Goal: Information Seeking & Learning: Learn about a topic

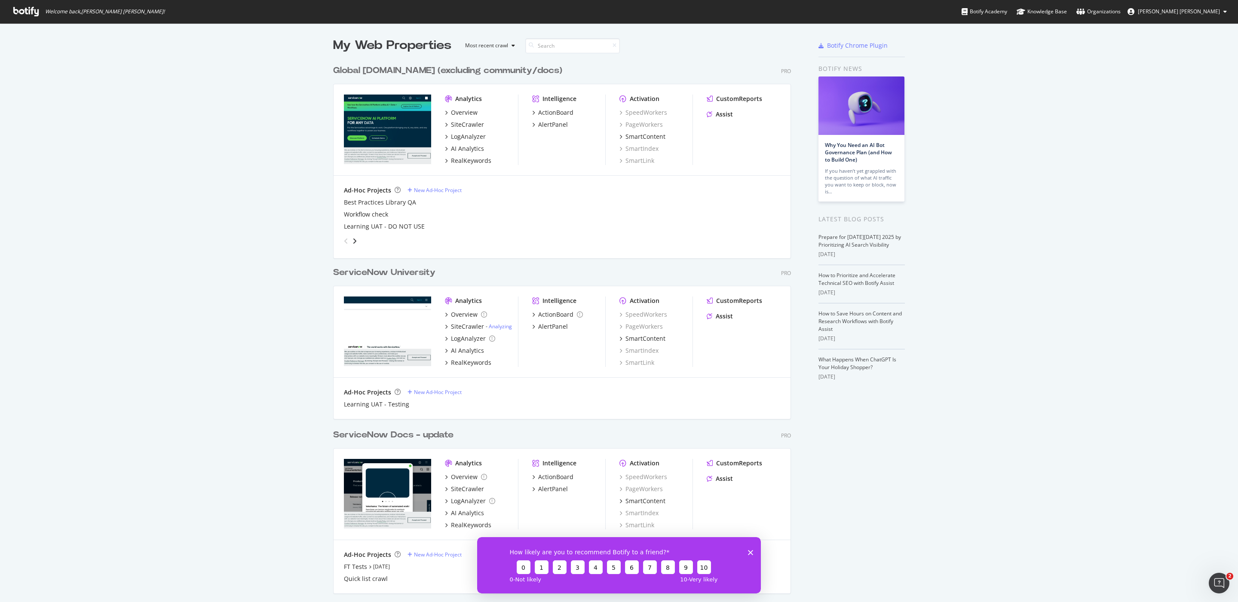
click at [499, 70] on div "Global [DOMAIN_NAME] (excluding community/docs)" at bounding box center [447, 70] width 229 height 12
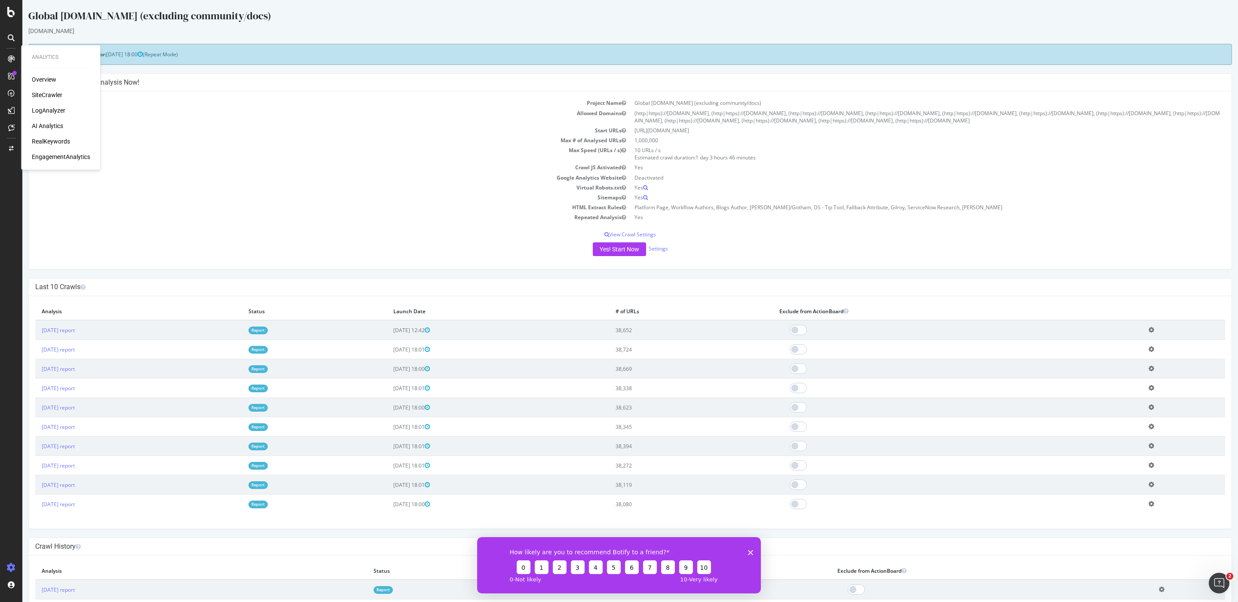
click at [47, 146] on div "Overview SiteCrawler LogAnalyzer AI Analytics RealKeywords EngagementAnalytics" at bounding box center [61, 118] width 58 height 86
click at [44, 141] on div "RealKeywords" at bounding box center [51, 141] width 38 height 9
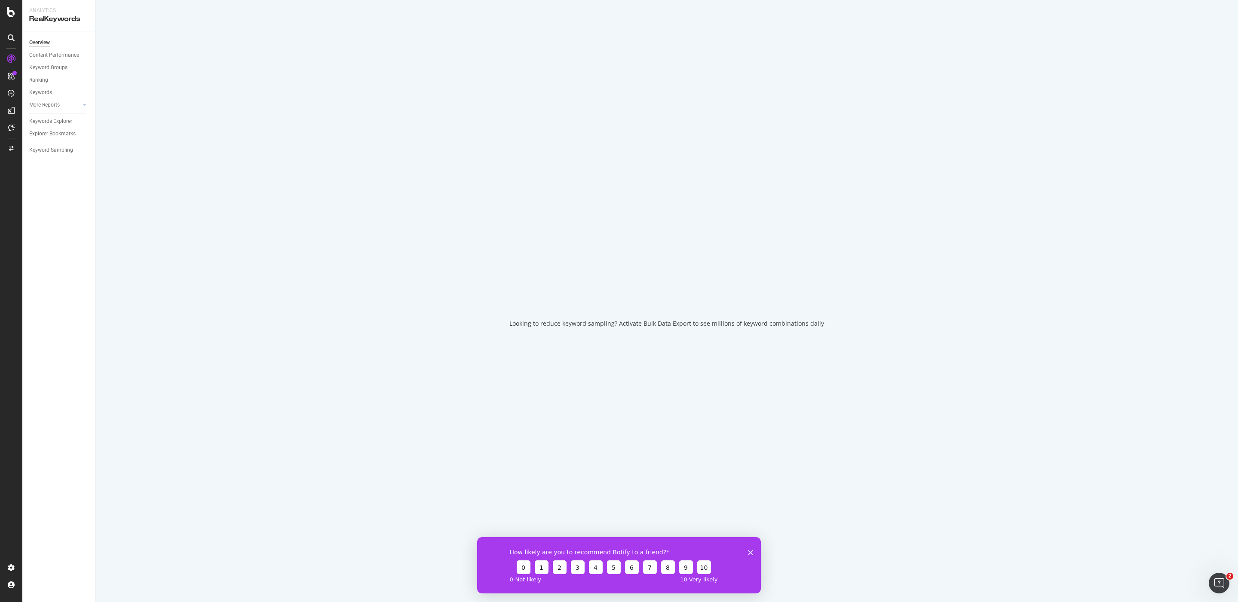
click at [752, 552] on icon "Close survey" at bounding box center [750, 552] width 5 height 5
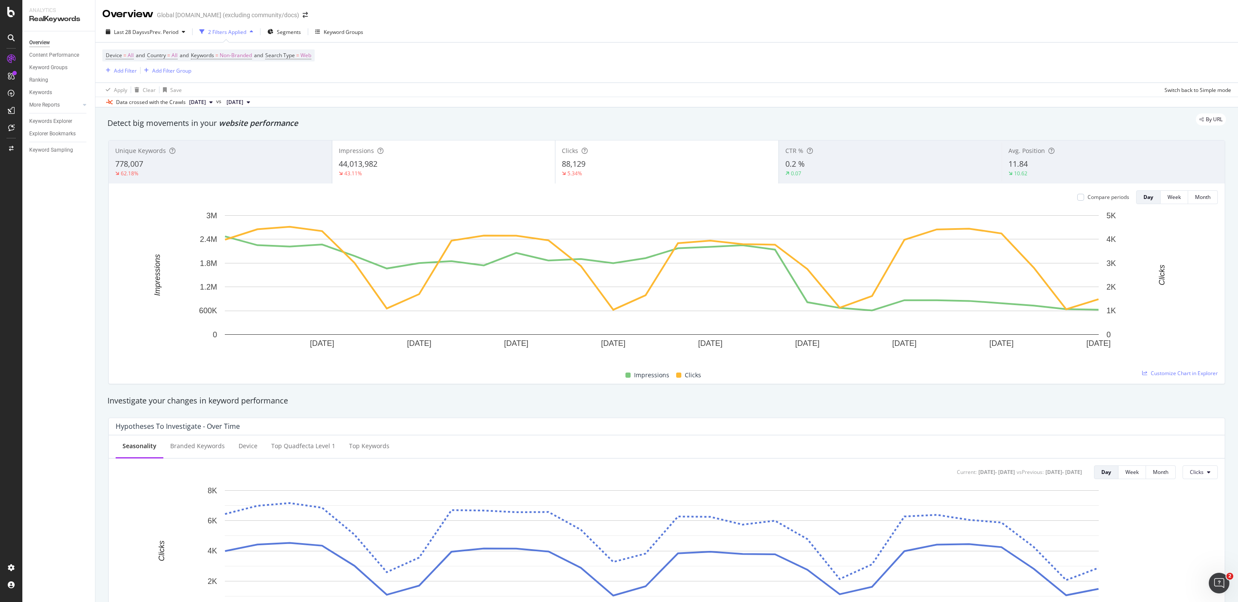
click at [376, 128] on div "Detect big movements in your website performance" at bounding box center [666, 123] width 1118 height 11
click at [219, 31] on div "2 Filters Applied" at bounding box center [227, 31] width 38 height 7
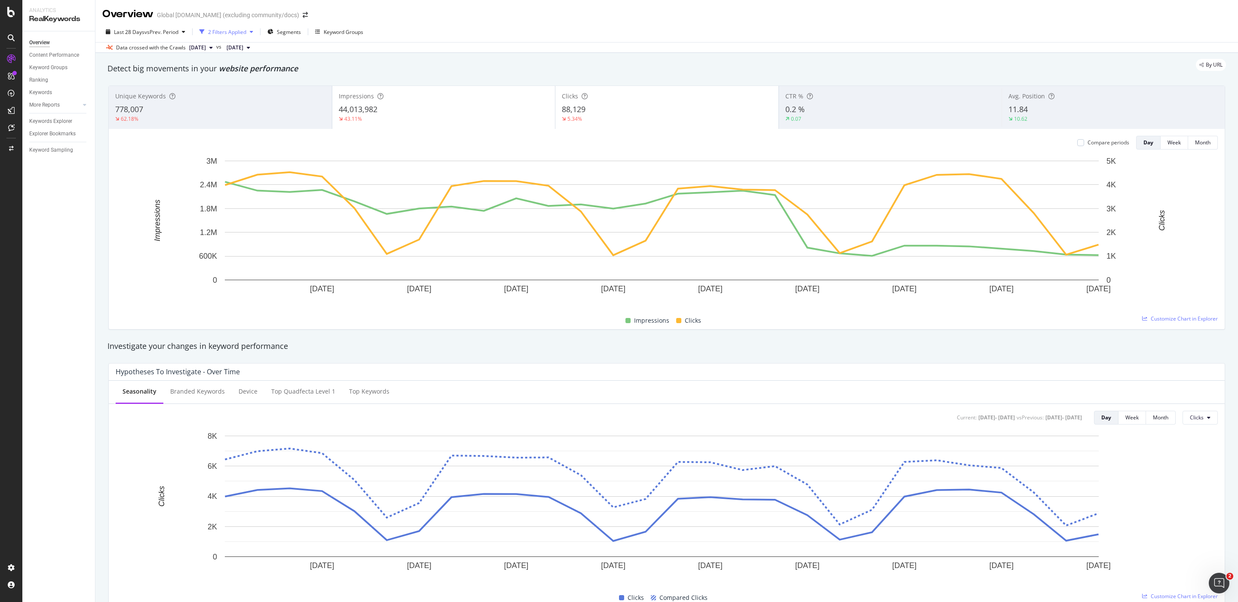
click at [219, 31] on div "2 Filters Applied" at bounding box center [227, 31] width 38 height 7
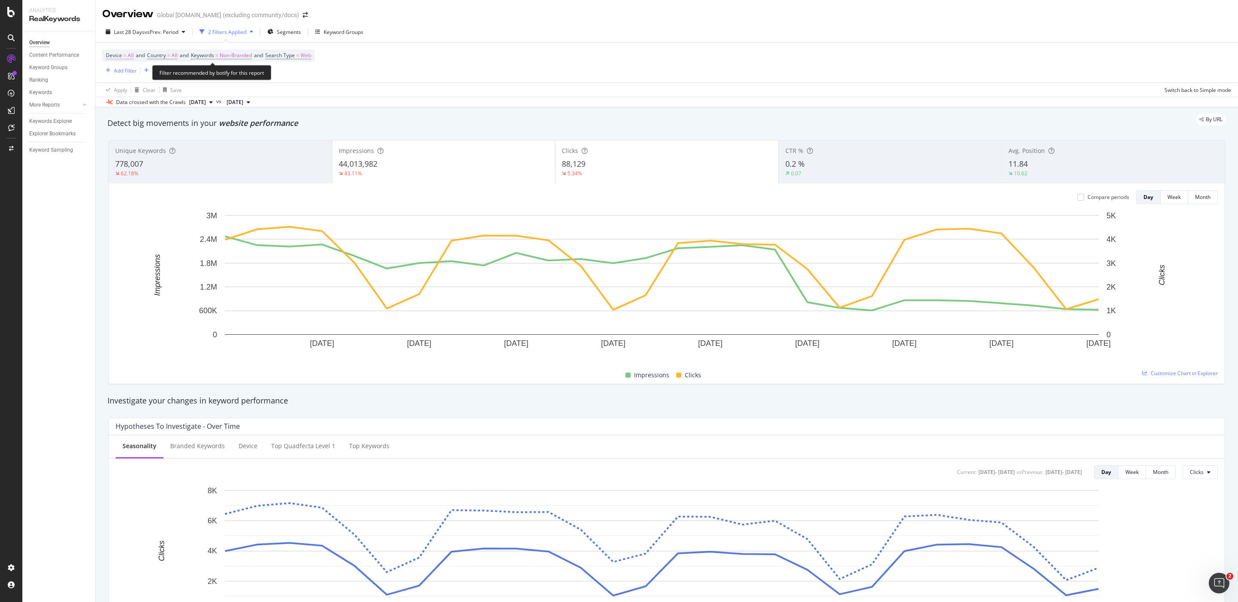
click at [128, 54] on span "All" at bounding box center [131, 55] width 6 height 12
click at [128, 54] on div "Device" at bounding box center [160, 55] width 101 height 15
click at [135, 90] on div "Cancel Add filter Apply" at bounding box center [159, 94] width 98 height 9
click at [135, 91] on div "Cancel" at bounding box center [128, 93] width 16 height 7
click at [218, 70] on div "Device = All and Country = All and Keywords = Non-Branded and Search Type = Web…" at bounding box center [208, 62] width 212 height 26
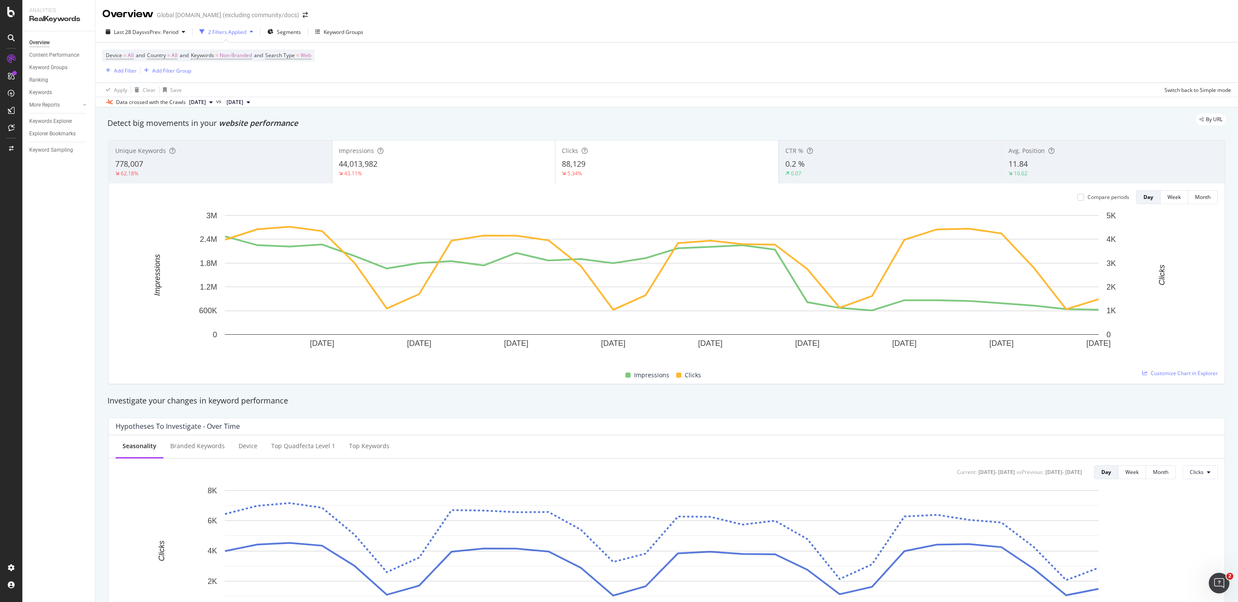
click at [218, 70] on div "Device = All and Country = All and Keywords = Non-Branded and Search Type = Web…" at bounding box center [208, 62] width 212 height 26
click at [56, 120] on div "Keywords Explorer" at bounding box center [50, 121] width 43 height 9
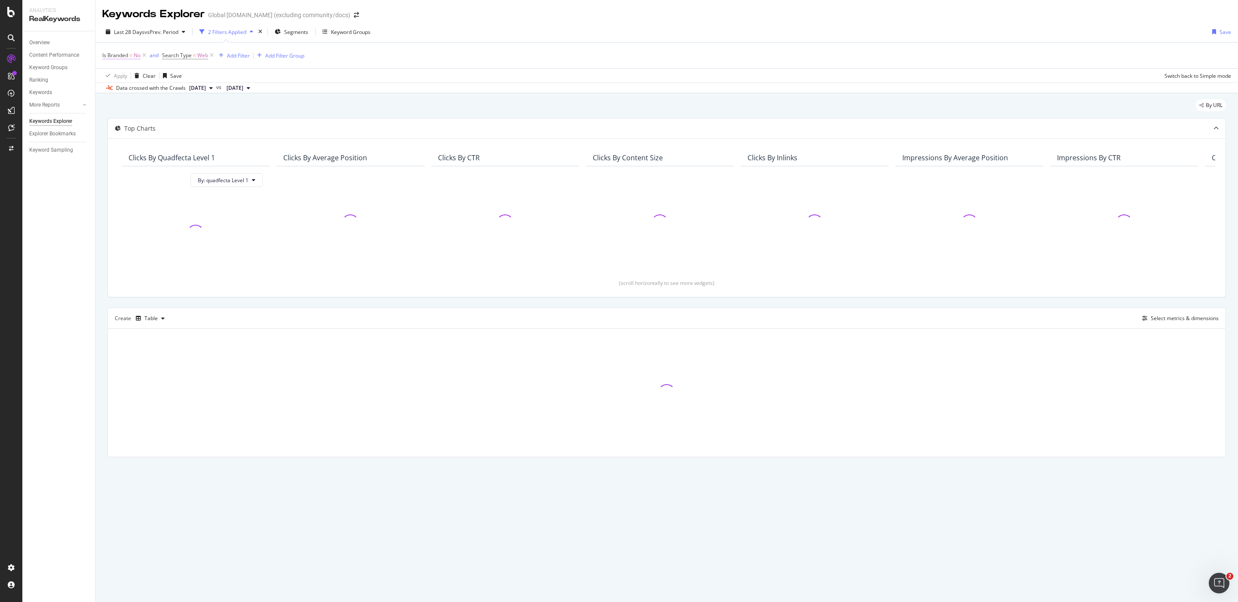
click at [145, 54] on icon at bounding box center [144, 55] width 7 height 9
click at [146, 54] on span "Web" at bounding box center [143, 55] width 11 height 12
click at [128, 109] on div "Cancel" at bounding box center [125, 109] width 16 height 7
click at [150, 55] on icon at bounding box center [151, 55] width 7 height 9
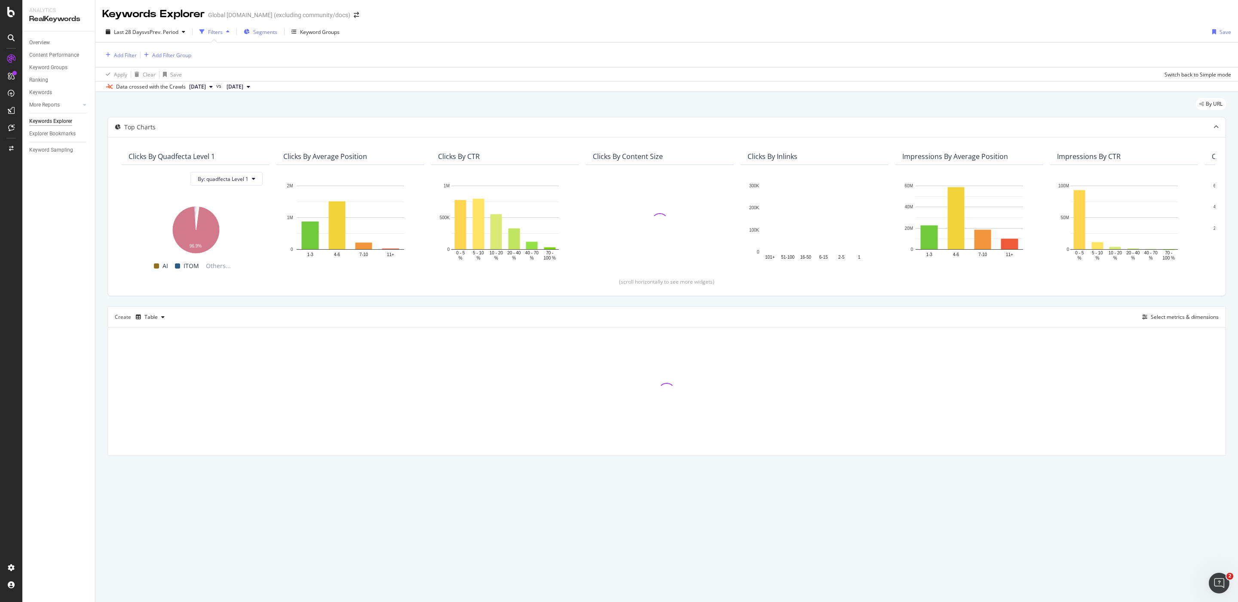
click at [256, 31] on span "Segments" at bounding box center [265, 31] width 24 height 7
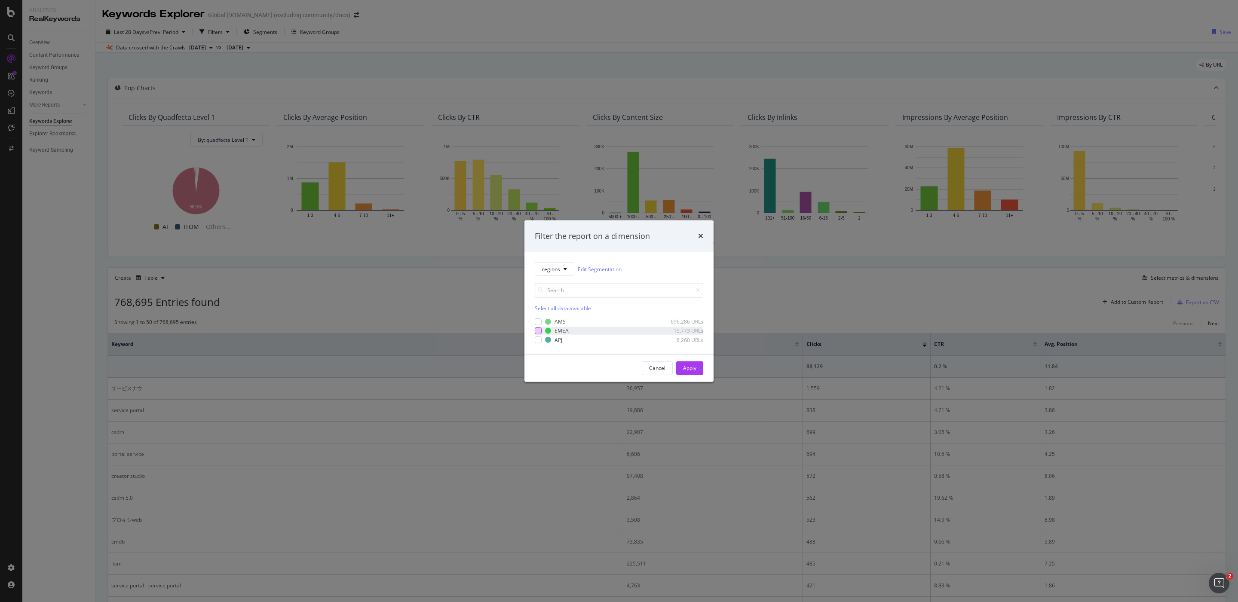
click at [539, 329] on div "modal" at bounding box center [538, 330] width 7 height 7
click at [693, 370] on div "Apply" at bounding box center [689, 367] width 13 height 7
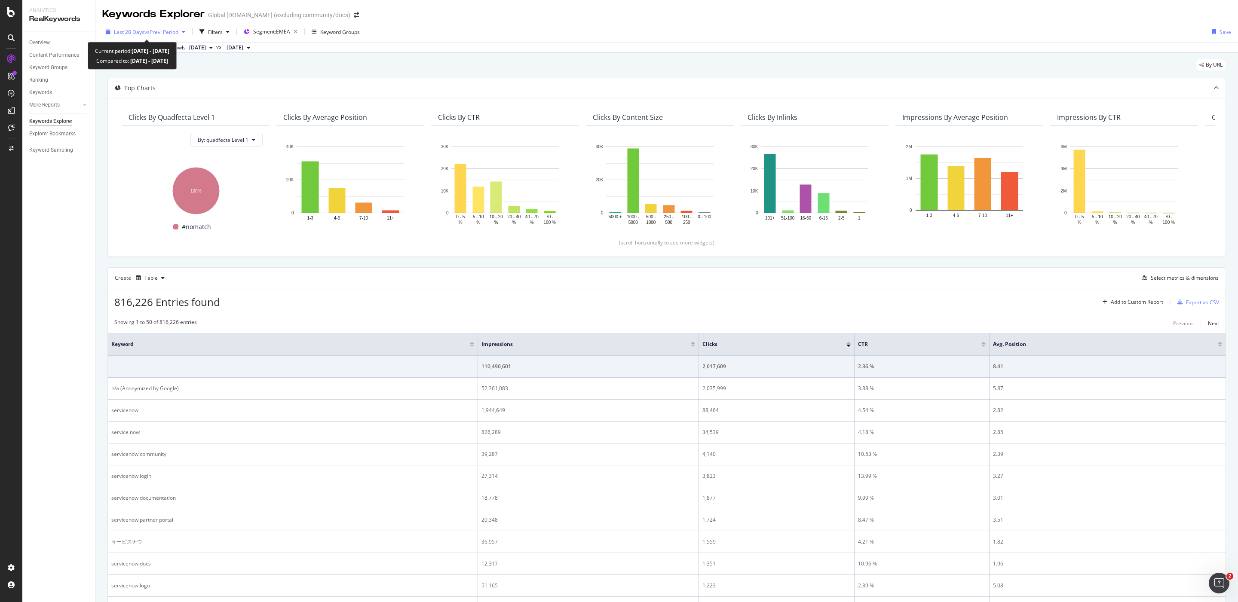
click at [161, 28] on span "vs Prev. Period" at bounding box center [161, 31] width 34 height 7
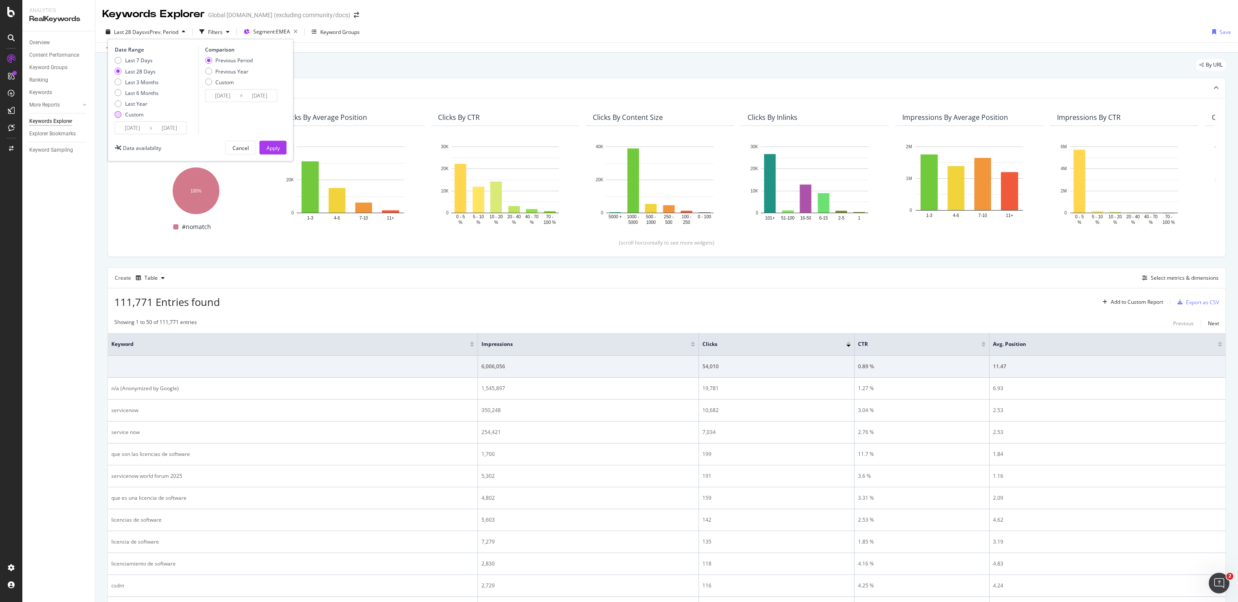
click at [118, 116] on div "Custom" at bounding box center [118, 114] width 7 height 7
click at [138, 127] on input "[DATE]" at bounding box center [132, 128] width 34 height 12
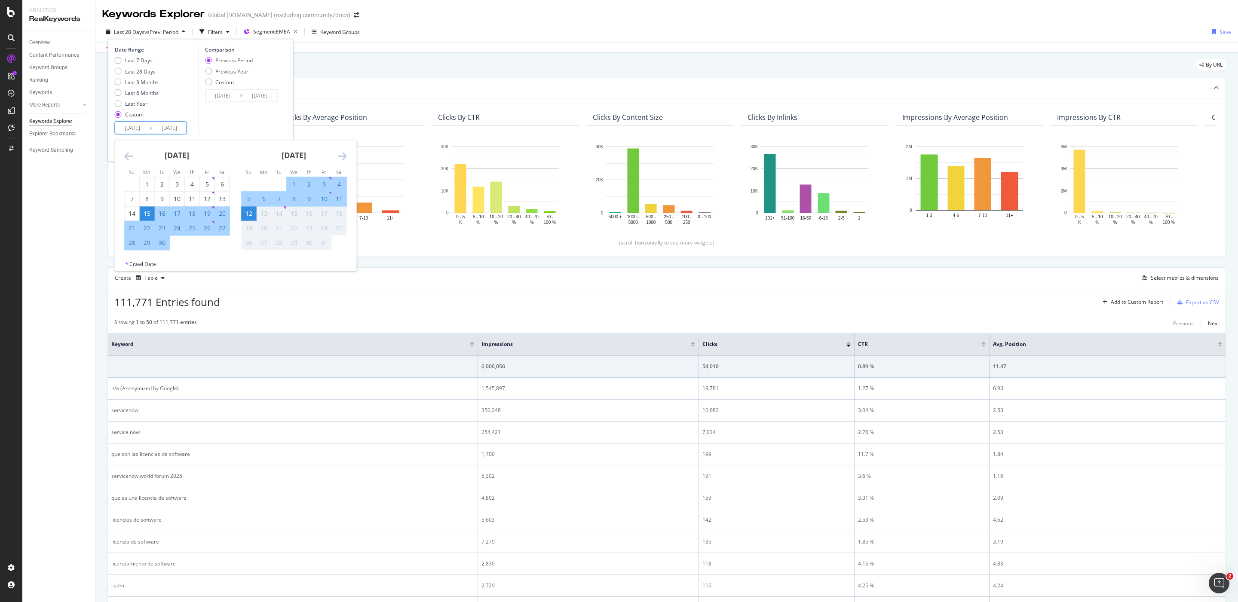
click at [130, 159] on icon "Move backward to switch to the previous month." at bounding box center [128, 156] width 9 height 10
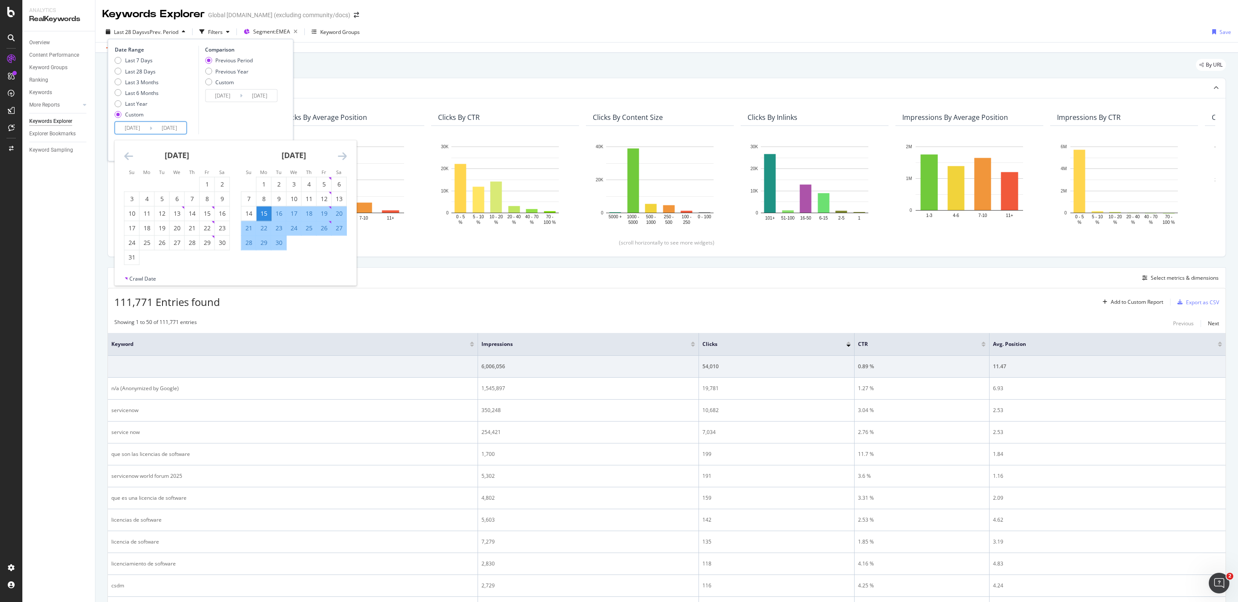
click at [130, 159] on icon "Move backward to switch to the previous month." at bounding box center [128, 156] width 9 height 10
click at [158, 183] on div "1" at bounding box center [162, 184] width 15 height 9
type input "[DATE]"
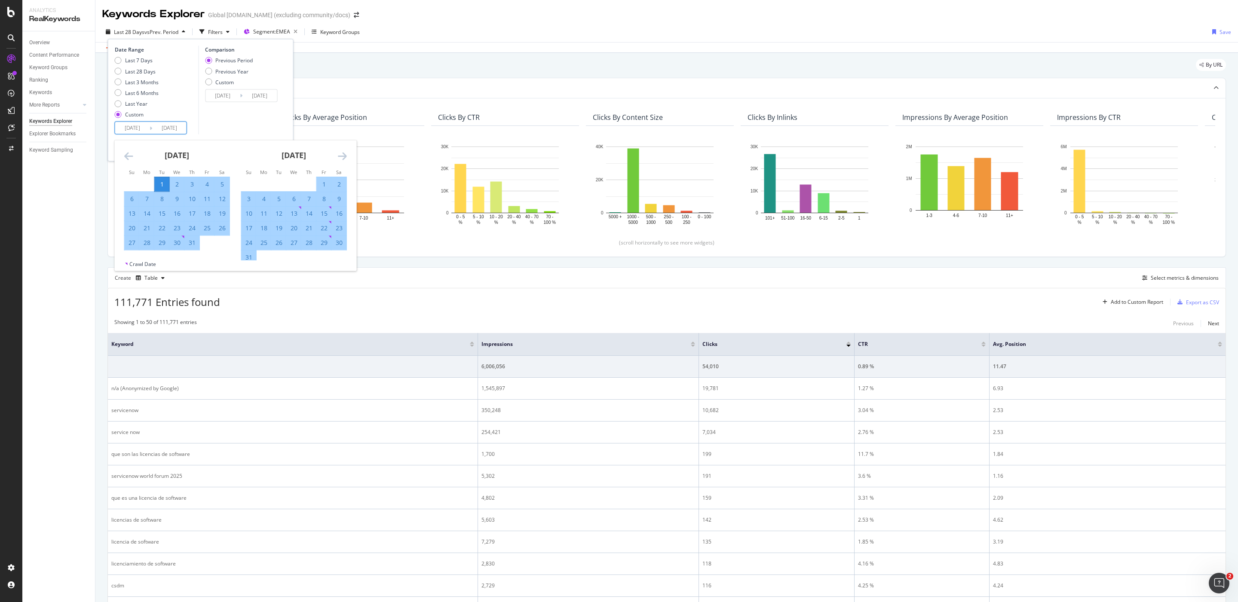
click at [342, 156] on icon "Move forward to switch to the next month." at bounding box center [342, 156] width 9 height 10
click at [281, 237] on div "30" at bounding box center [279, 242] width 15 height 14
type input "[DATE]"
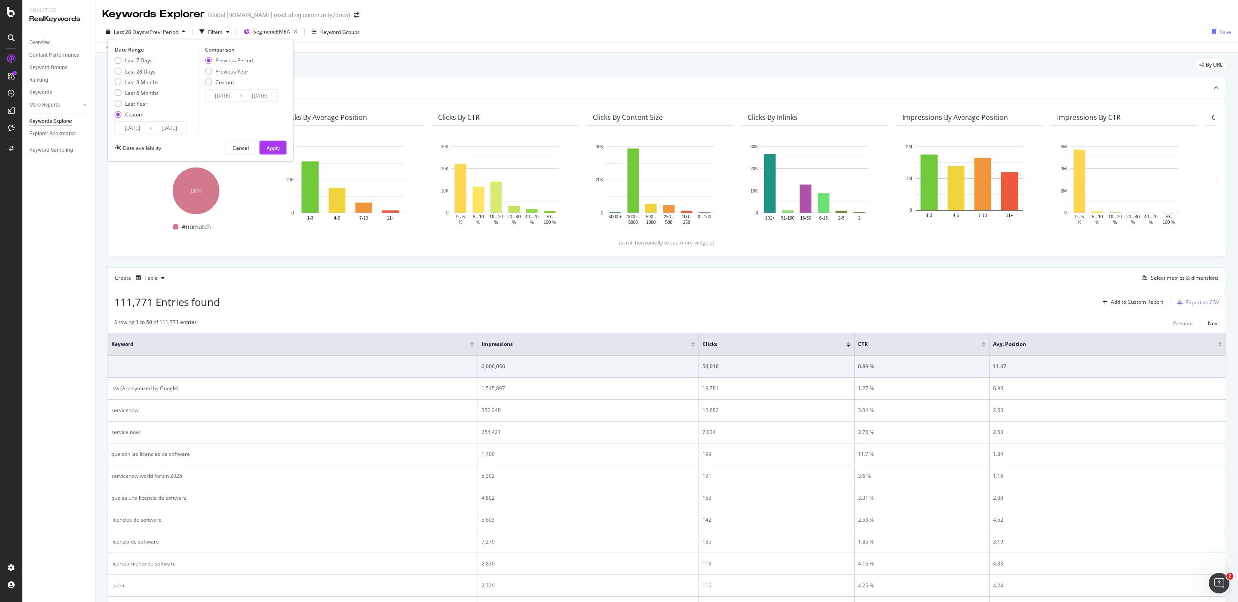
click at [224, 99] on input "[DATE]" at bounding box center [222, 95] width 34 height 12
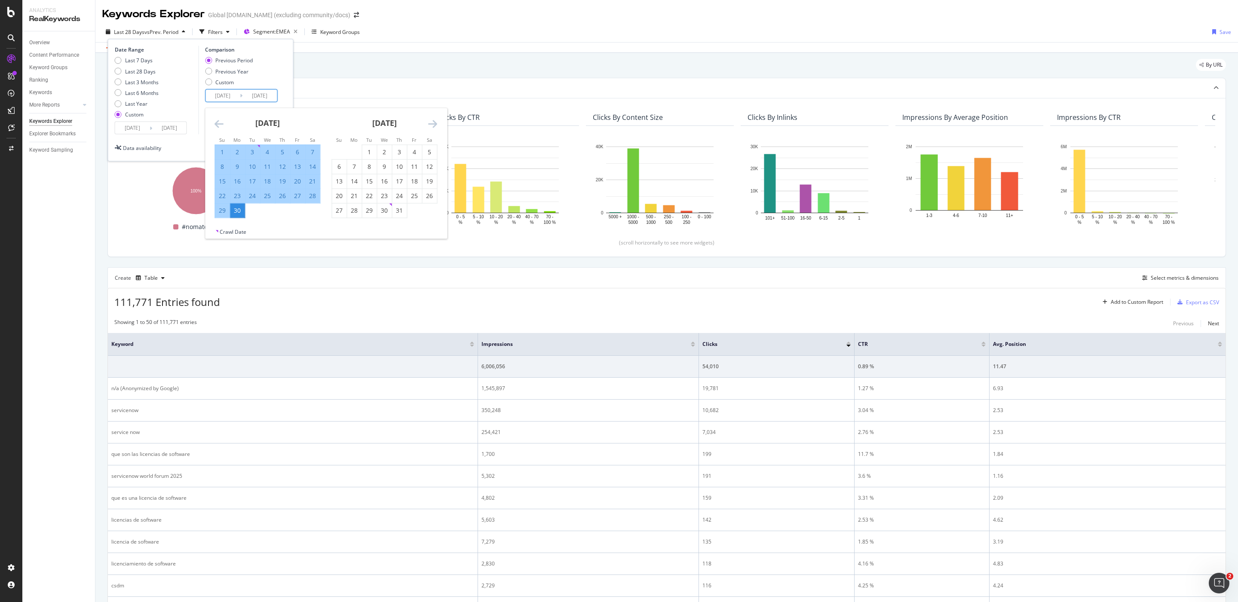
click at [220, 123] on icon "Move backward to switch to the previous month." at bounding box center [218, 123] width 9 height 10
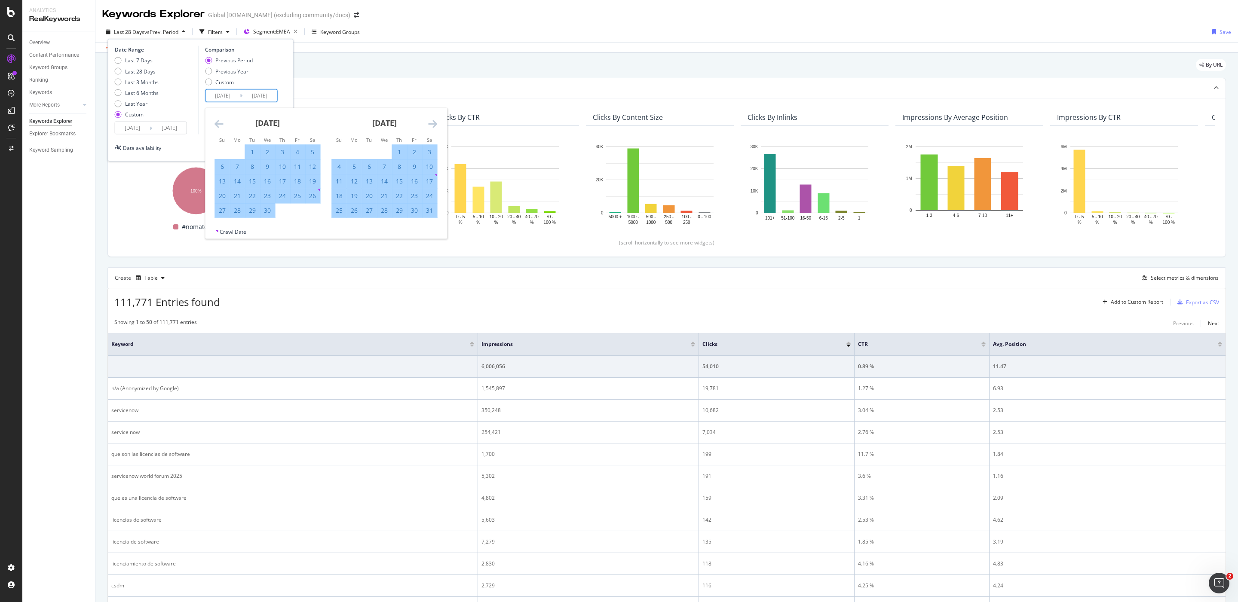
click at [220, 123] on icon "Move backward to switch to the previous month." at bounding box center [218, 123] width 9 height 10
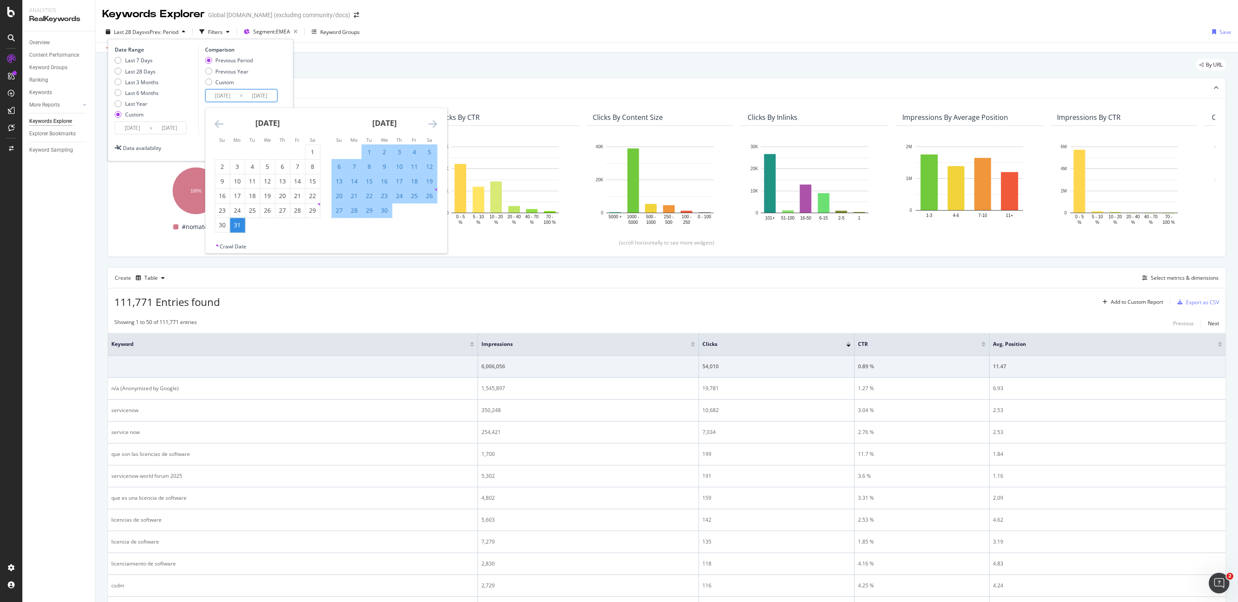
click at [220, 123] on icon "Move backward to switch to the previous month." at bounding box center [218, 123] width 9 height 10
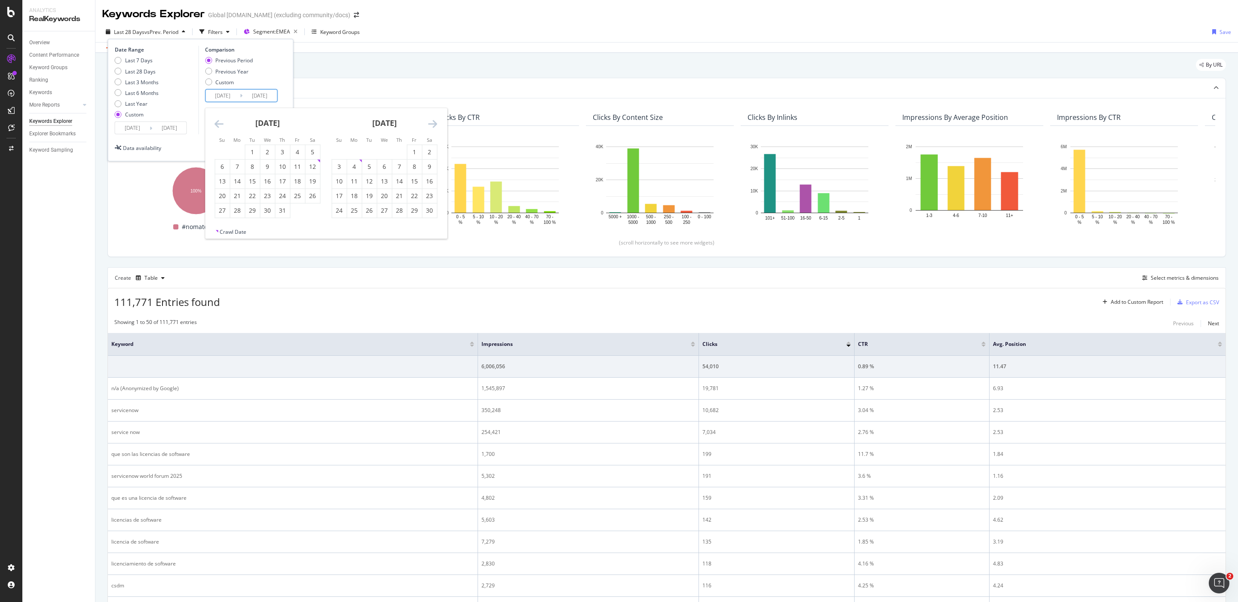
click at [220, 123] on icon "Move backward to switch to the previous month." at bounding box center [218, 123] width 9 height 10
click at [237, 149] on div "1" at bounding box center [237, 152] width 15 height 9
type input "[DATE]"
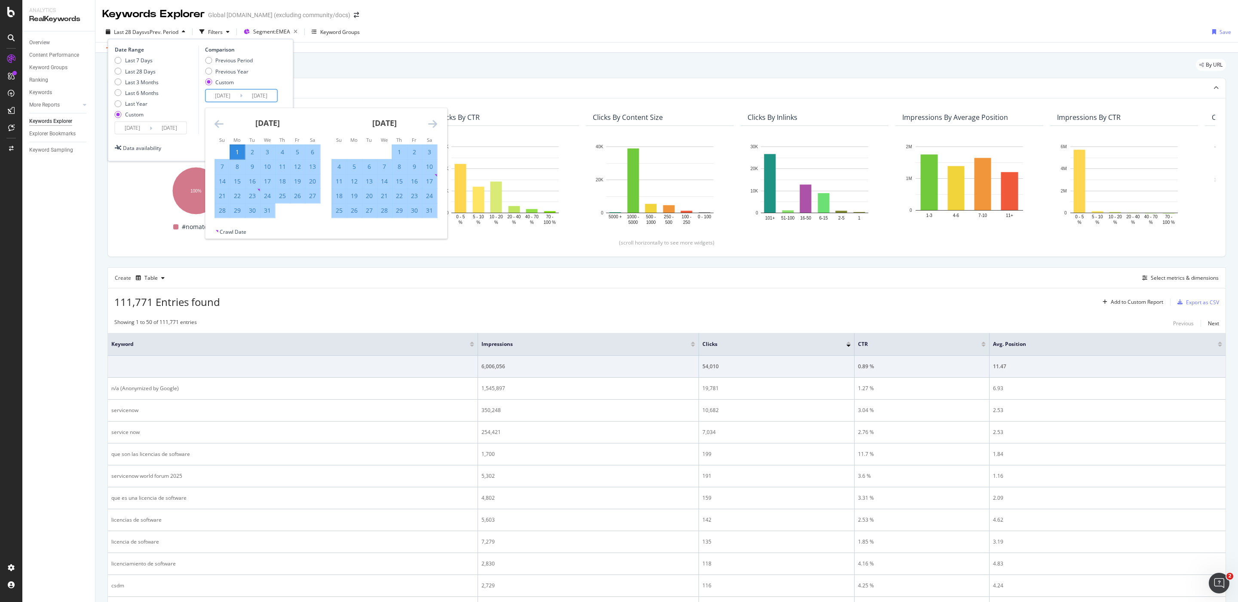
click at [434, 123] on icon "Move forward to switch to the next month." at bounding box center [432, 123] width 9 height 10
click at [433, 123] on icon "Move forward to switch to the next month." at bounding box center [432, 123] width 9 height 10
click at [241, 210] on div "30" at bounding box center [237, 210] width 15 height 9
type input "[DATE]"
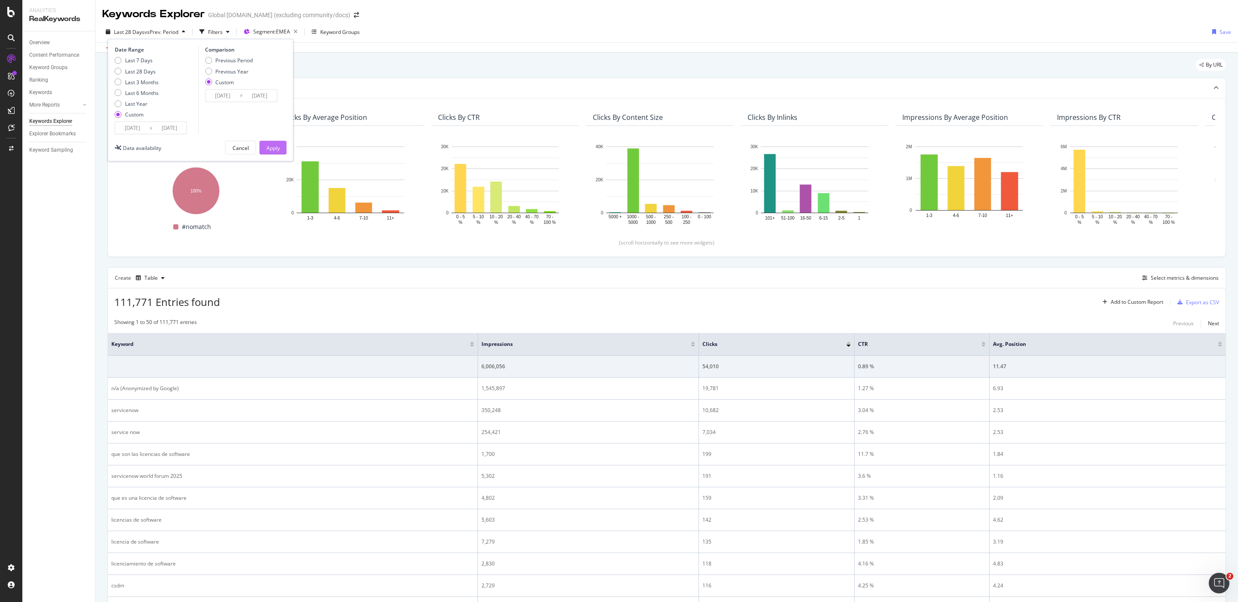
click at [279, 149] on div "Apply" at bounding box center [272, 147] width 13 height 7
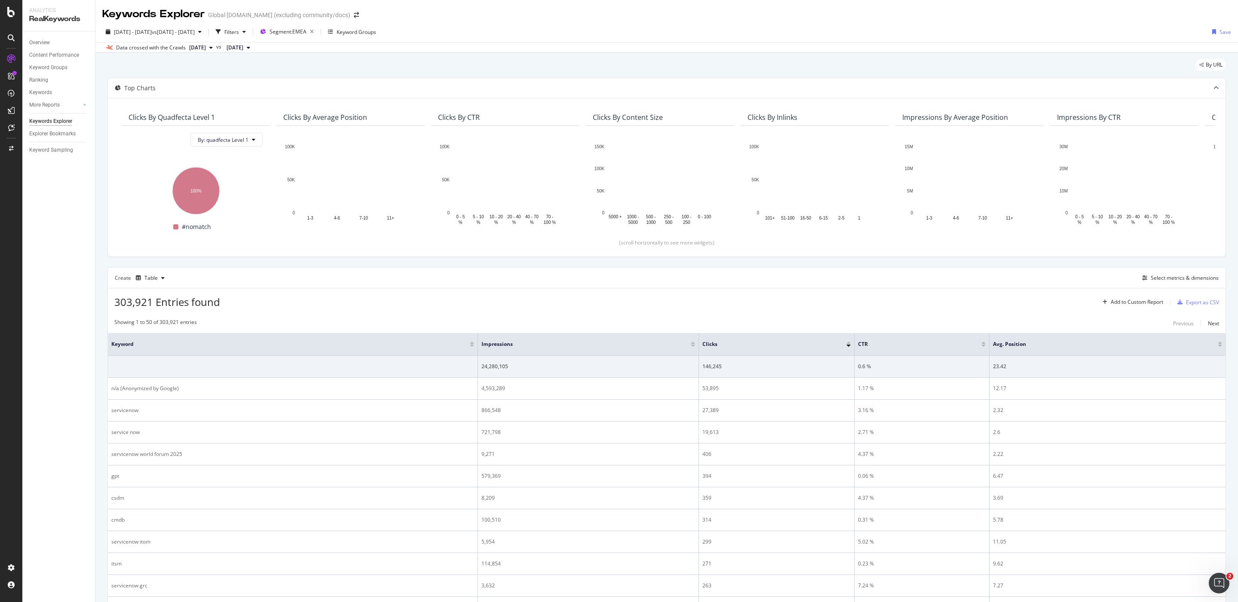
click at [202, 44] on span "[DATE]" at bounding box center [197, 48] width 17 height 8
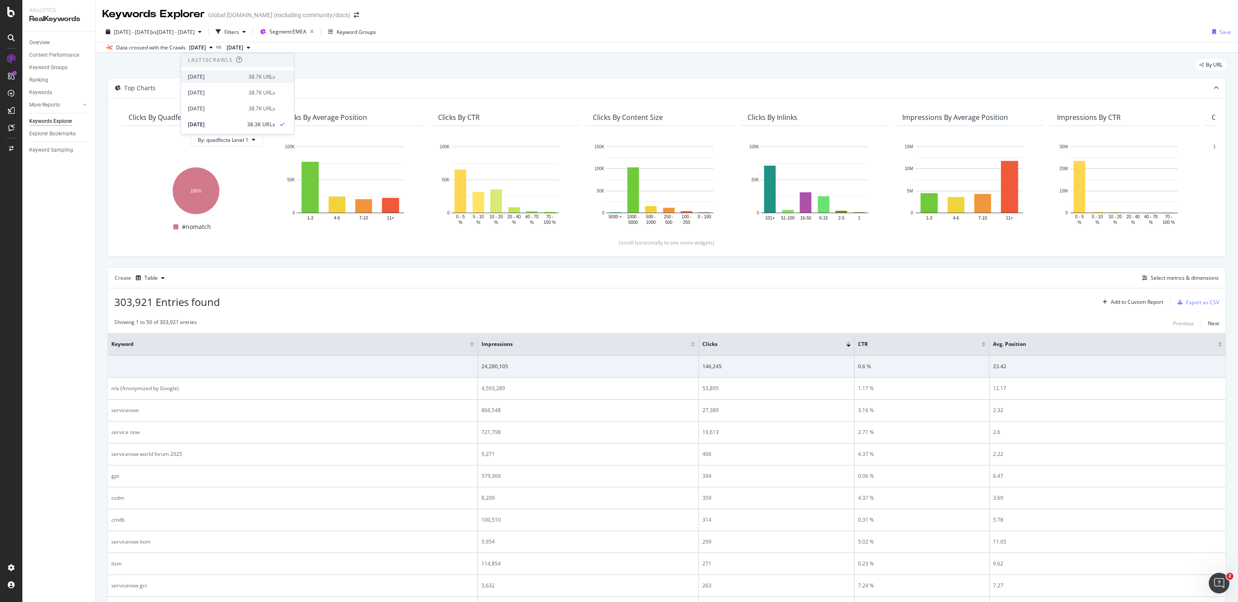
click at [216, 76] on div "[DATE]" at bounding box center [215, 77] width 55 height 8
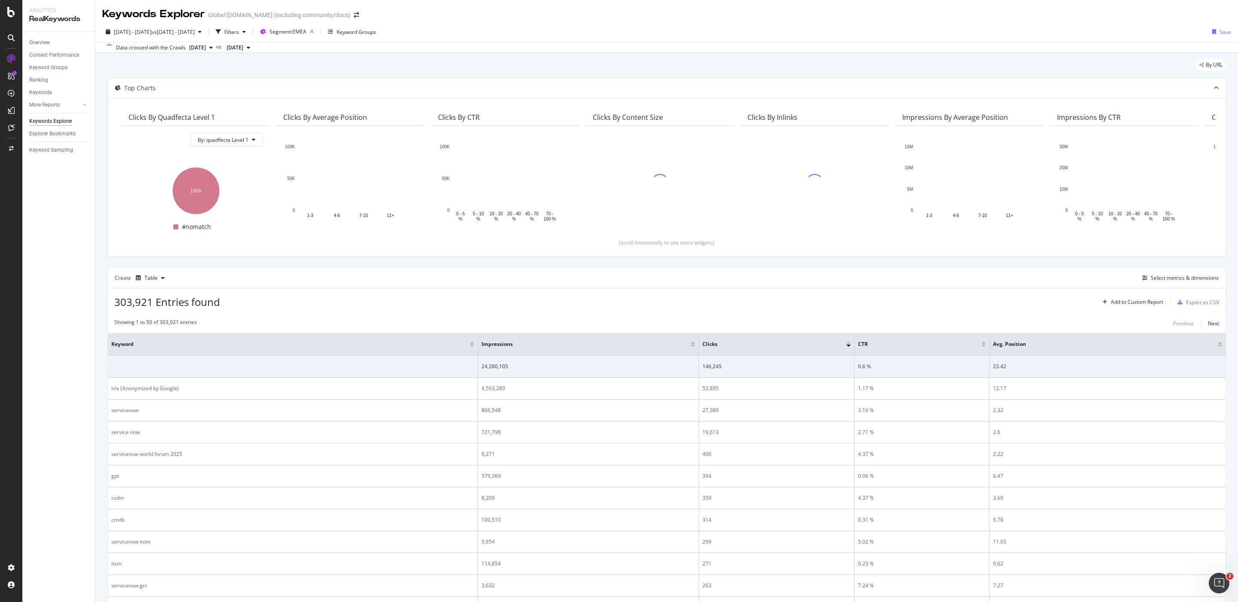
click at [243, 48] on span "[DATE]" at bounding box center [234, 48] width 17 height 8
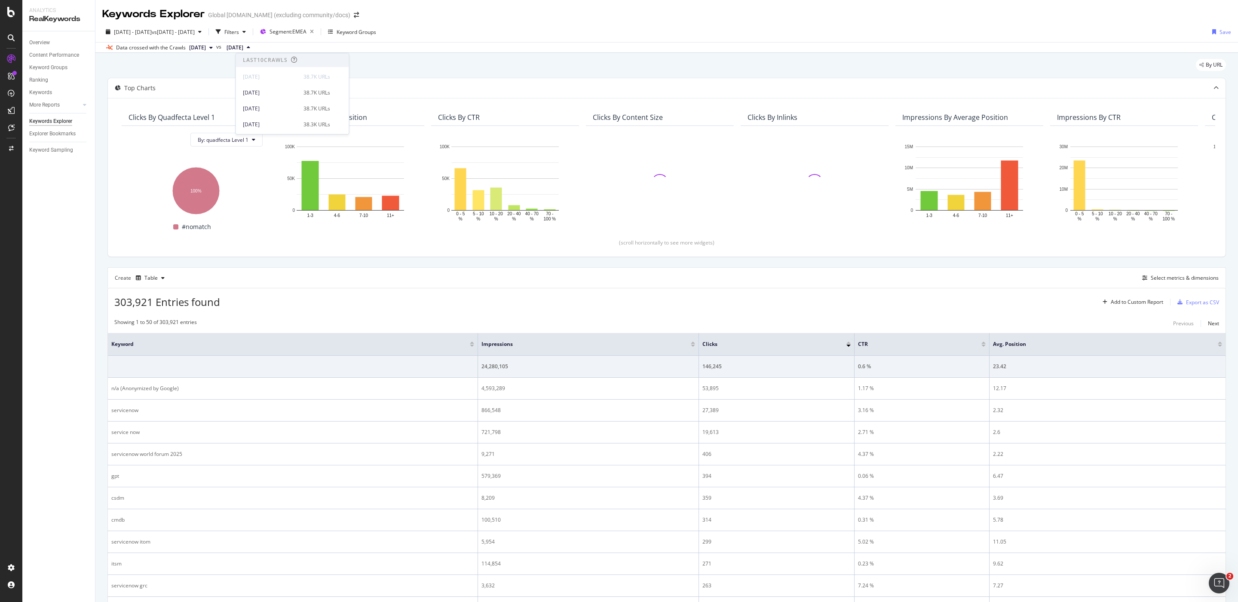
click at [426, 66] on div "By URL" at bounding box center [666, 68] width 1118 height 19
click at [1177, 279] on div "Select metrics & dimensions" at bounding box center [1184, 277] width 68 height 7
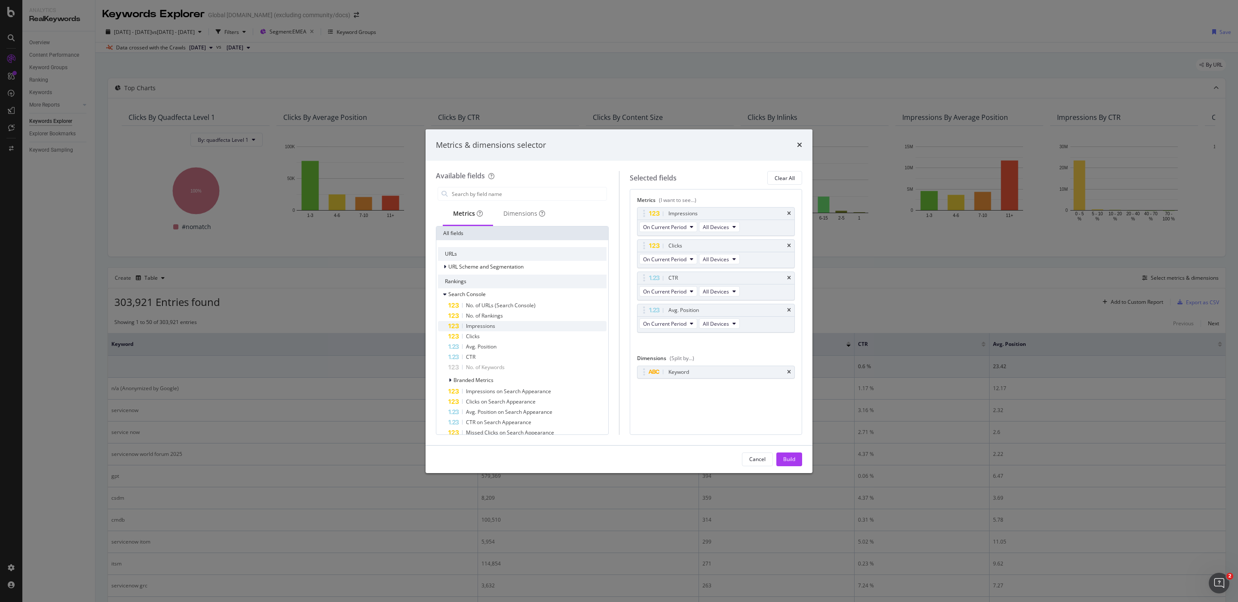
click at [493, 323] on span "Impressions" at bounding box center [480, 325] width 29 height 7
click at [793, 462] on div "Build" at bounding box center [789, 459] width 12 height 7
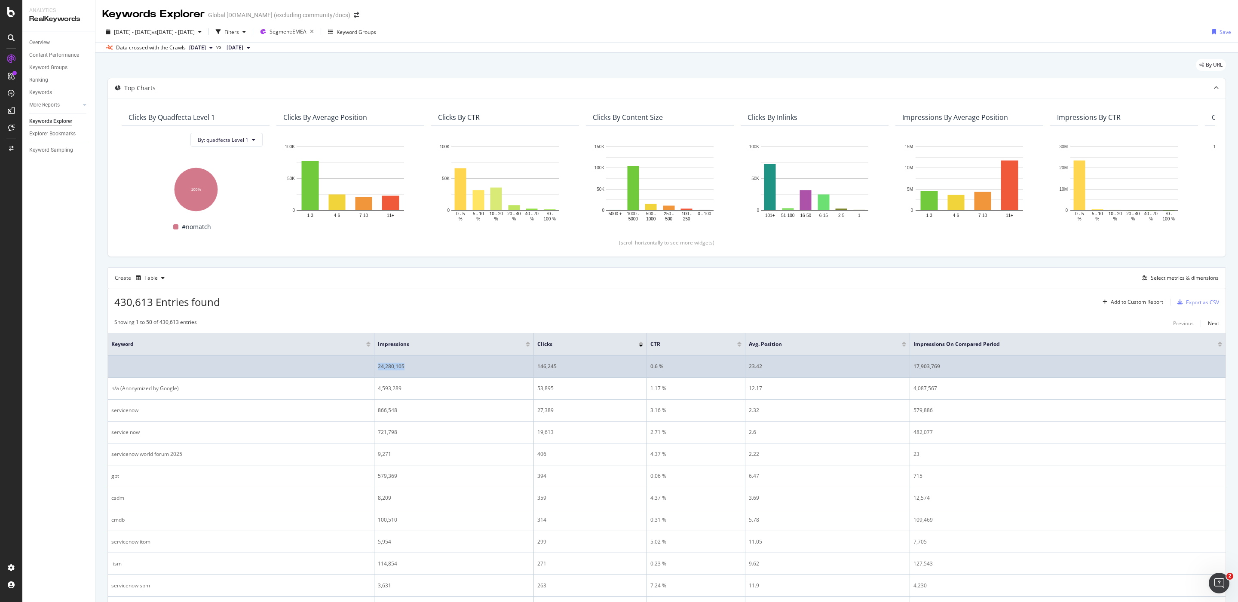
drag, startPoint x: 418, startPoint y: 370, endPoint x: 368, endPoint y: 368, distance: 50.3
click at [368, 368] on tr "24,280,105 146,245 0.6 % 23.42 17,903,769" at bounding box center [666, 367] width 1117 height 22
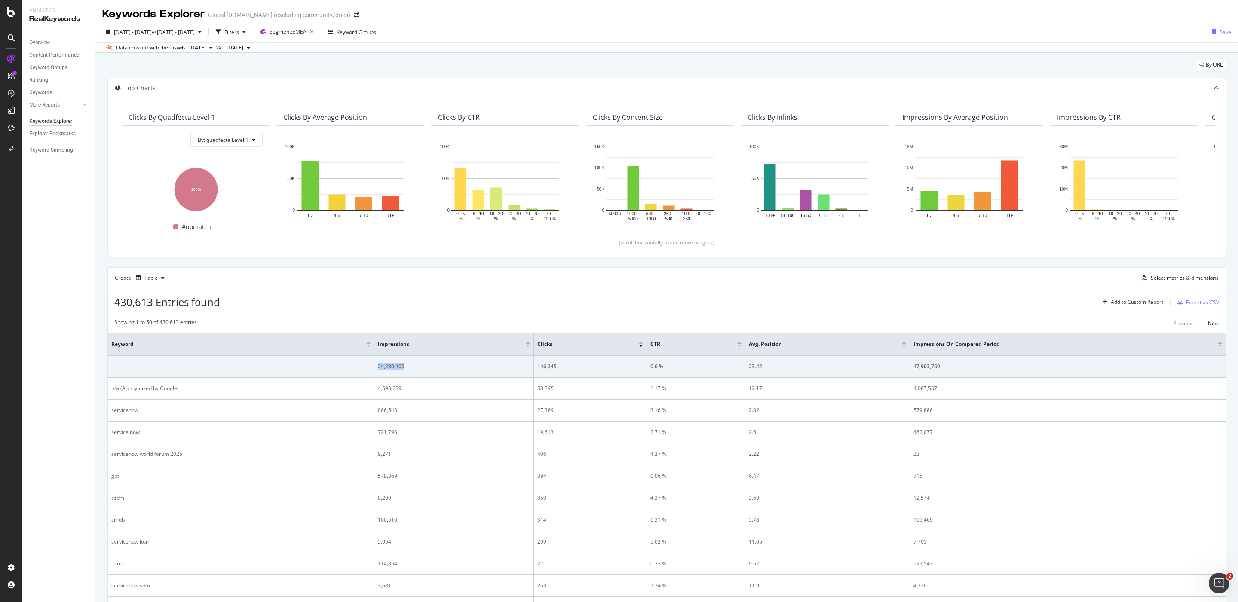
copy tr "24,280,105"
click at [306, 31] on span "Segment: EMEA" at bounding box center [287, 31] width 37 height 7
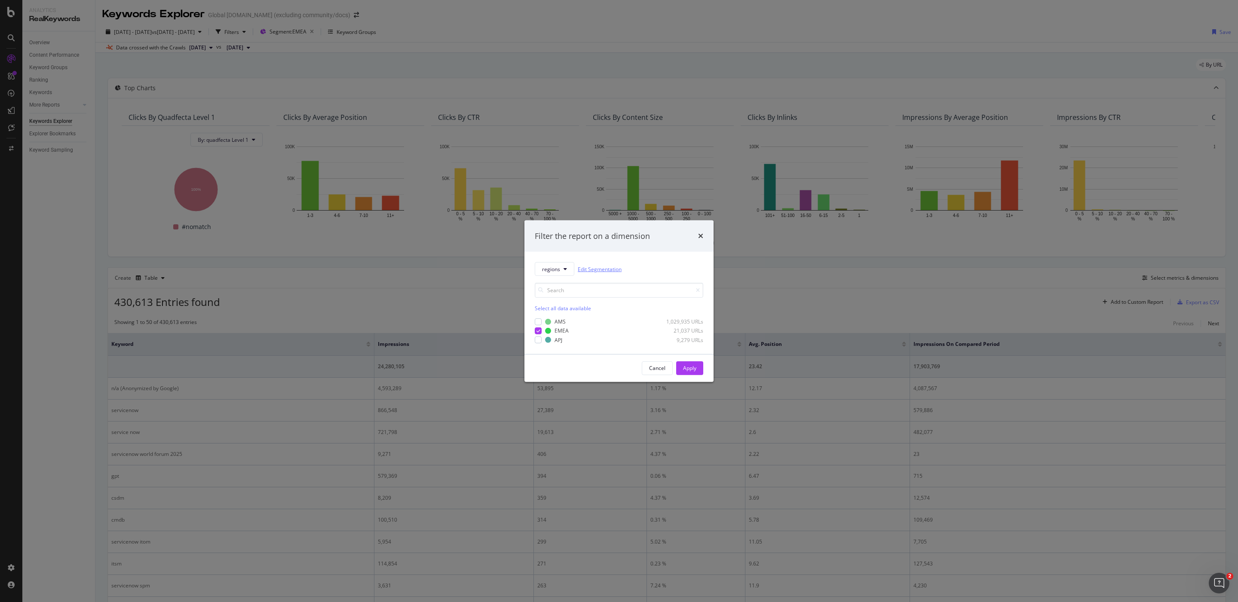
click at [605, 270] on link "Edit Segmentation" at bounding box center [600, 269] width 44 height 9
click at [693, 369] on div "Apply" at bounding box center [689, 367] width 13 height 7
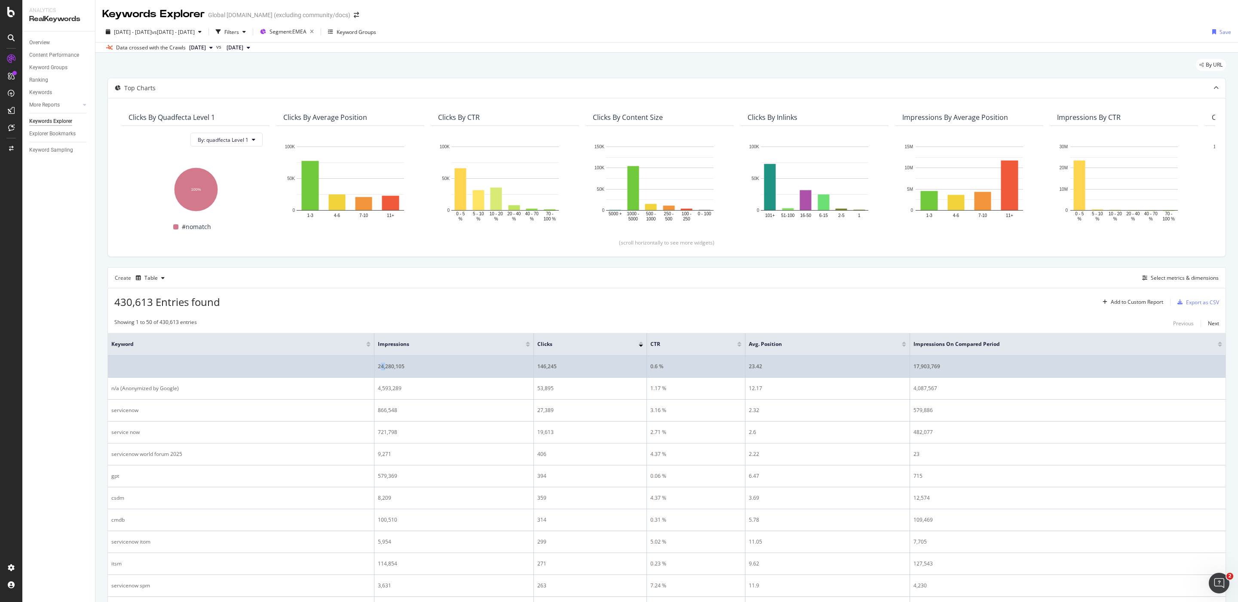
drag, startPoint x: 424, startPoint y: 369, endPoint x: 384, endPoint y: 368, distance: 40.0
click at [384, 368] on div "24,280,105" at bounding box center [454, 367] width 152 height 8
drag, startPoint x: 409, startPoint y: 369, endPoint x: 376, endPoint y: 368, distance: 33.1
click at [378, 368] on div "24,280,105" at bounding box center [454, 367] width 152 height 8
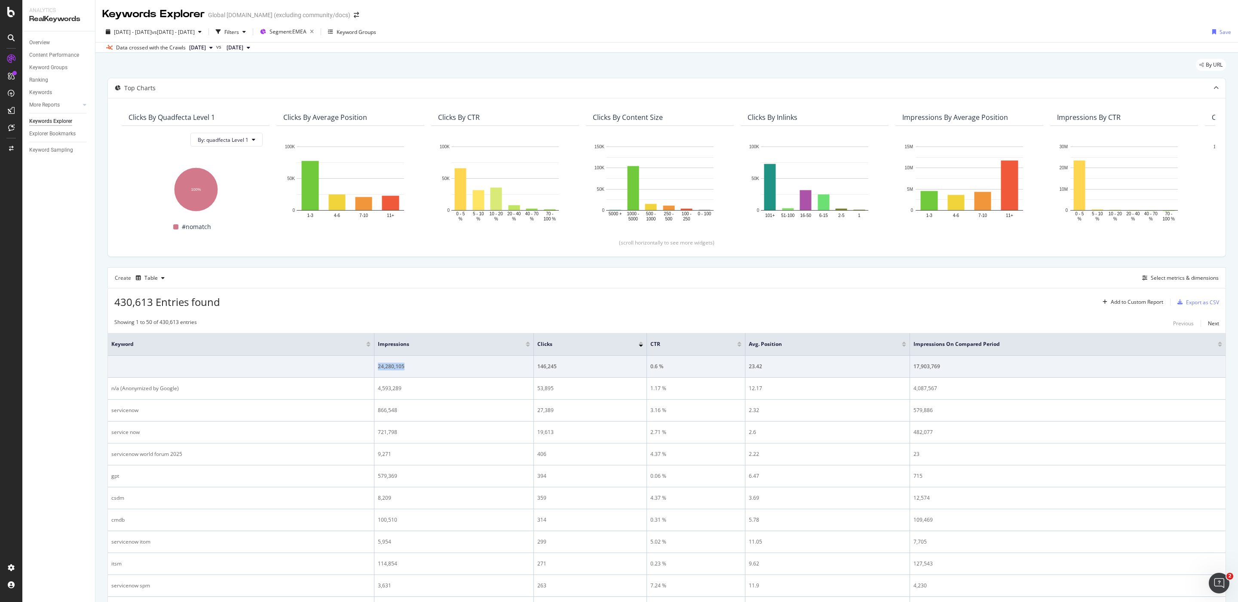
copy div "24,280,105"
click at [239, 32] on div "Filters" at bounding box center [231, 31] width 15 height 7
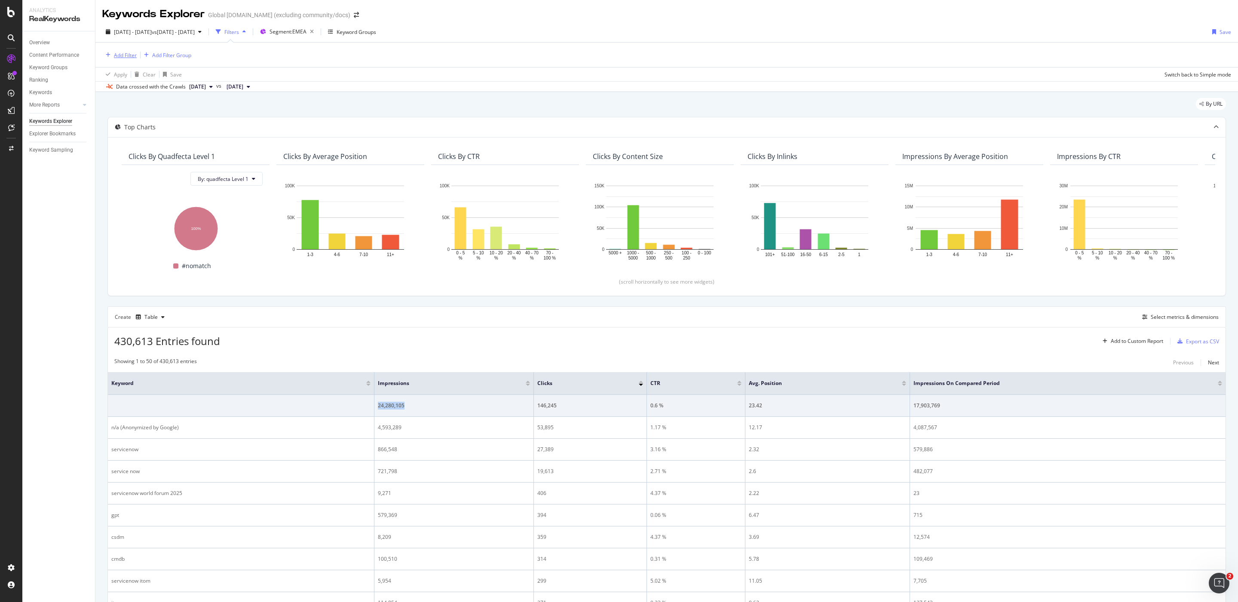
click at [120, 55] on div "Add Filter" at bounding box center [125, 55] width 23 height 7
type input "emea"
click at [132, 220] on span "Show 10 more" at bounding box center [121, 217] width 32 height 7
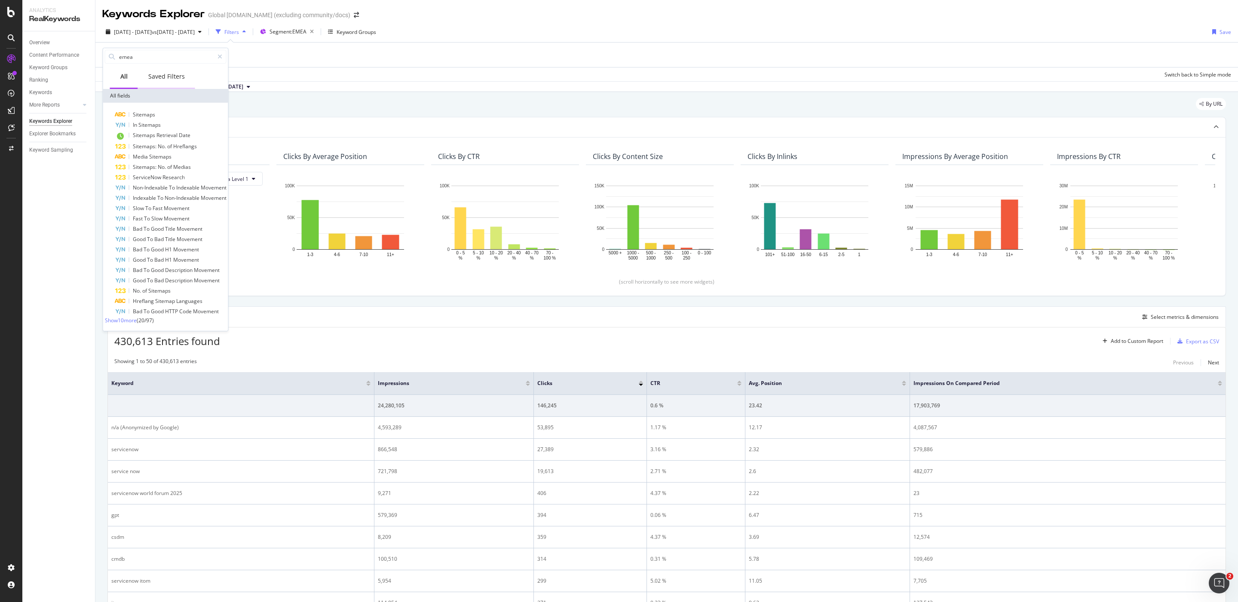
click at [171, 78] on div "Saved Filters" at bounding box center [166, 76] width 37 height 9
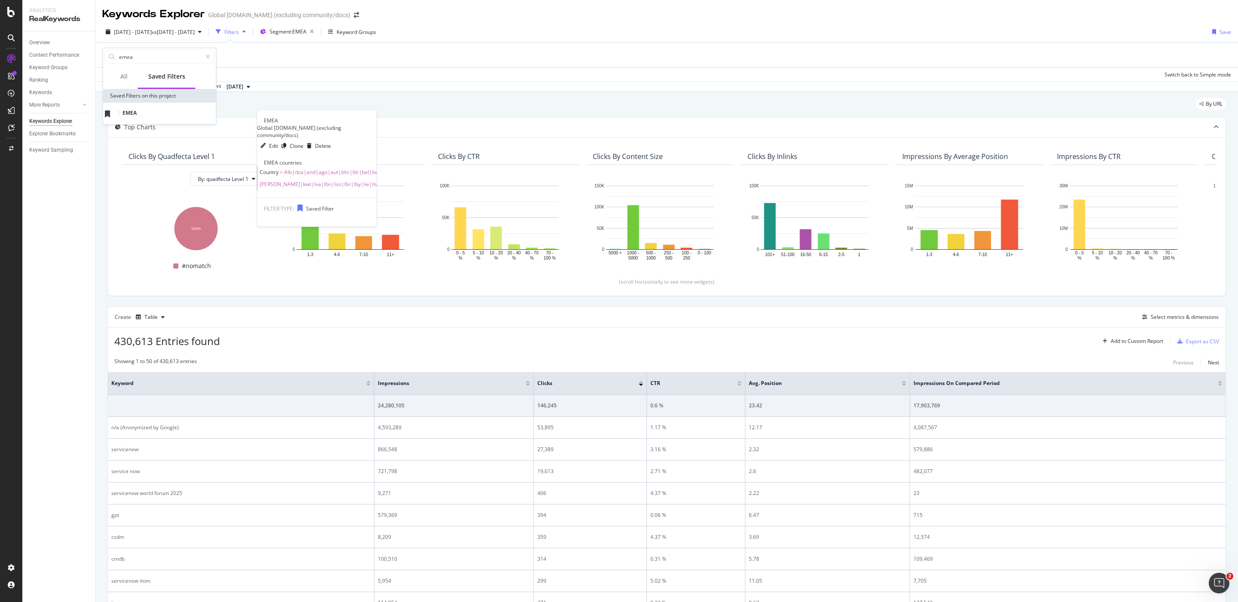
click at [148, 116] on div "EMEA" at bounding box center [160, 114] width 110 height 8
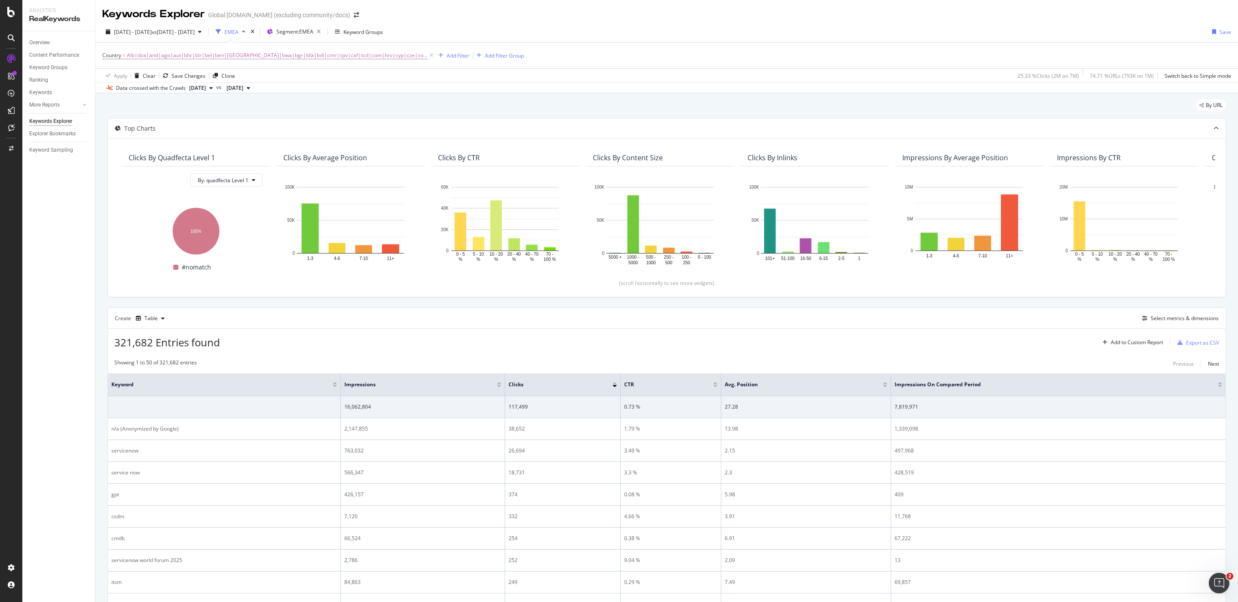
click at [189, 107] on div "By URL" at bounding box center [666, 108] width 1118 height 19
click at [324, 31] on icon "button" at bounding box center [318, 32] width 11 height 12
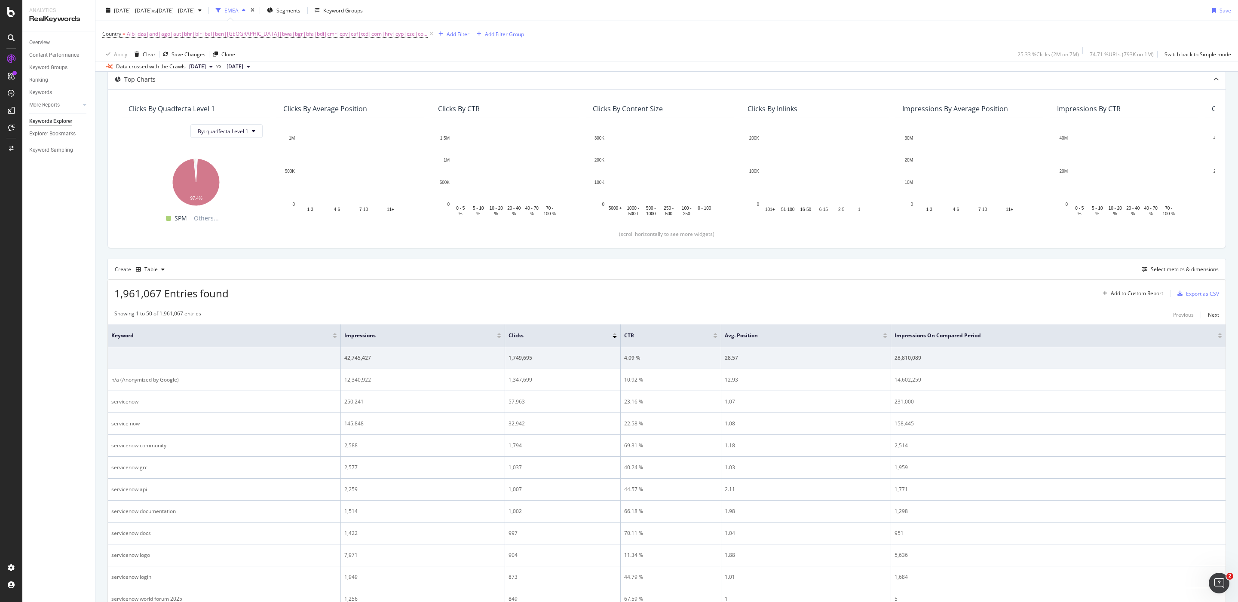
scroll to position [74, 0]
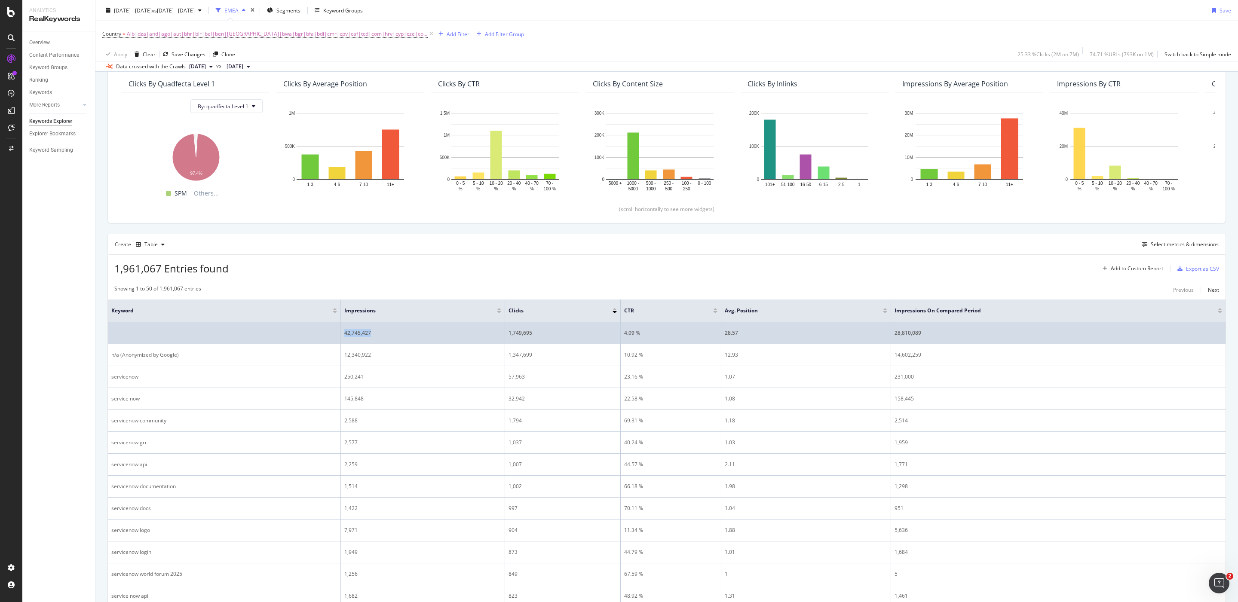
drag, startPoint x: 375, startPoint y: 337, endPoint x: 343, endPoint y: 335, distance: 32.3
click at [343, 335] on td "42,745,427" at bounding box center [423, 333] width 164 height 22
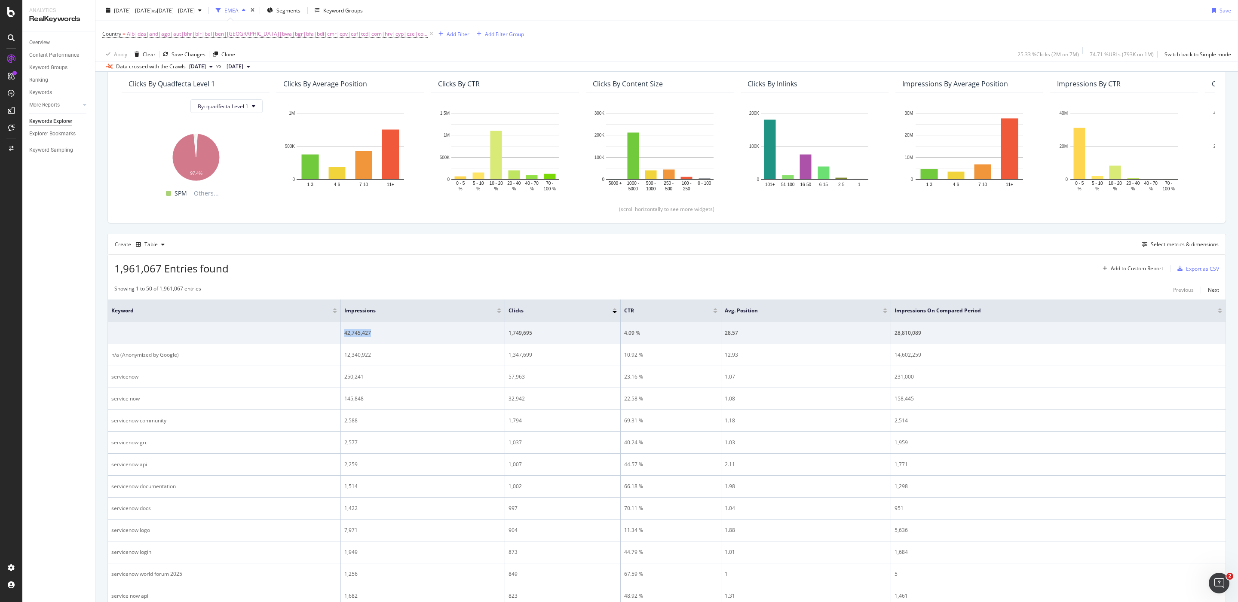
copy div "42,745,427"
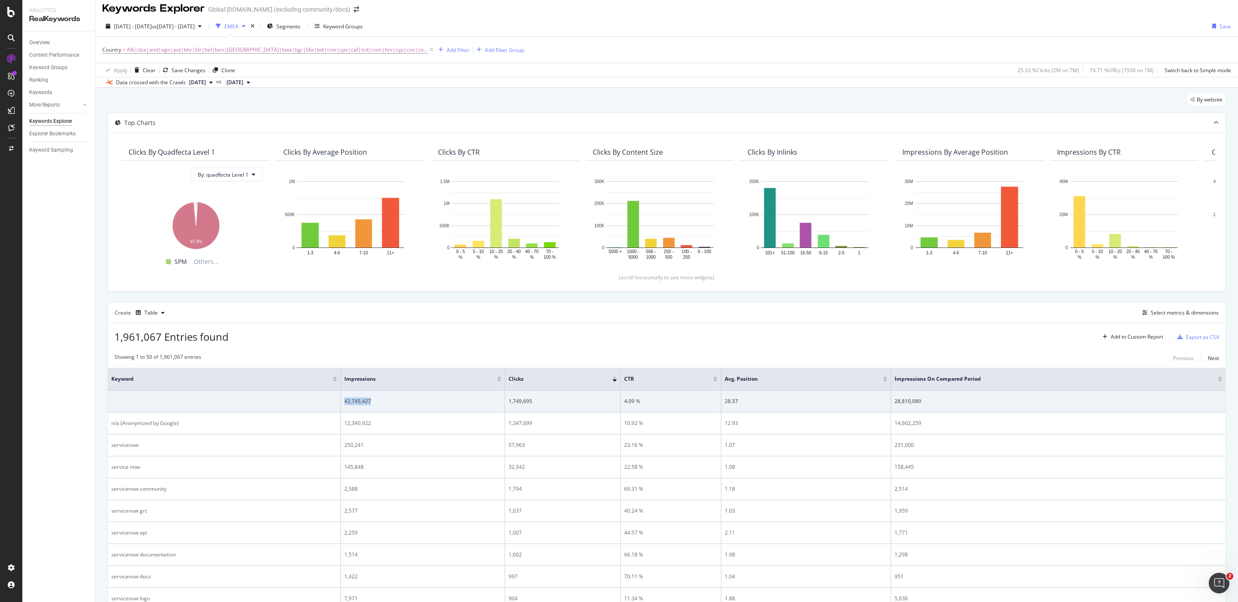
scroll to position [4, 0]
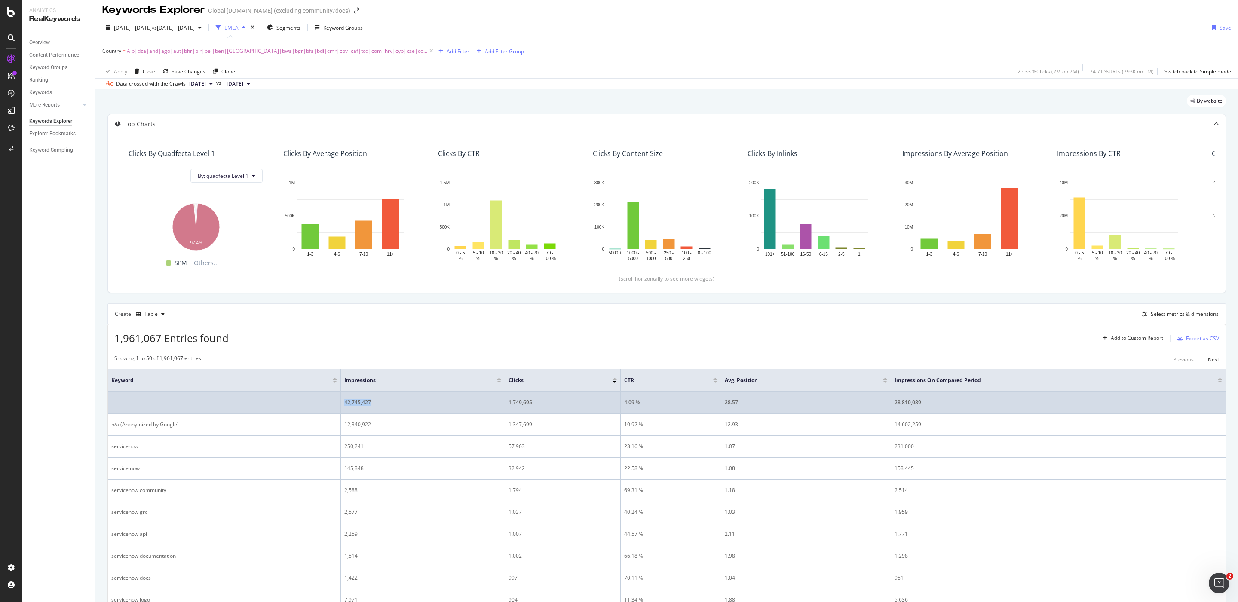
drag, startPoint x: 366, startPoint y: 410, endPoint x: 377, endPoint y: 401, distance: 14.4
click at [367, 410] on td "42,745,427" at bounding box center [423, 403] width 164 height 22
drag, startPoint x: 361, startPoint y: 399, endPoint x: 342, endPoint y: 400, distance: 19.3
click at [342, 400] on td "42,745,427" at bounding box center [423, 403] width 164 height 22
drag, startPoint x: 373, startPoint y: 404, endPoint x: 336, endPoint y: 403, distance: 37.4
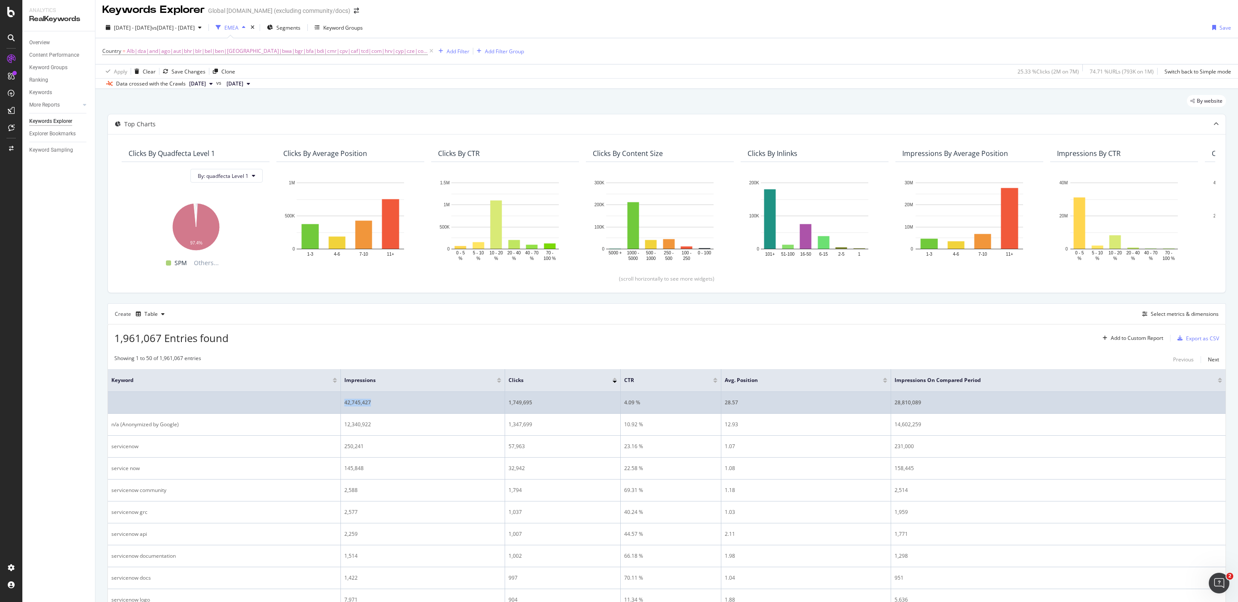
click at [336, 403] on tr "42,745,427 1,749,695 4.09 % 28.57 28,810,089" at bounding box center [666, 403] width 1117 height 22
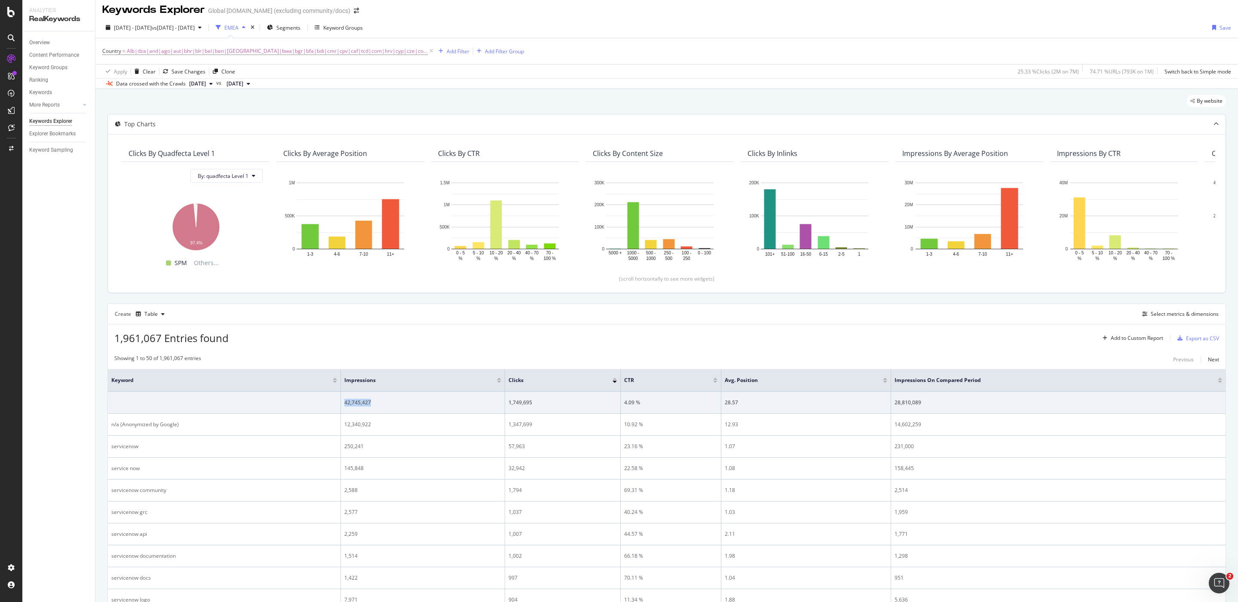
copy tr "42,745,427"
click at [252, 53] on span "Alb|dza|and|ago|aut|bhr|blr|bel|ben|[GEOGRAPHIC_DATA]|bwa|bgr|bfa|bdi|cmr|cpv|c…" at bounding box center [277, 51] width 301 height 12
click at [428, 50] on icon at bounding box center [431, 51] width 7 height 9
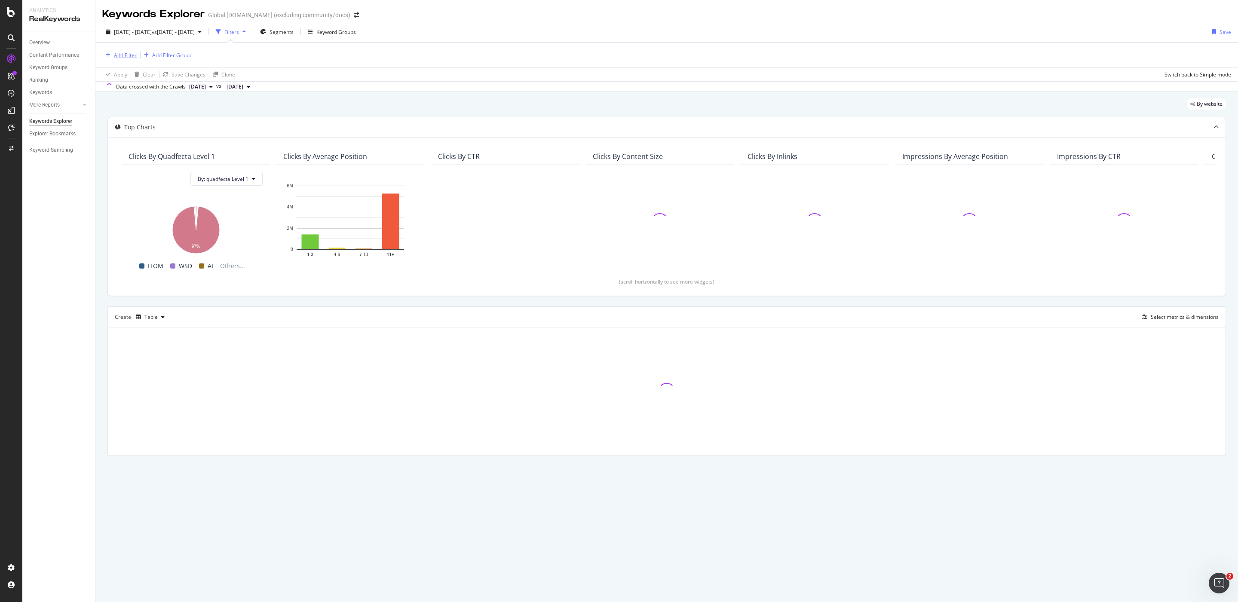
click at [130, 54] on div "Add Filter" at bounding box center [125, 55] width 23 height 7
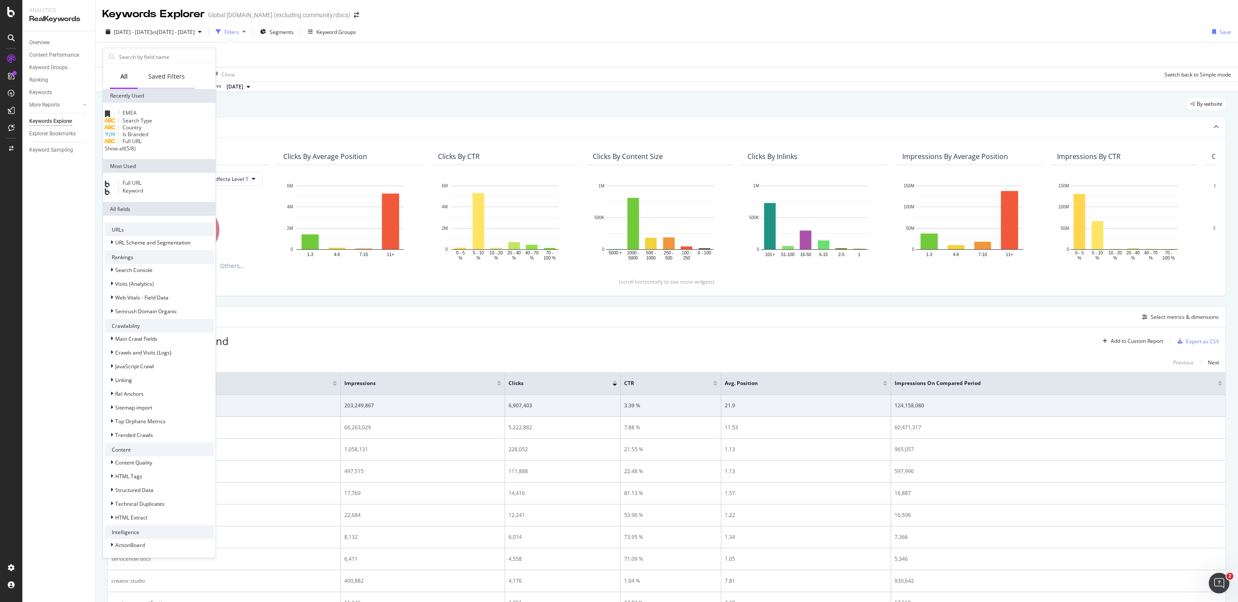
click at [179, 71] on div "Saved Filters" at bounding box center [166, 77] width 57 height 24
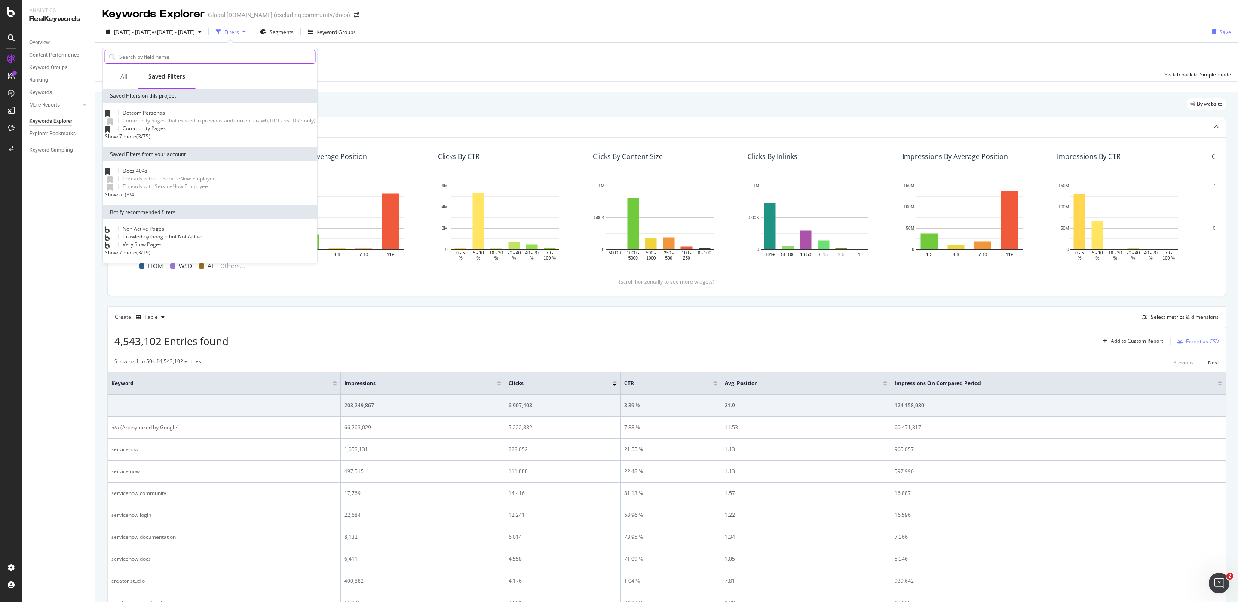
click at [161, 50] on input "text" at bounding box center [216, 56] width 197 height 13
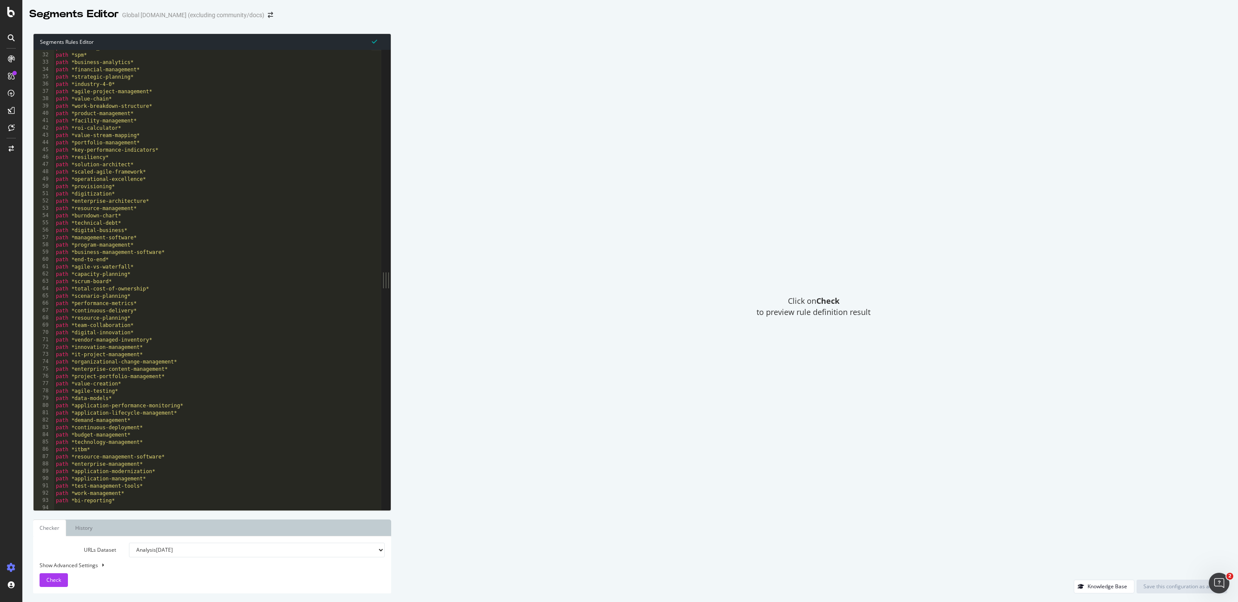
scroll to position [67, 0]
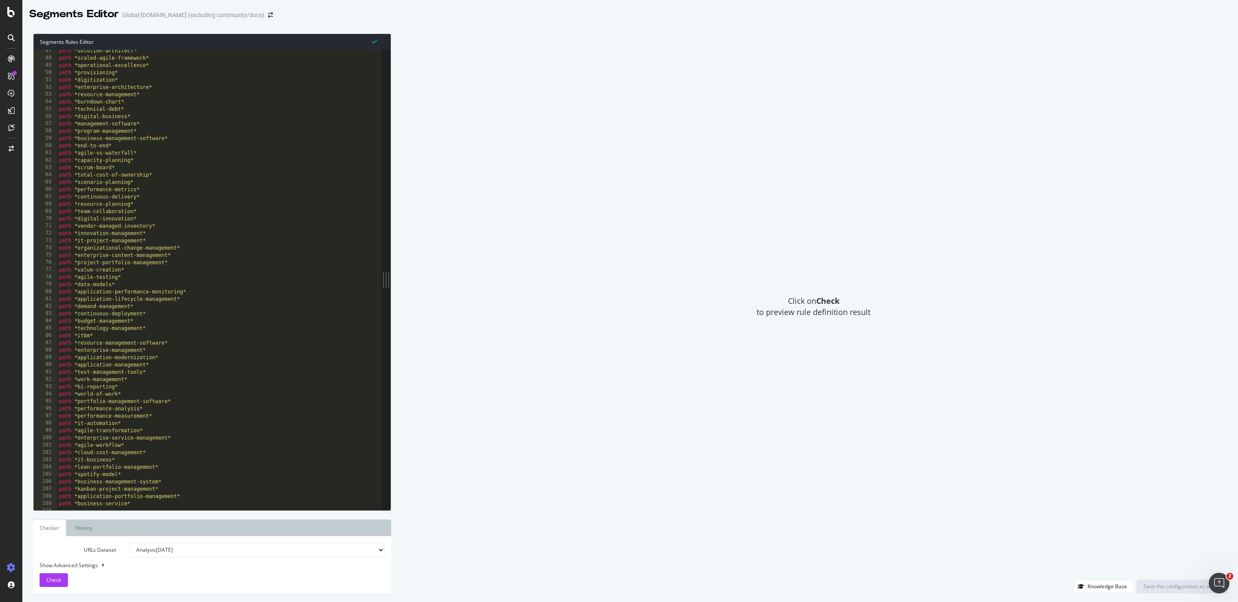
click at [535, 279] on div "Click on Check to preview rule definition result" at bounding box center [813, 307] width 827 height 546
type textarea "path *resource-planning*"
click at [298, 206] on div "path *solution-architect* path *scaled-agile-framework* path *operational-excel…" at bounding box center [244, 279] width 375 height 464
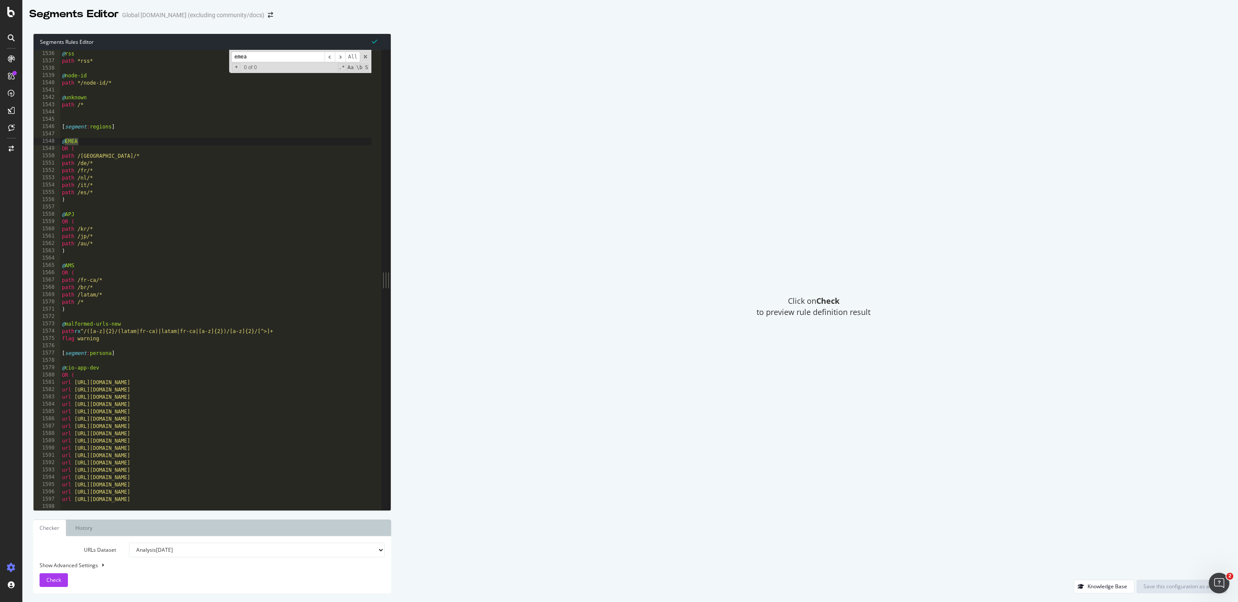
scroll to position [2250, 0]
click at [337, 58] on span "​" at bounding box center [340, 57] width 10 height 11
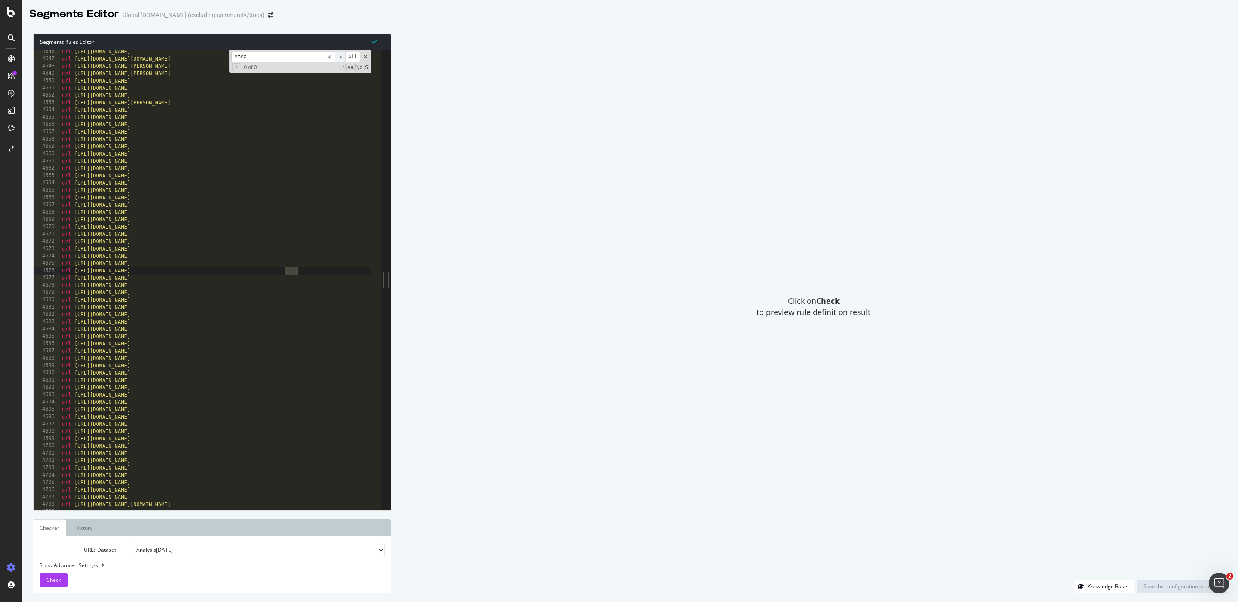
click at [337, 58] on span "​" at bounding box center [340, 57] width 10 height 11
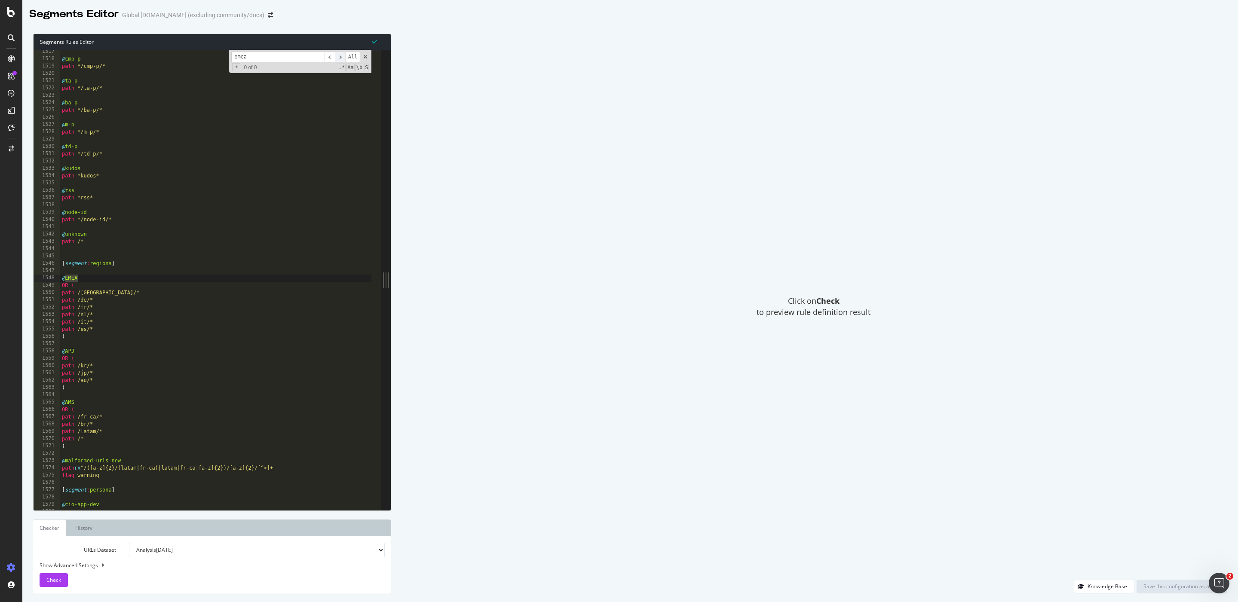
click at [337, 58] on span "​" at bounding box center [340, 57] width 10 height 11
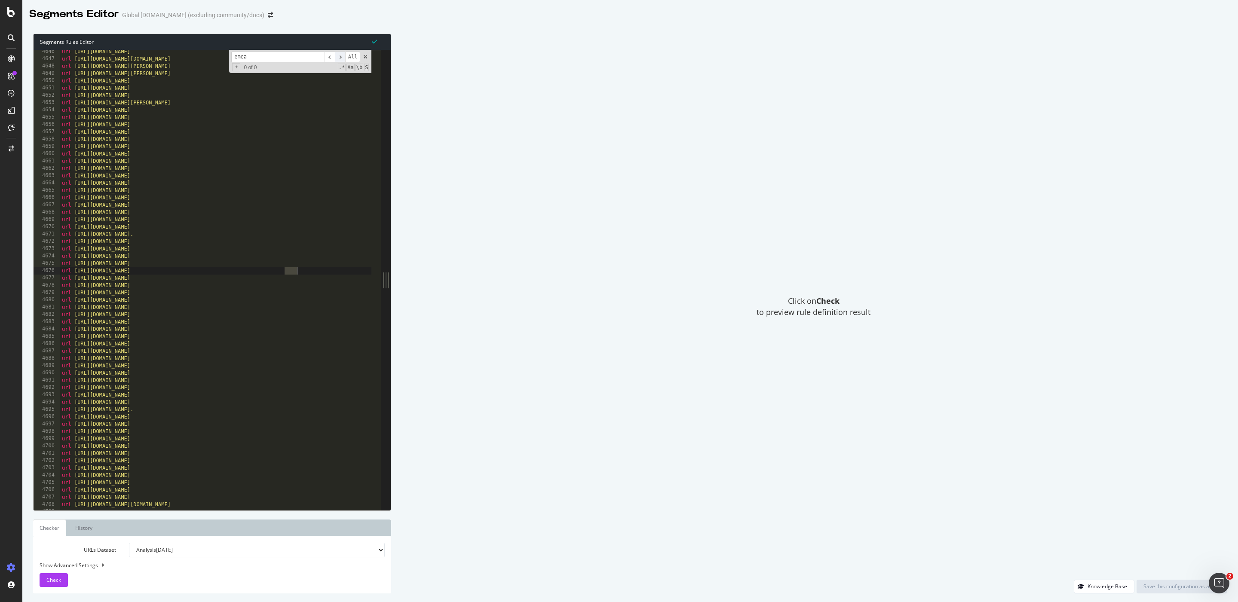
click at [337, 58] on span "​" at bounding box center [340, 57] width 10 height 11
click at [328, 54] on span "​" at bounding box center [329, 57] width 10 height 11
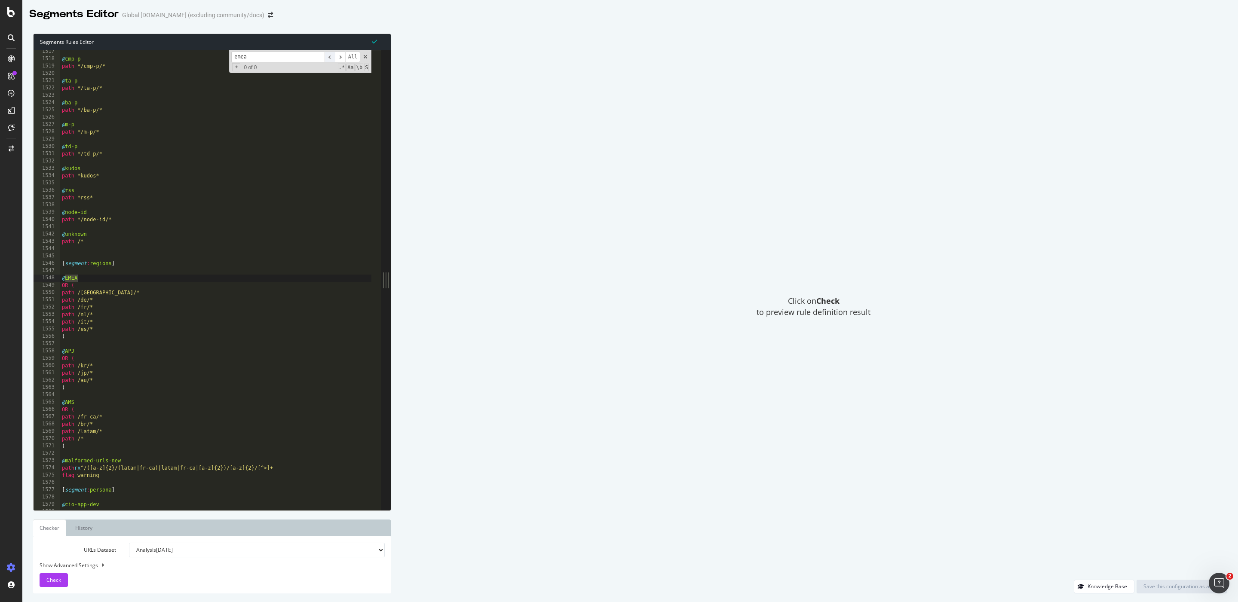
scroll to position [2223, 0]
click at [263, 57] on input "emea" at bounding box center [277, 57] width 93 height 11
type input "apj"
click at [343, 57] on span "​" at bounding box center [340, 57] width 10 height 11
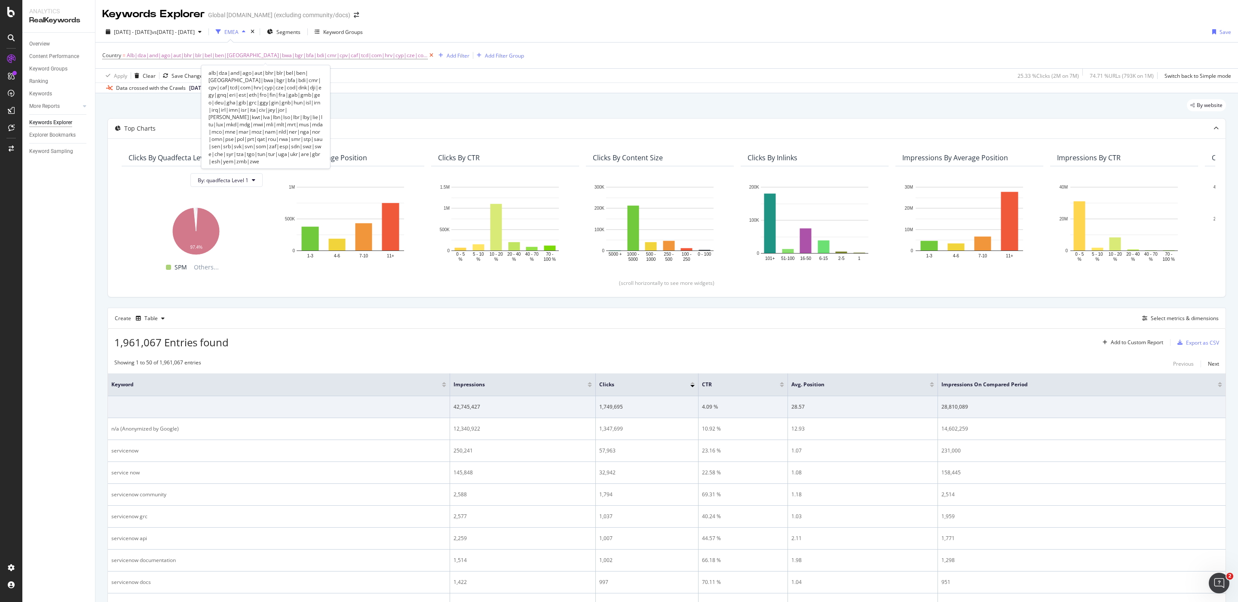
click at [428, 55] on icon at bounding box center [431, 55] width 7 height 9
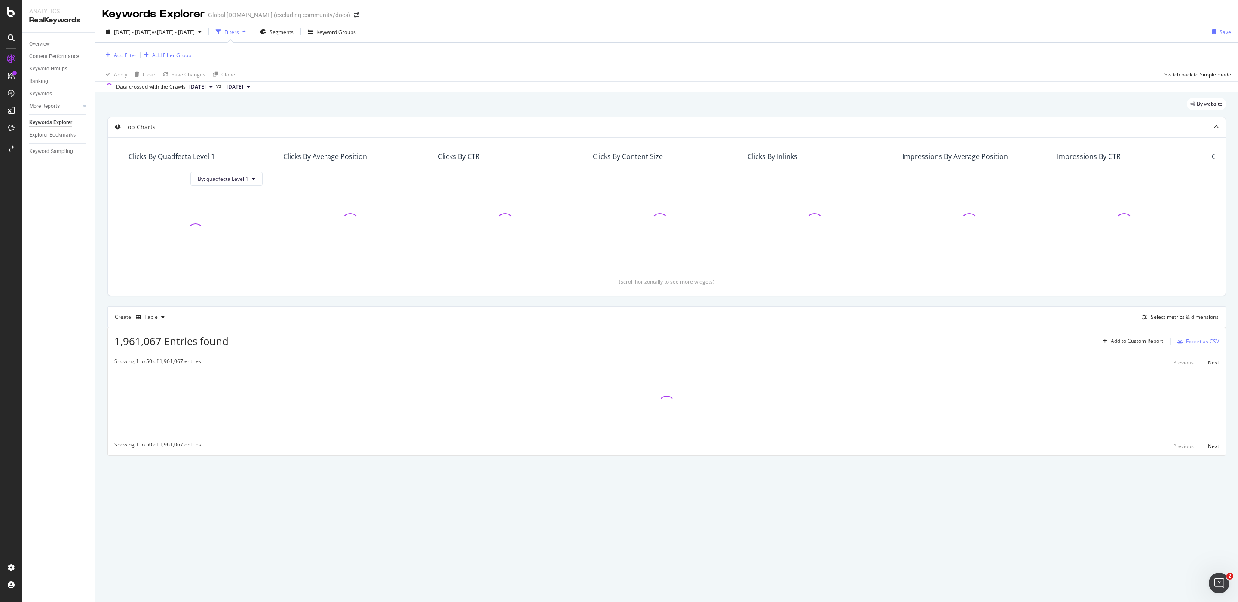
click at [135, 53] on div "Add Filter" at bounding box center [125, 55] width 23 height 7
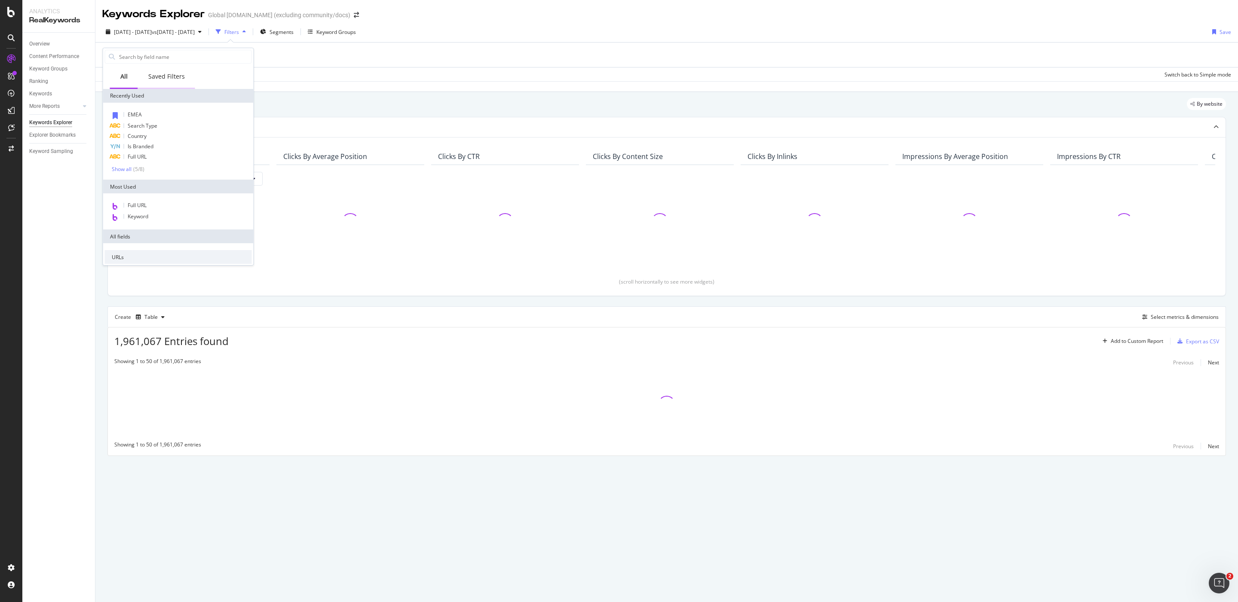
click at [167, 81] on div "Saved Filters" at bounding box center [166, 77] width 57 height 24
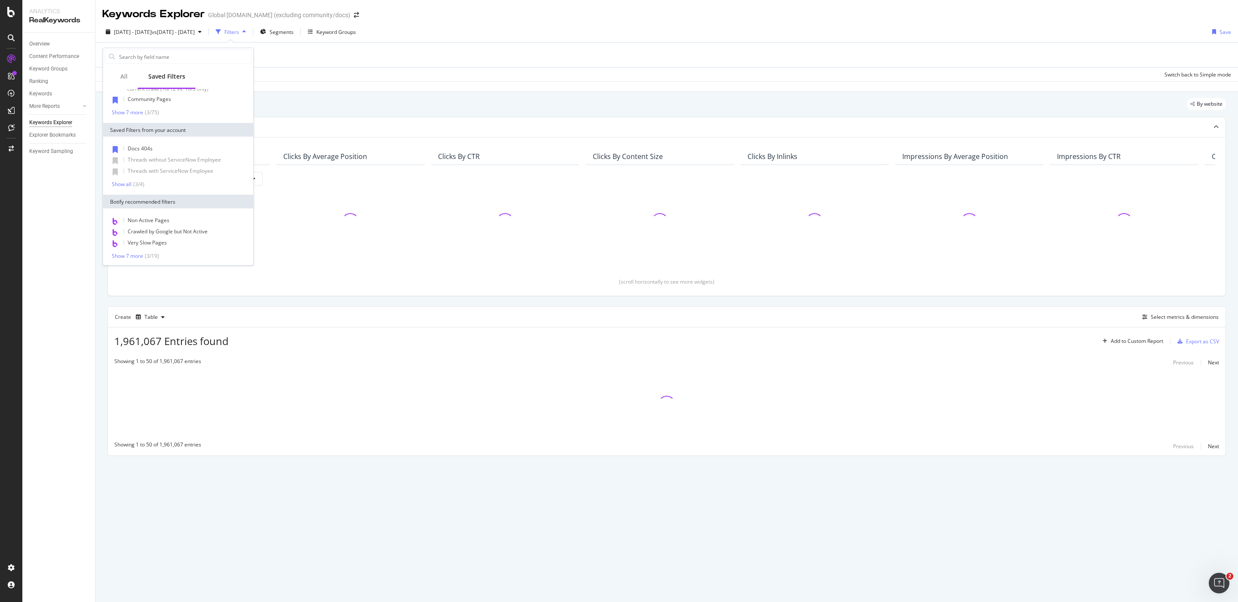
scroll to position [45, 0]
click at [175, 62] on input "text" at bounding box center [184, 56] width 133 height 13
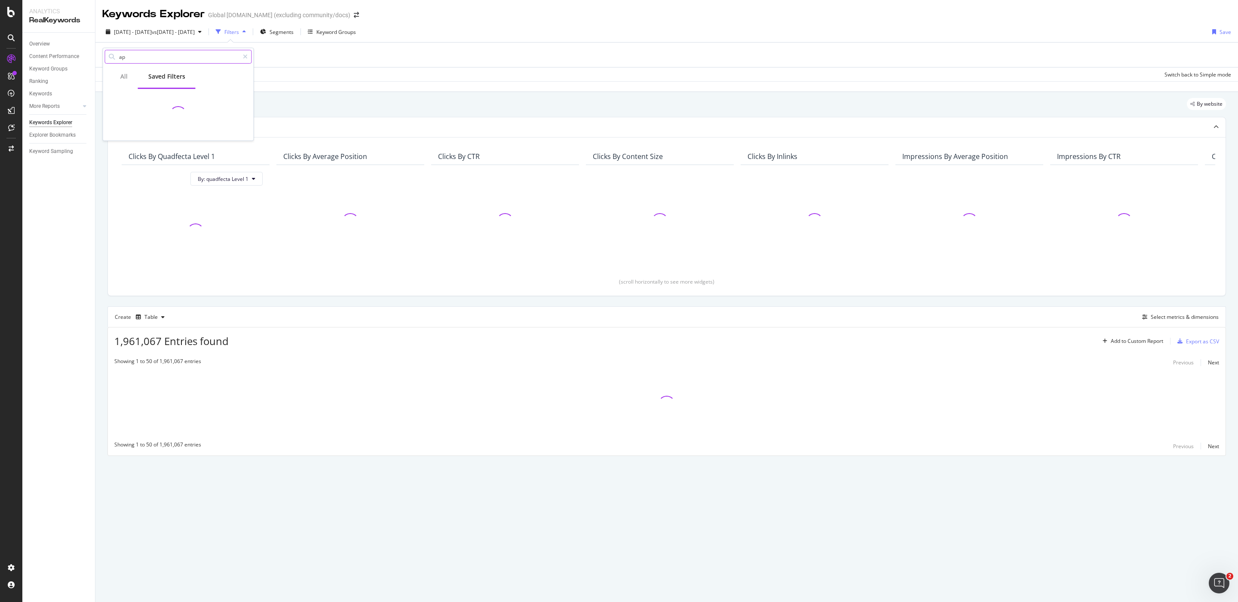
scroll to position [0, 0]
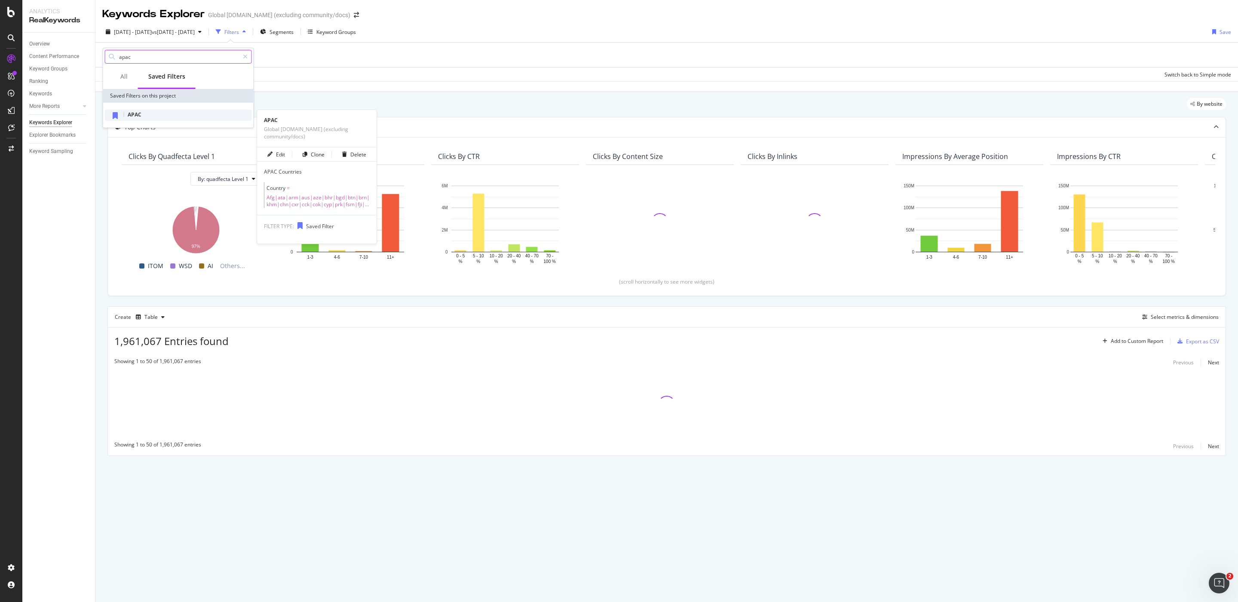
type input "apac"
click at [201, 113] on div "APAC" at bounding box center [178, 115] width 147 height 11
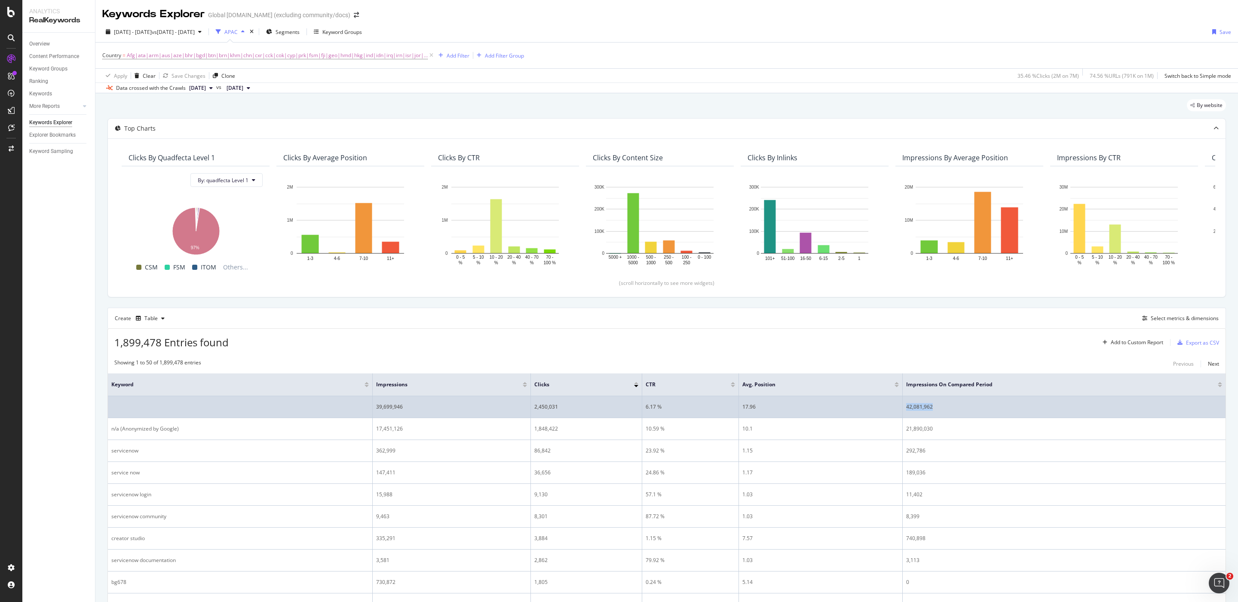
drag, startPoint x: 942, startPoint y: 412, endPoint x: 892, endPoint y: 411, distance: 49.9
click at [891, 411] on tr "39,699,946 2,450,031 6.17 % 17.96 42,081,962" at bounding box center [666, 407] width 1117 height 22
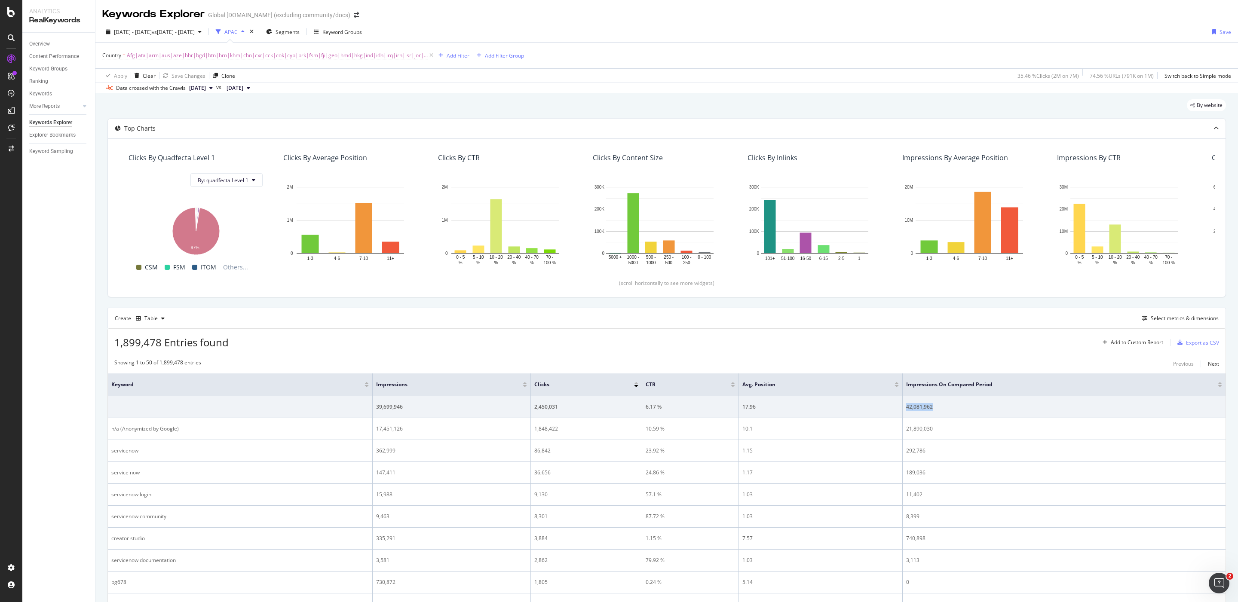
copy tr "42,081,962"
click at [206, 86] on span "[DATE]" at bounding box center [197, 88] width 17 height 8
click at [219, 117] on div "[DATE]" at bounding box center [215, 117] width 54 height 8
click at [243, 86] on span "[DATE]" at bounding box center [234, 88] width 17 height 8
click at [298, 117] on div "[DATE]" at bounding box center [270, 117] width 55 height 8
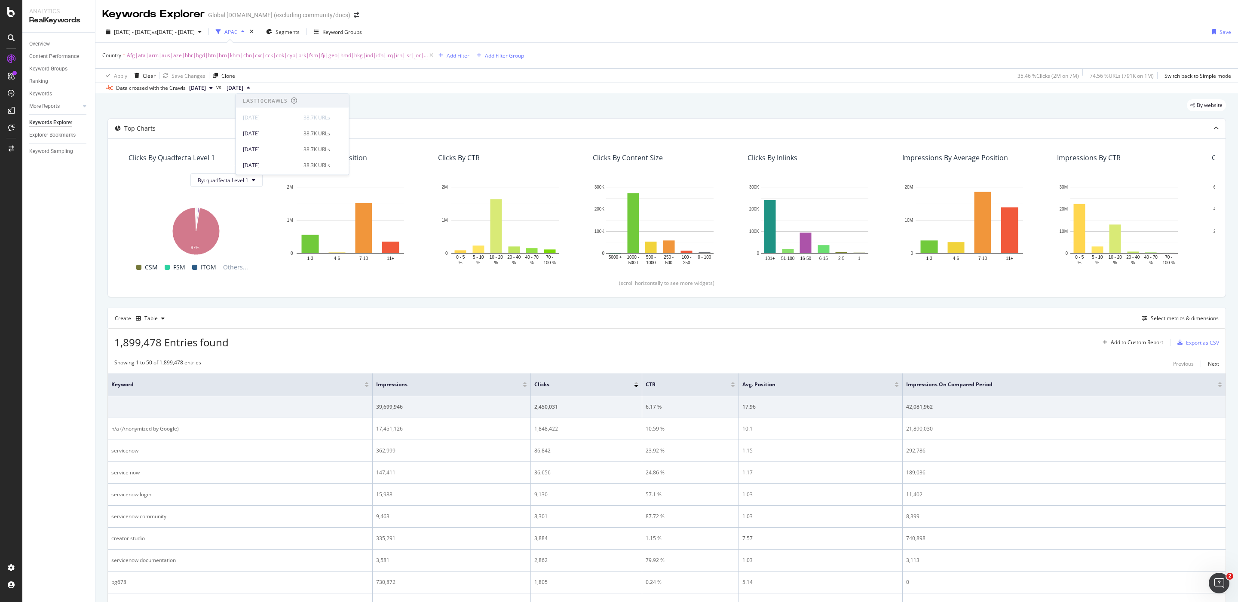
click at [451, 111] on div "By website" at bounding box center [666, 108] width 1118 height 19
click at [243, 90] on span "[DATE]" at bounding box center [234, 88] width 17 height 8
click at [254, 129] on div "[DATE]" at bounding box center [270, 133] width 55 height 8
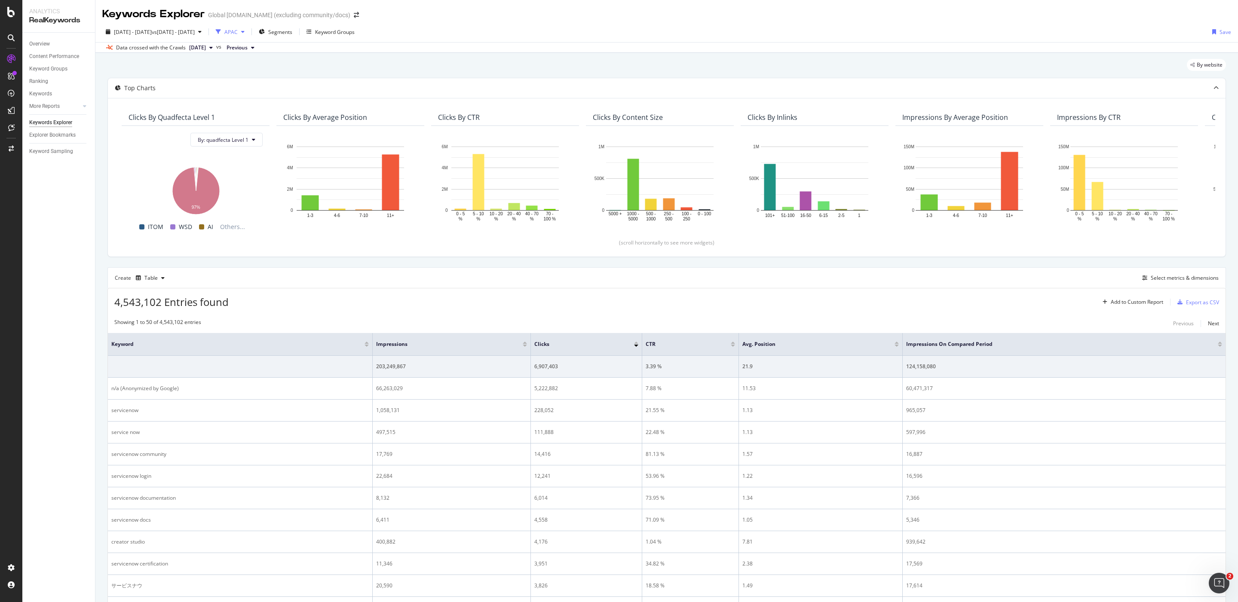
click at [238, 33] on div "APAC" at bounding box center [230, 31] width 13 height 7
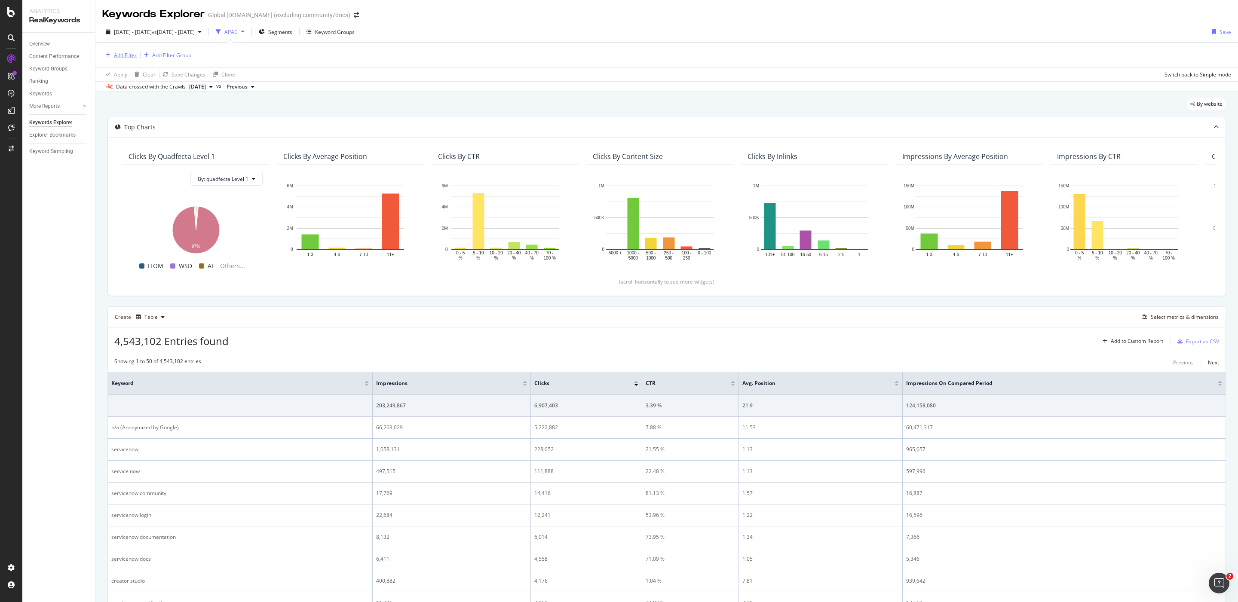
click at [125, 55] on div "Add Filter" at bounding box center [125, 55] width 23 height 7
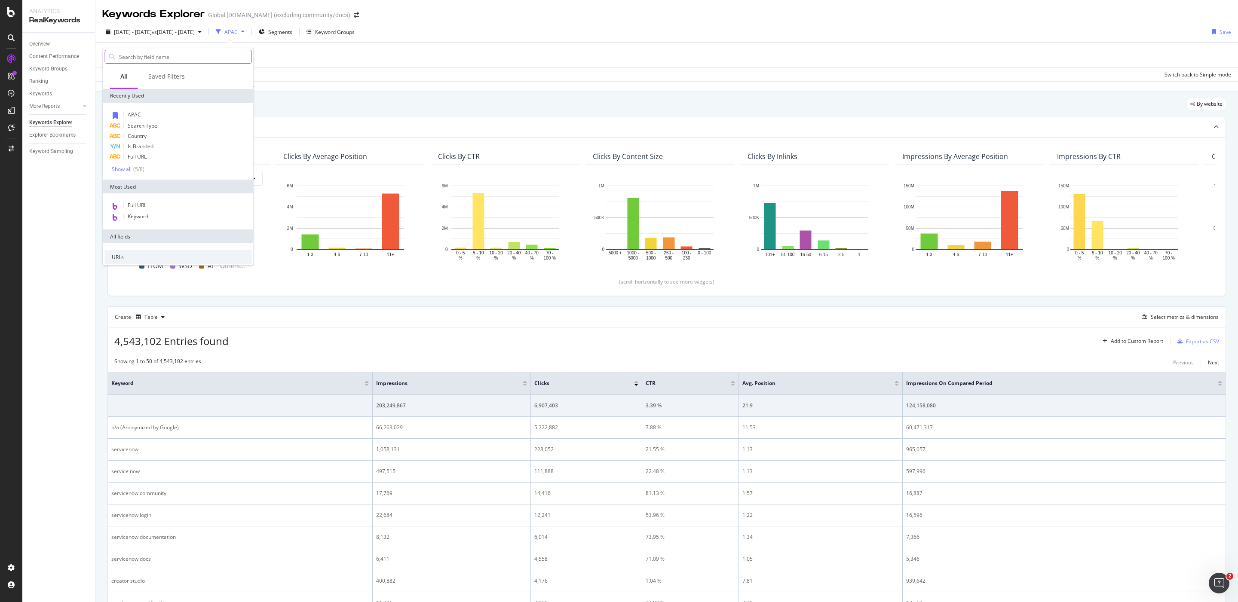
click at [162, 56] on input "text" at bounding box center [184, 56] width 133 height 13
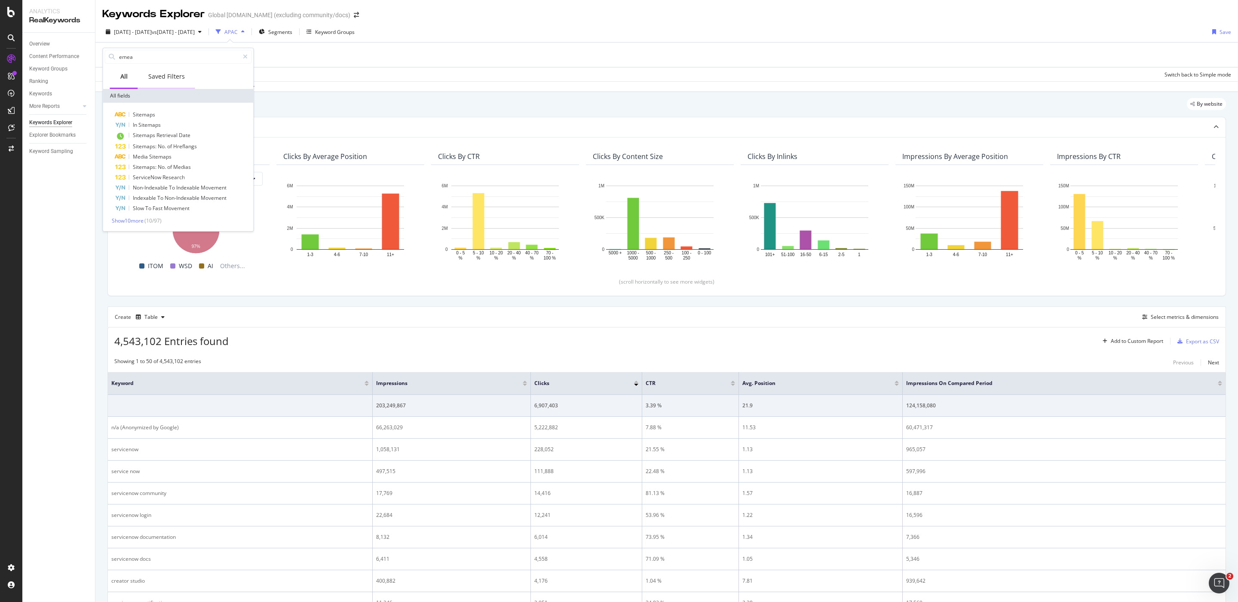
type input "emea"
click at [158, 74] on div "Saved Filters" at bounding box center [166, 76] width 37 height 9
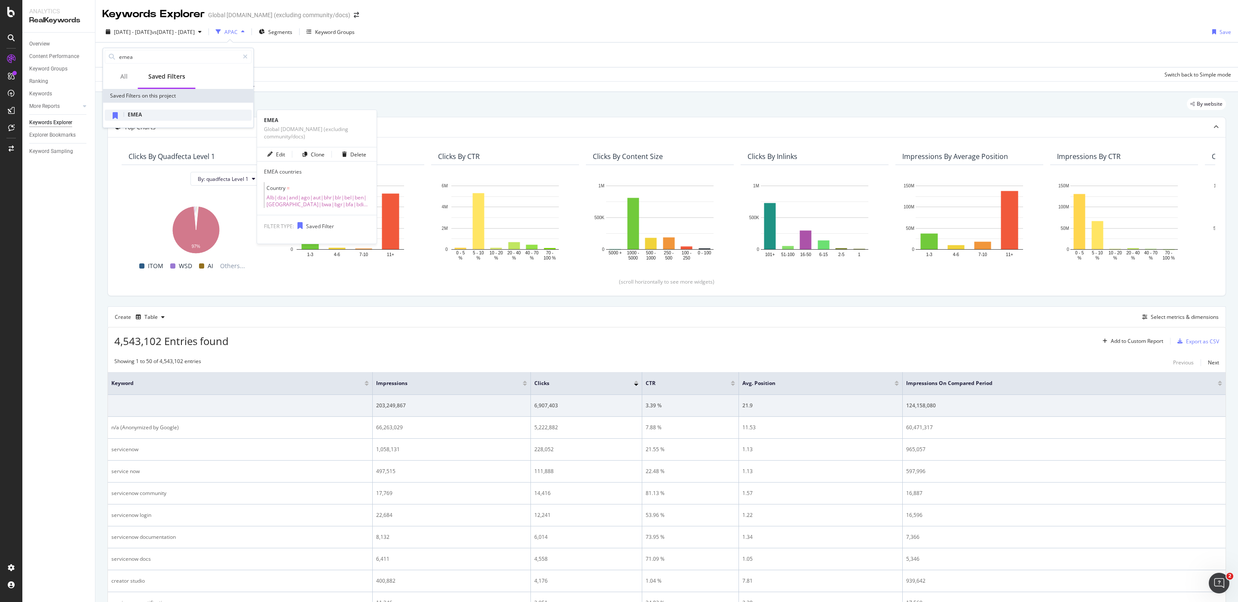
click at [141, 115] on span "EMEA" at bounding box center [135, 114] width 14 height 7
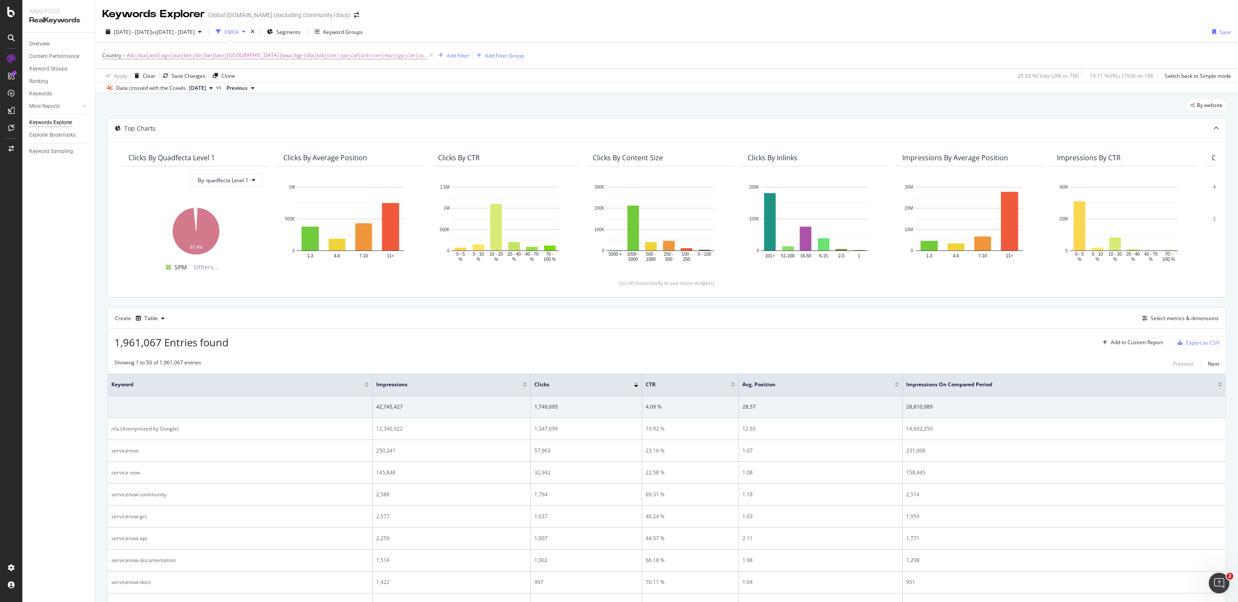
click at [248, 90] on span "Previous" at bounding box center [236, 88] width 21 height 8
click at [173, 107] on div "By website" at bounding box center [666, 108] width 1118 height 19
click at [152, 34] on span "[DATE] - [DATE]" at bounding box center [133, 31] width 38 height 7
click at [375, 118] on div "By website" at bounding box center [666, 108] width 1118 height 19
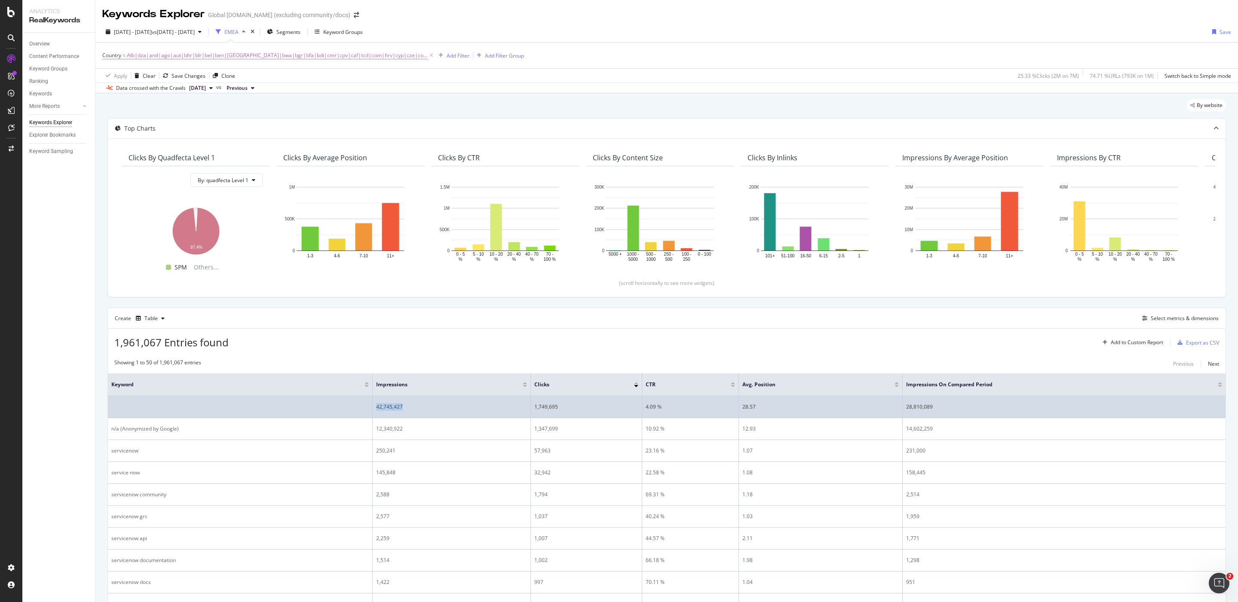
drag, startPoint x: 414, startPoint y: 411, endPoint x: 372, endPoint y: 409, distance: 42.6
click at [372, 409] on tr "42,745,427 1,749,695 4.09 % 28.57 28,810,089" at bounding box center [666, 407] width 1117 height 22
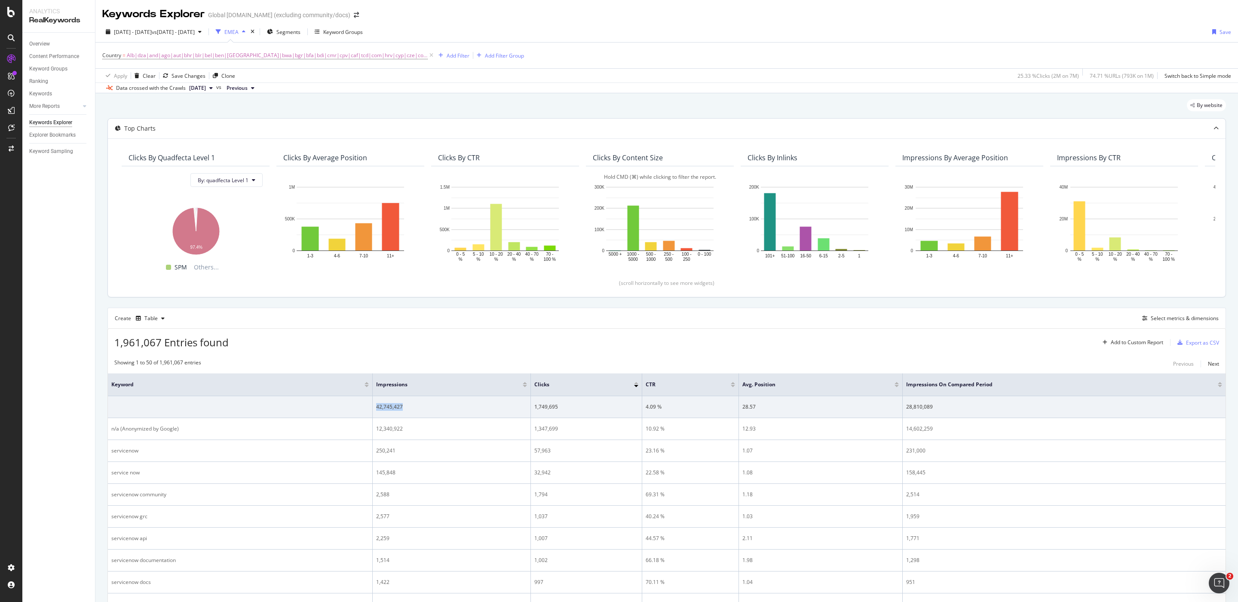
copy tr "42,745,427"
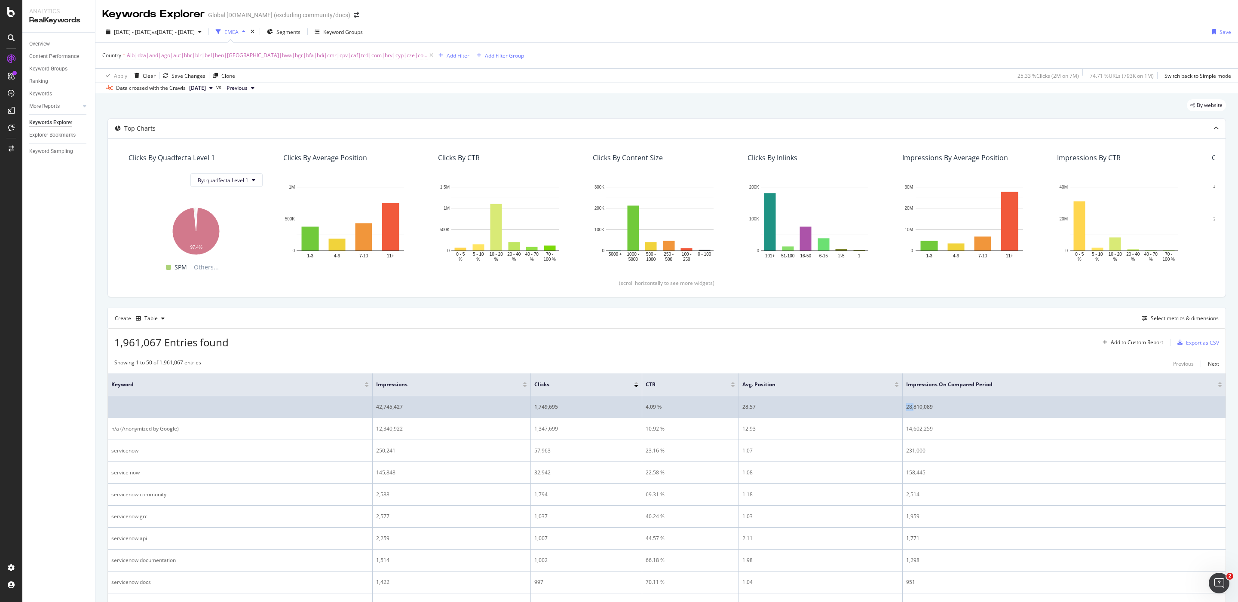
drag, startPoint x: 946, startPoint y: 412, endPoint x: 907, endPoint y: 411, distance: 39.1
click at [906, 412] on td "28,810,089" at bounding box center [1063, 407] width 323 height 22
click at [913, 410] on div "28,810,089" at bounding box center [1064, 407] width 316 height 8
drag, startPoint x: 932, startPoint y: 408, endPoint x: 905, endPoint y: 410, distance: 27.6
click at [905, 410] on td "28,810,089" at bounding box center [1063, 407] width 323 height 22
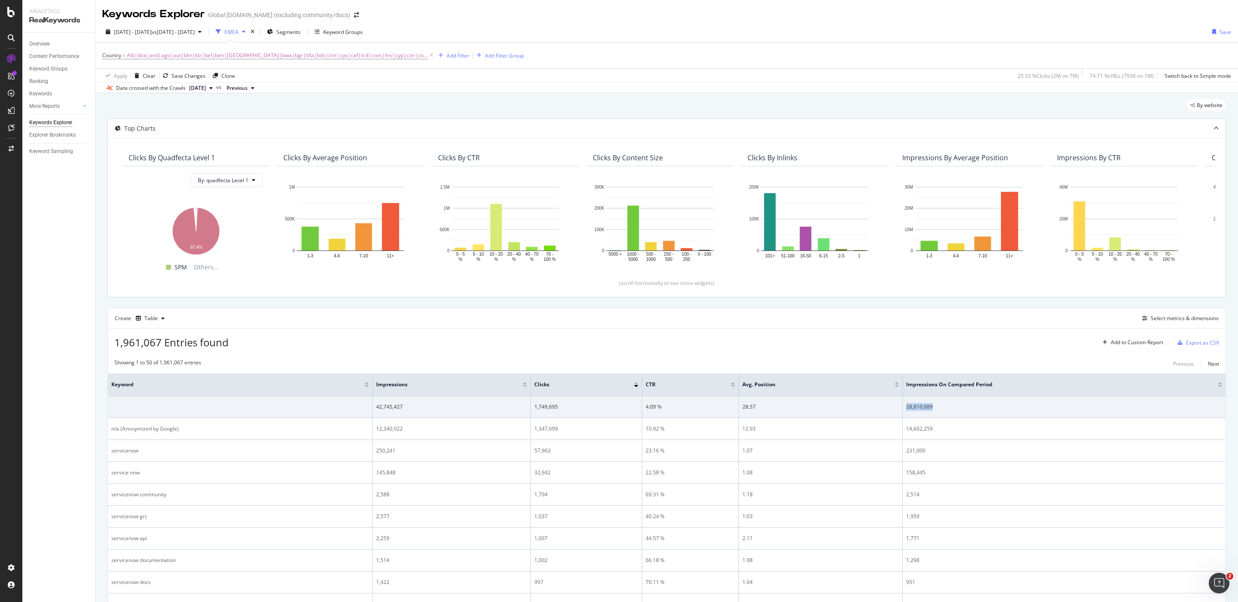
copy div "28,810,089"
click at [428, 56] on icon at bounding box center [431, 55] width 7 height 9
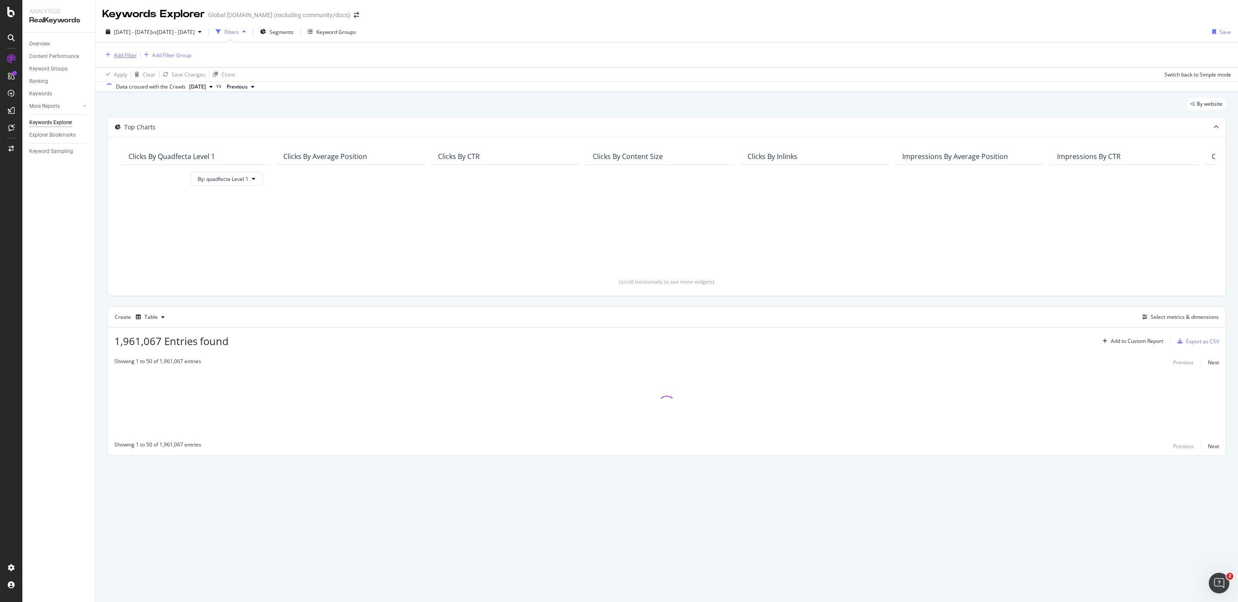
click at [114, 55] on div "Add Filter" at bounding box center [125, 55] width 23 height 7
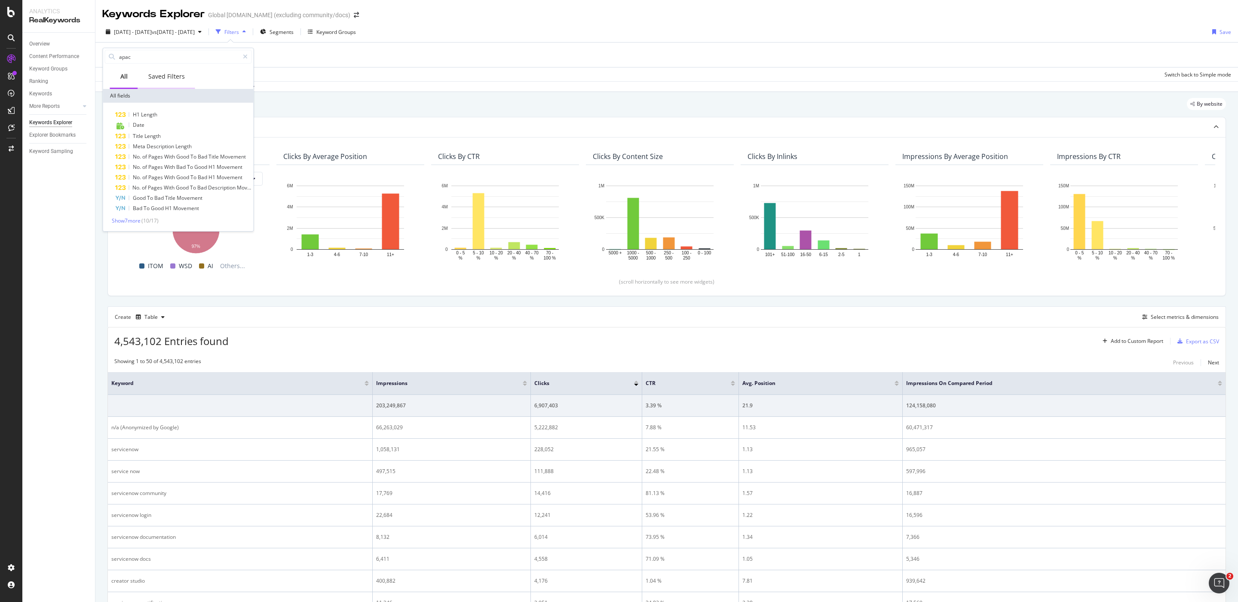
type input "apac"
click at [154, 80] on div "Saved Filters" at bounding box center [166, 76] width 37 height 9
click at [140, 118] on div "APAC" at bounding box center [135, 114] width 14 height 7
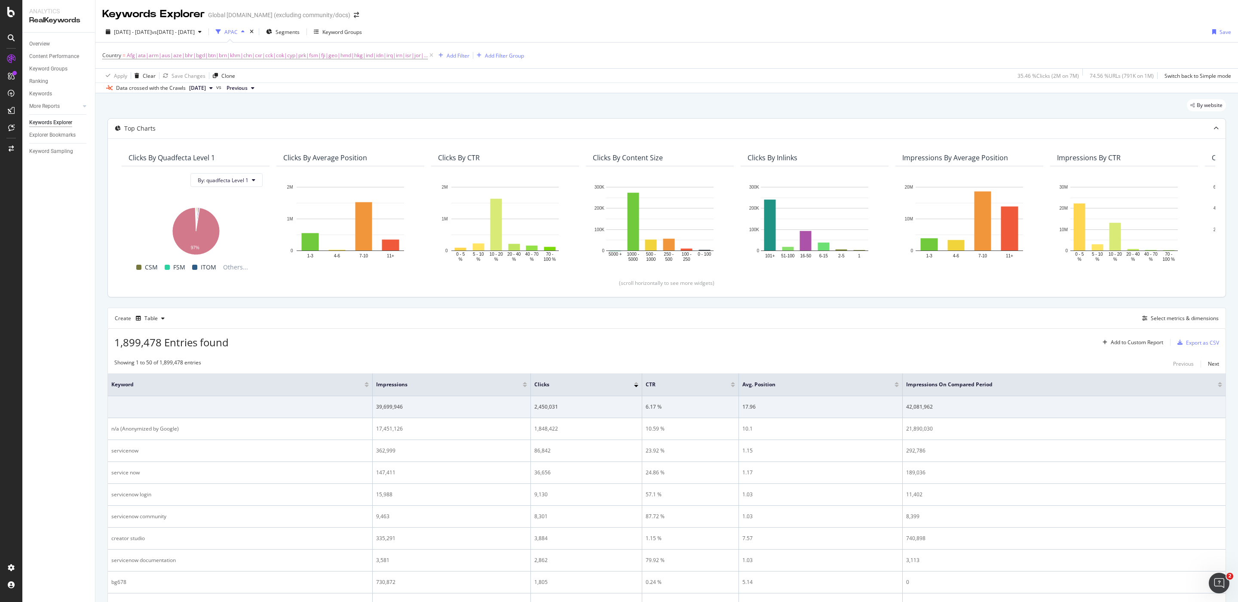
click at [327, 119] on div "Top Charts Clicks By quadfecta Level 1 By: quadfecta Level 1 Hold CMD (⌘) while…" at bounding box center [666, 207] width 1118 height 179
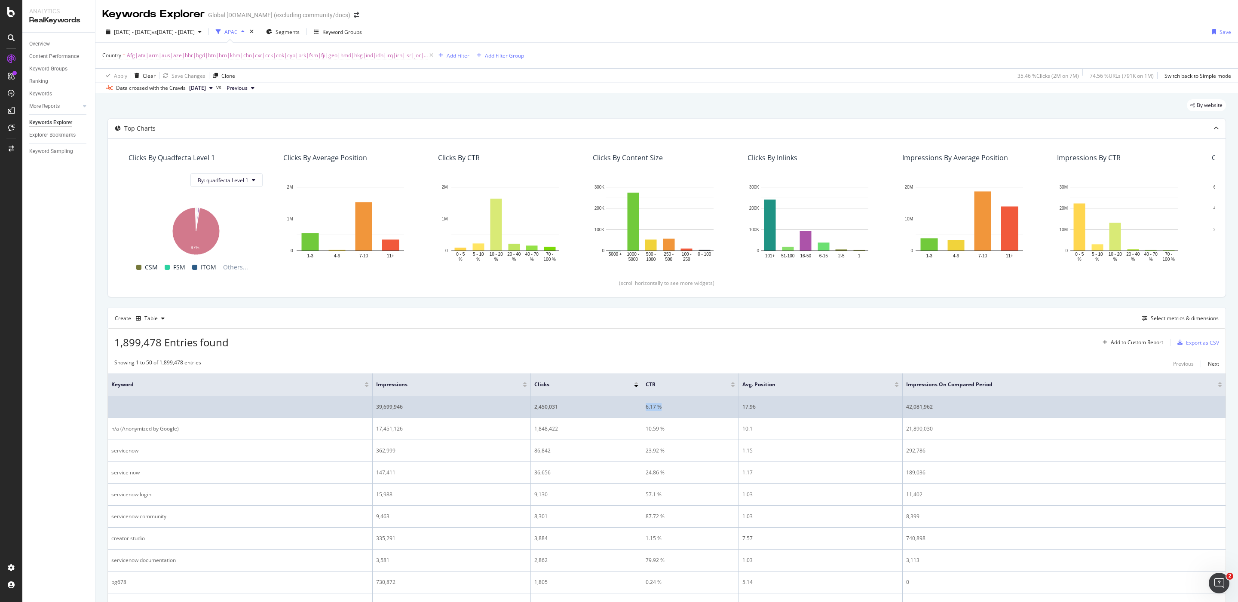
drag, startPoint x: 671, startPoint y: 409, endPoint x: 633, endPoint y: 409, distance: 37.8
click at [633, 409] on tr "39,699,946 2,450,031 6.17 % 17.96 42,081,962" at bounding box center [666, 407] width 1117 height 22
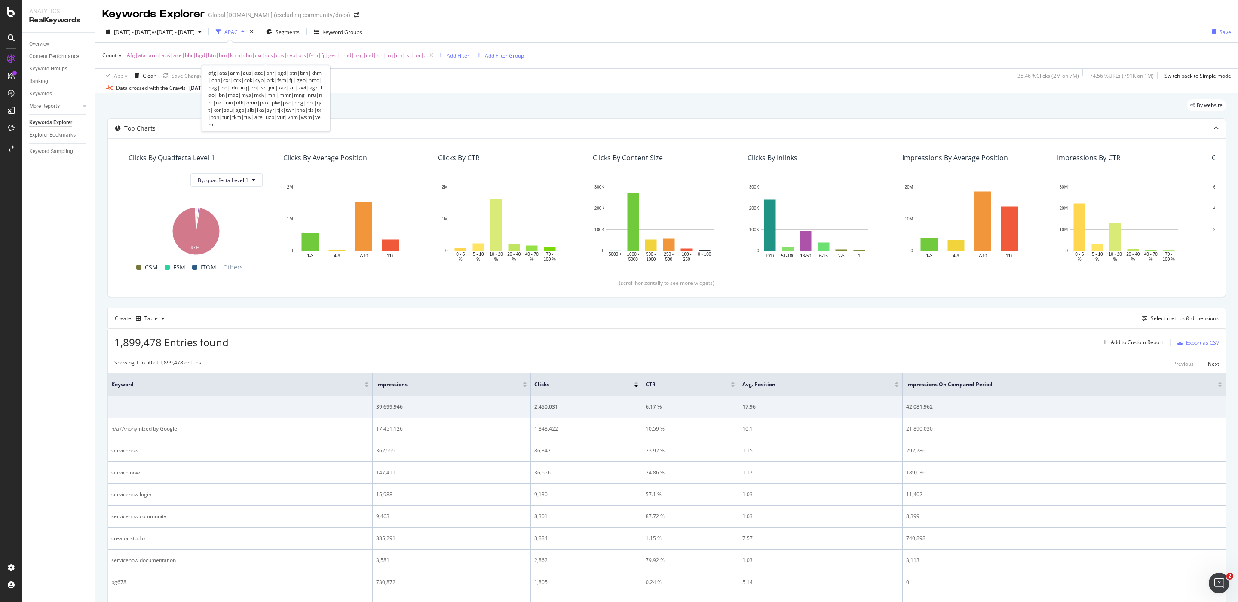
click at [181, 59] on span "Afg|ata|arm|aus|aze|bhr|bgd|btn|brn|khm|chn|cxr|cck|cok|cyp|prk|fsm|fji|geo|hmd…" at bounding box center [277, 55] width 301 height 12
click at [144, 94] on input "afg|ata|arm|aus|aze|bhr|bgd|btn|brn|khm|chn|cxr|cck|cok|cyp|prk|fsm|fji|geo|hmd…" at bounding box center [150, 92] width 81 height 14
type input "jpn"
click at [194, 108] on div "Apply" at bounding box center [197, 109] width 13 height 7
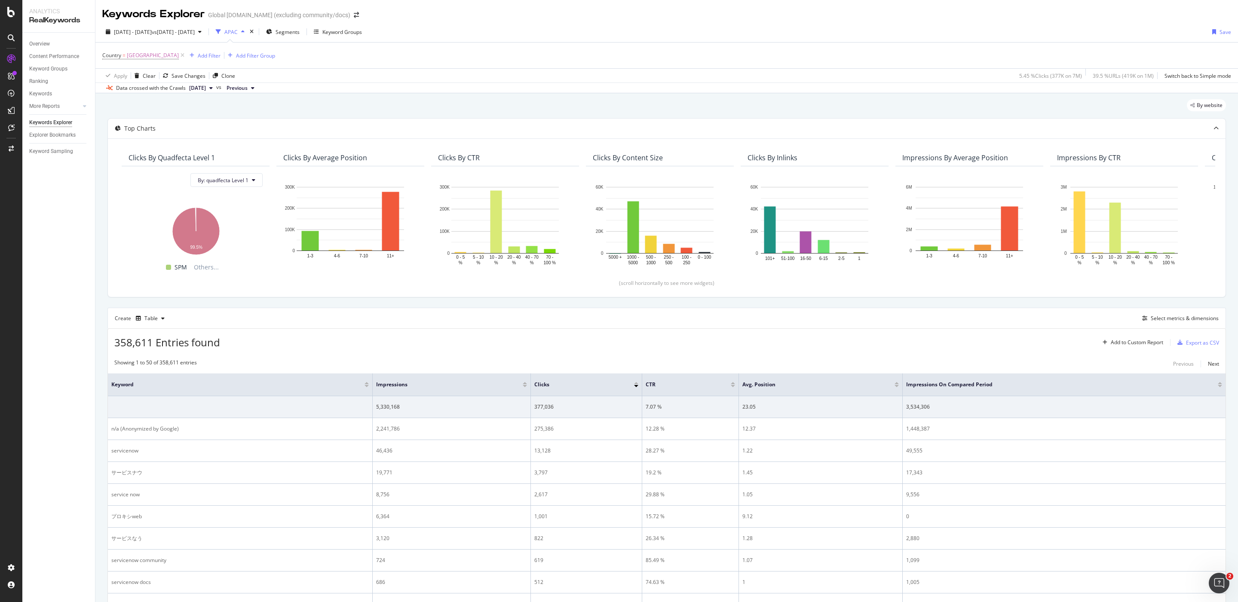
click at [238, 32] on div "APAC" at bounding box center [230, 31] width 13 height 7
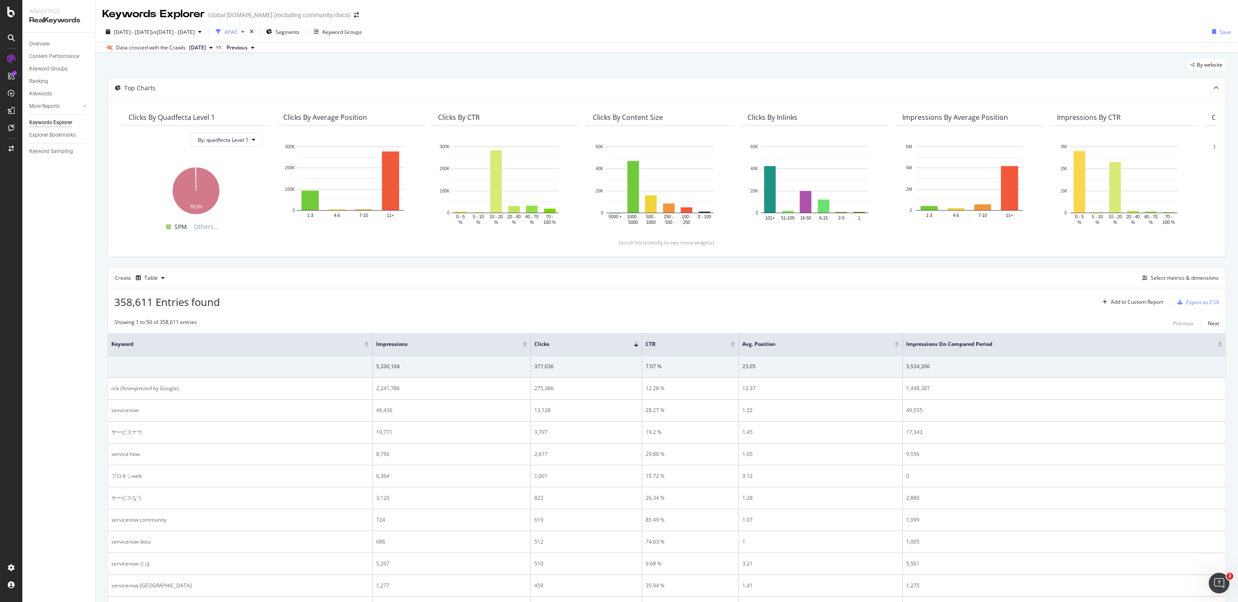
click at [238, 31] on div "APAC" at bounding box center [230, 31] width 13 height 7
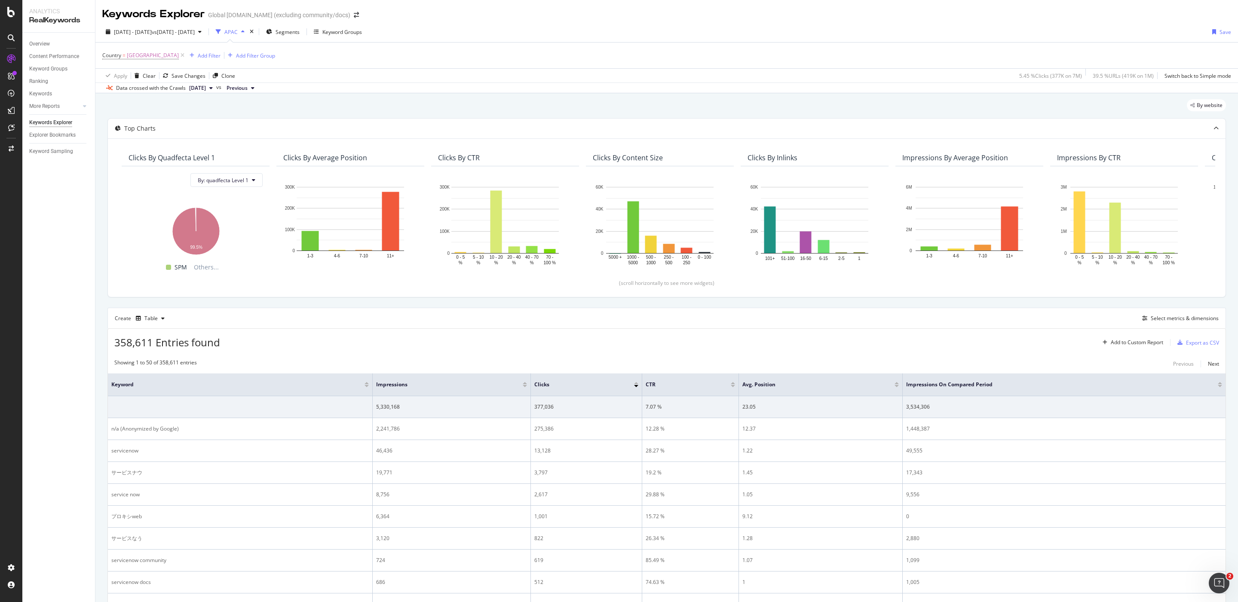
click at [294, 54] on div "Country = Japan Add Filter Add Filter Group" at bounding box center [666, 56] width 1128 height 26
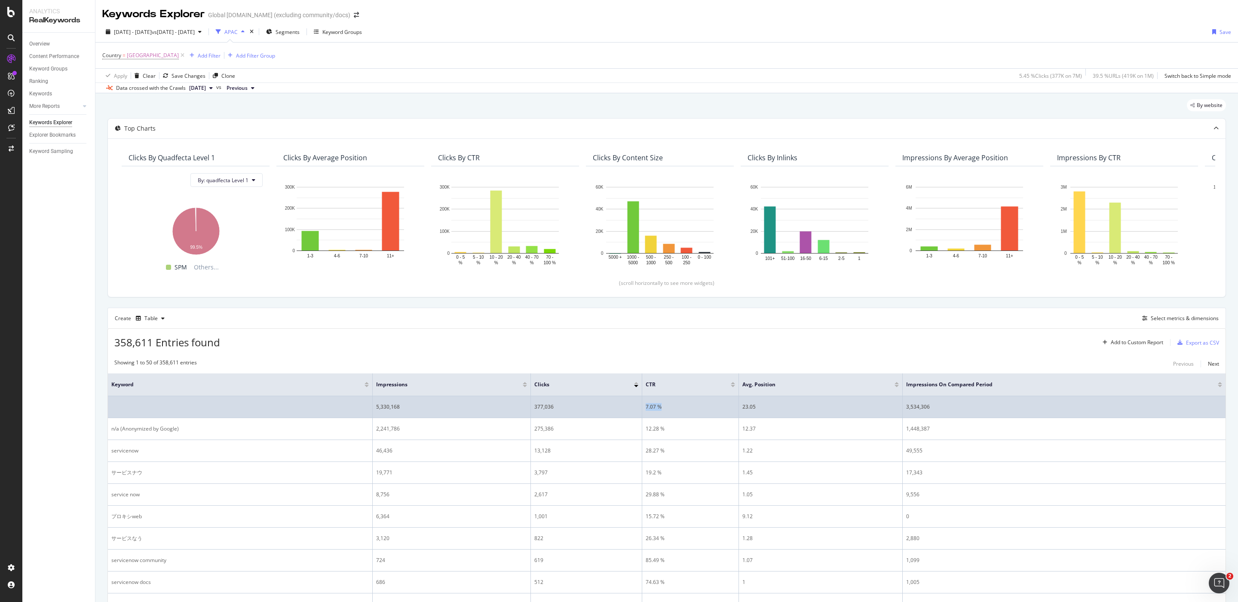
drag, startPoint x: 680, startPoint y: 410, endPoint x: 606, endPoint y: 410, distance: 74.3
click at [606, 410] on tr "5,330,168 377,036 7.07 % 23.05 3,534,306" at bounding box center [666, 407] width 1117 height 22
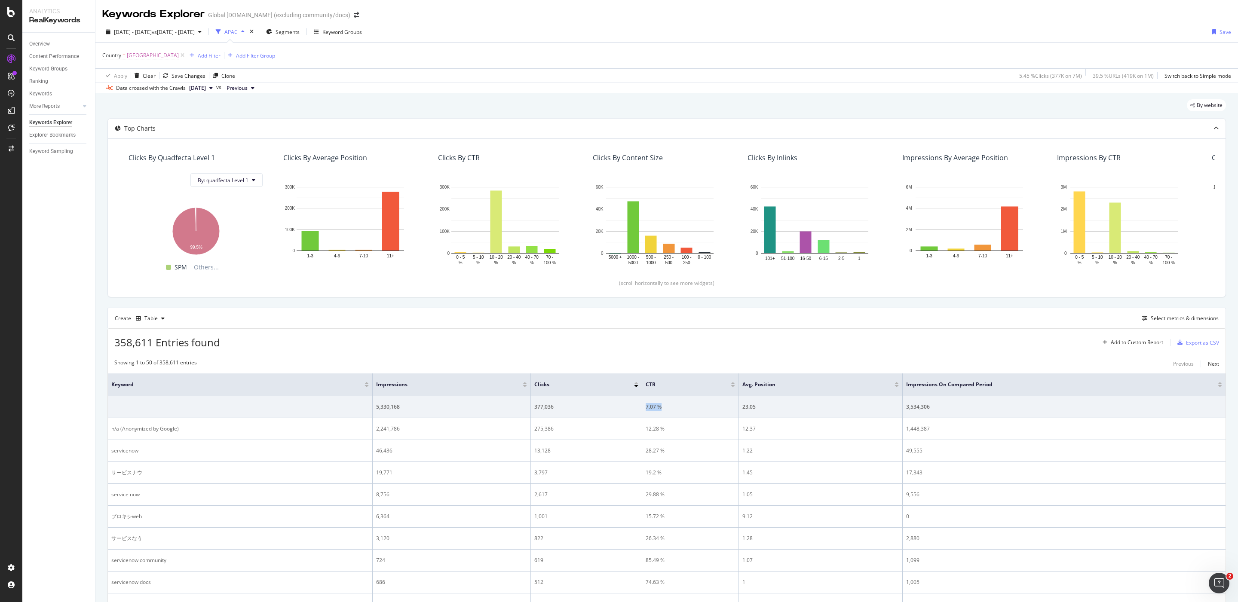
click at [196, 91] on span "[DATE]" at bounding box center [197, 88] width 17 height 8
click at [242, 131] on div "[DATE]" at bounding box center [215, 133] width 55 height 8
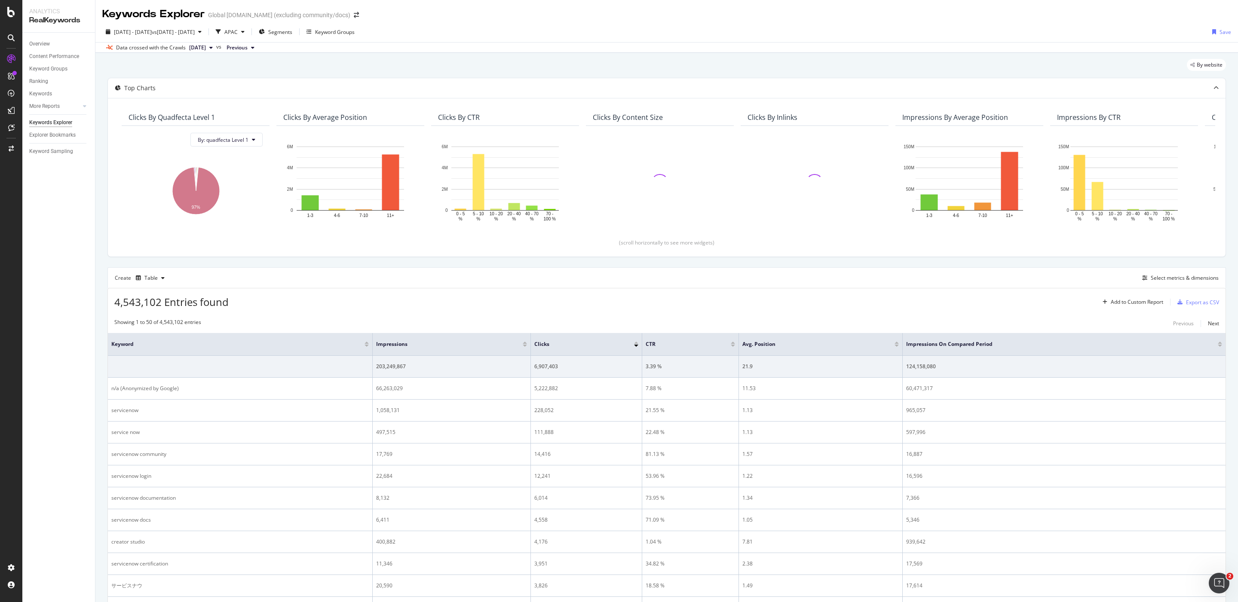
click at [206, 45] on span "[DATE]" at bounding box center [197, 48] width 17 height 8
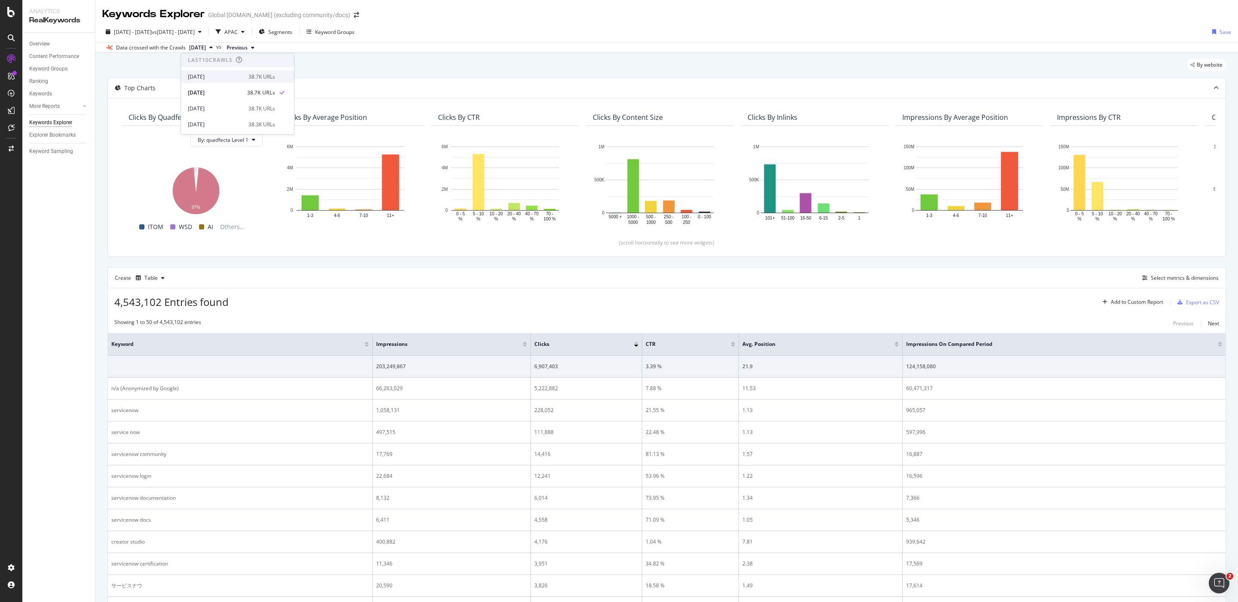
click at [211, 73] on div "[DATE]" at bounding box center [215, 77] width 55 height 8
click at [238, 31] on div "APAC" at bounding box center [230, 31] width 13 height 7
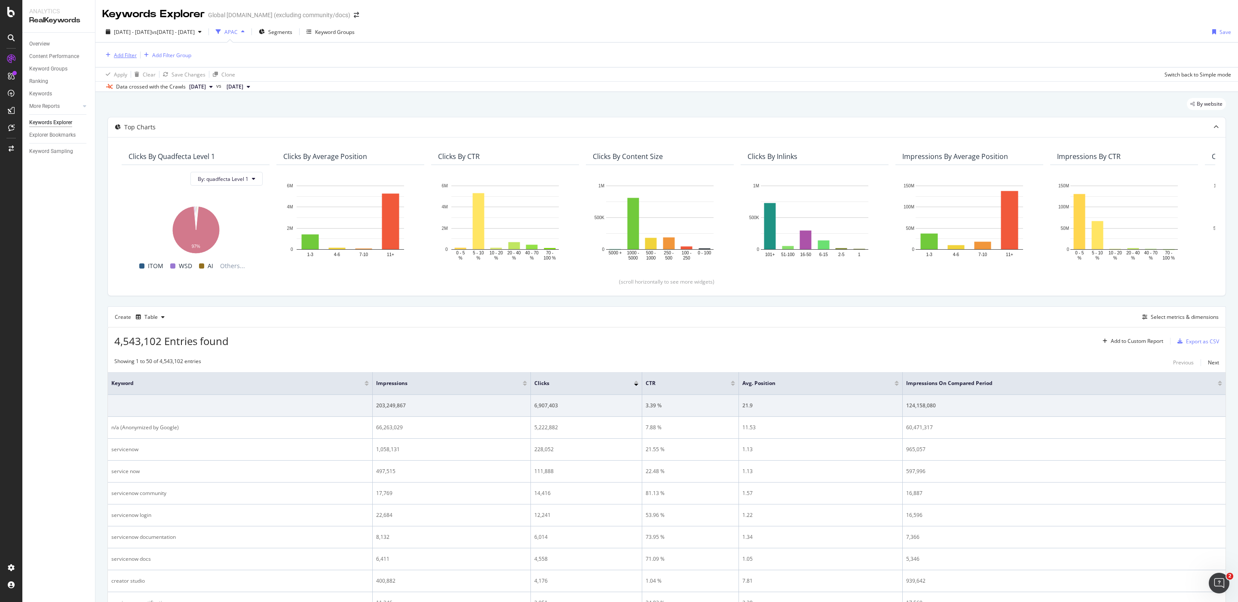
click at [119, 52] on div "Add Filter" at bounding box center [125, 55] width 23 height 7
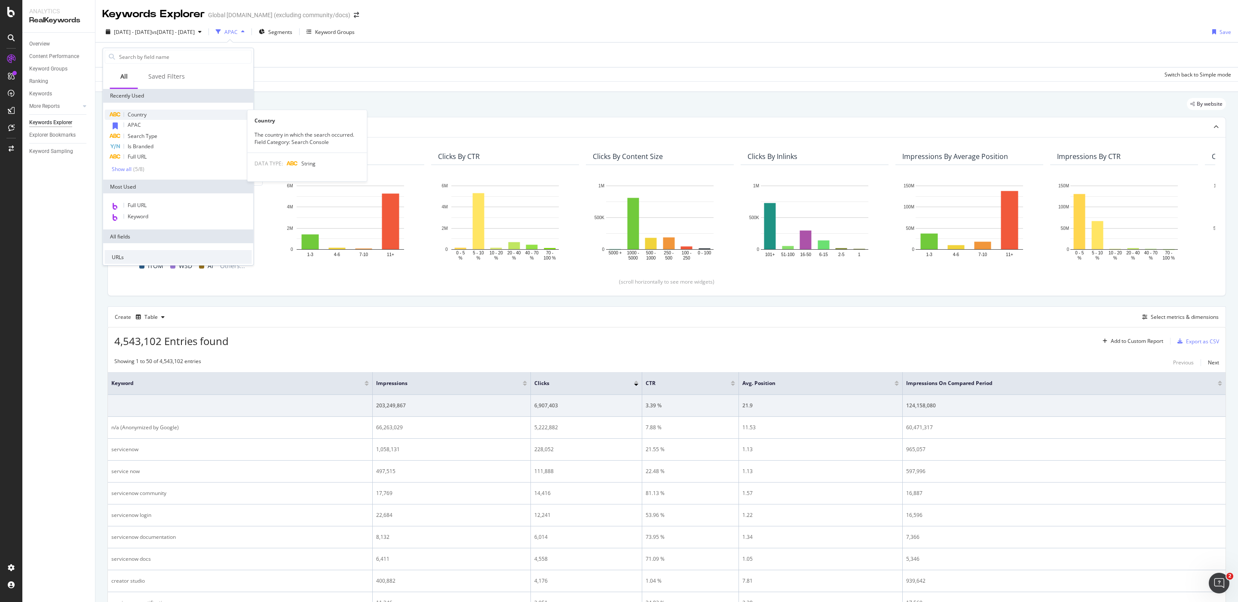
click at [141, 115] on span "Country" at bounding box center [137, 114] width 19 height 7
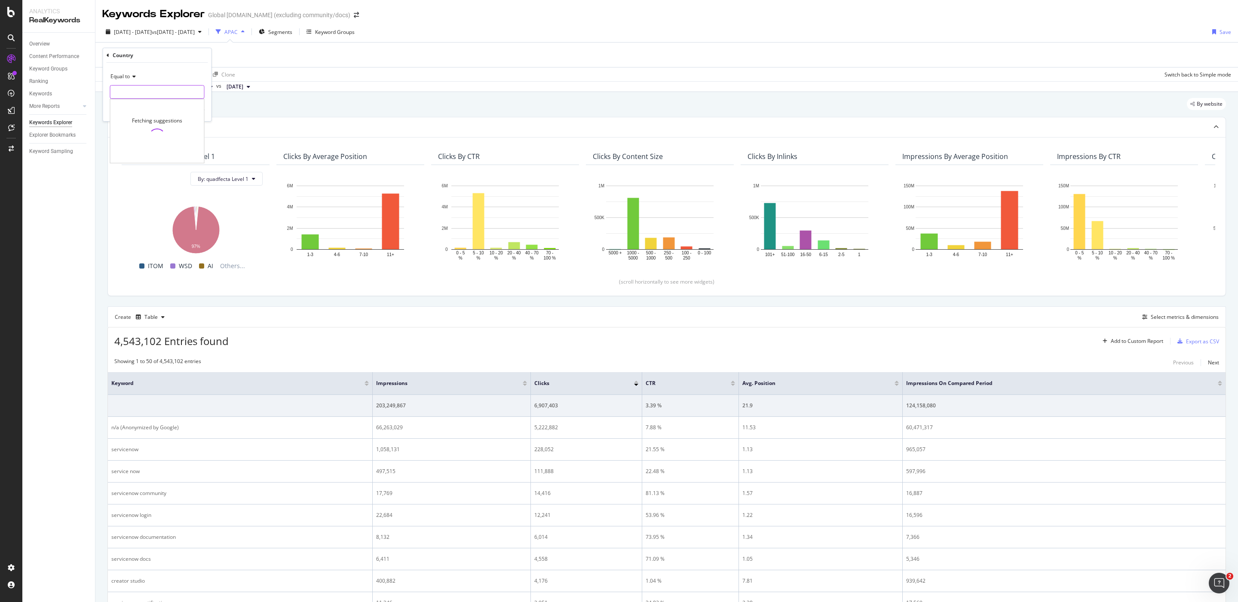
click at [154, 88] on input "text" at bounding box center [157, 92] width 94 height 14
type input "jpn"
click at [186, 109] on icon "button" at bounding box center [185, 109] width 5 height 5
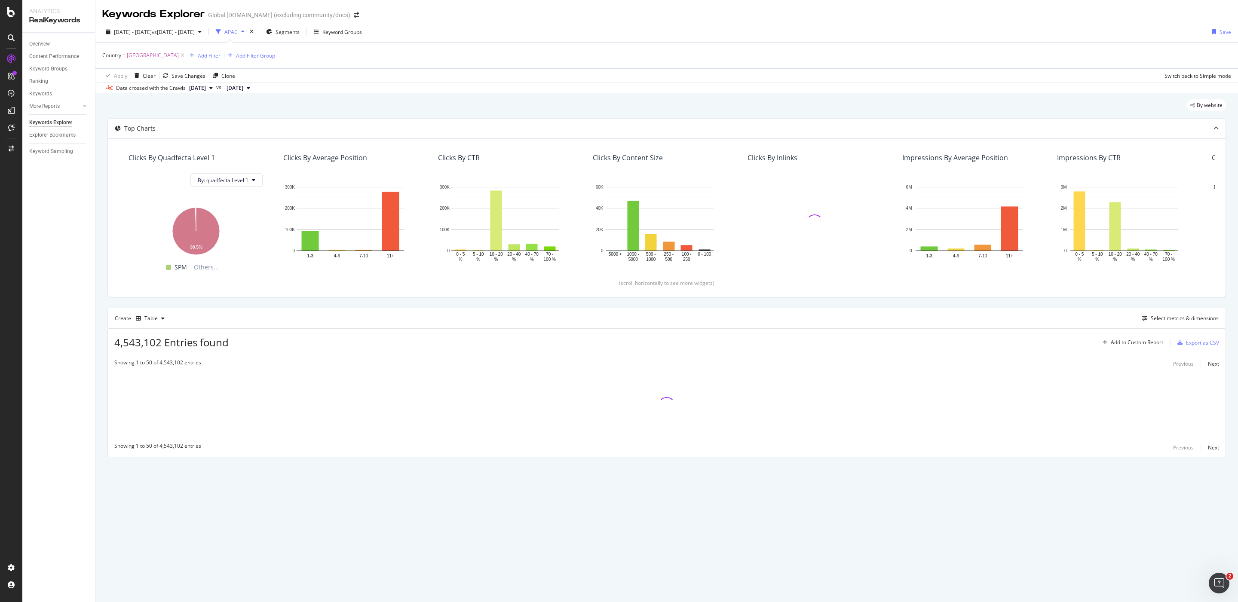
click at [204, 89] on span "[DATE]" at bounding box center [197, 88] width 17 height 8
click at [121, 111] on div "By website" at bounding box center [666, 108] width 1118 height 19
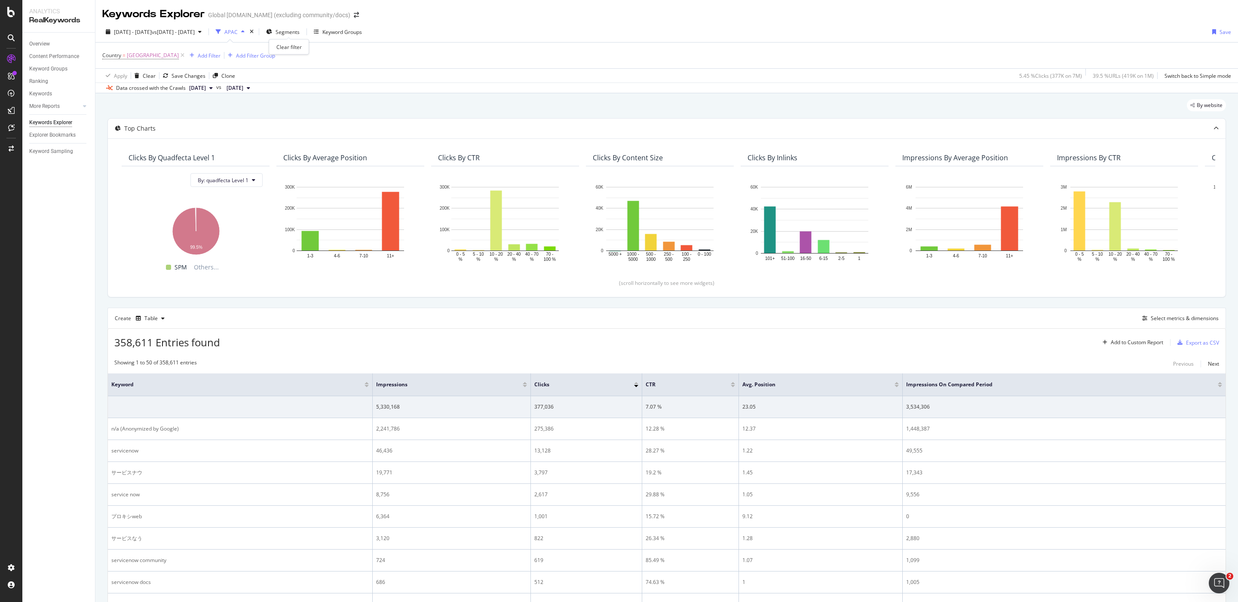
click at [255, 33] on div "times" at bounding box center [251, 32] width 7 height 9
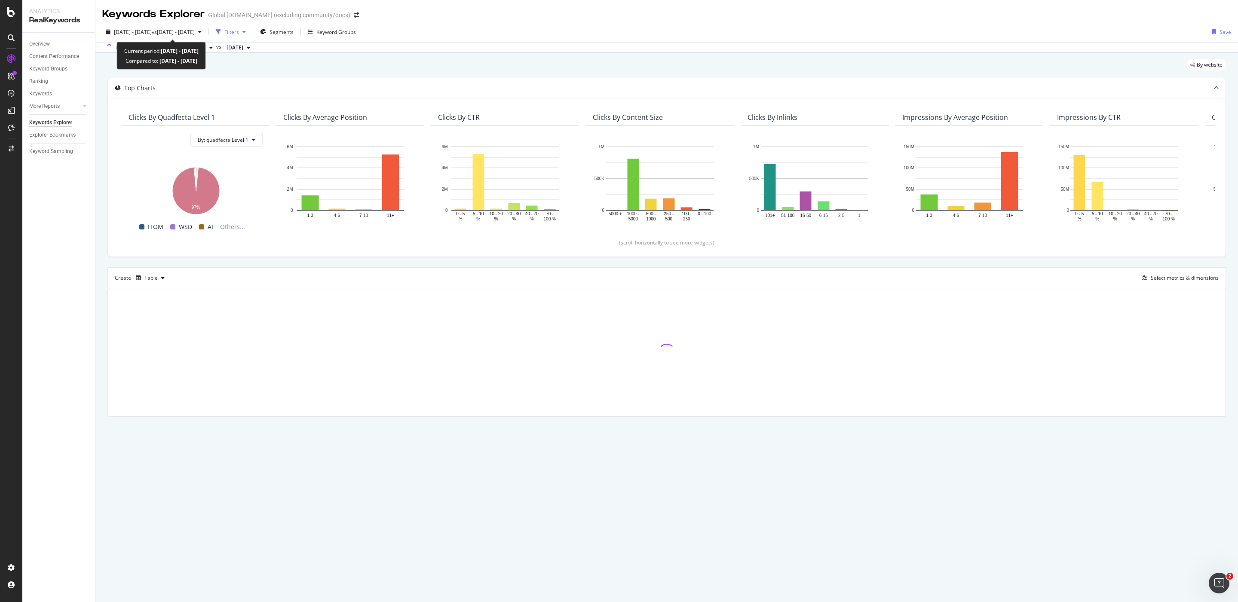
click at [239, 29] on div "Filters" at bounding box center [231, 31] width 15 height 7
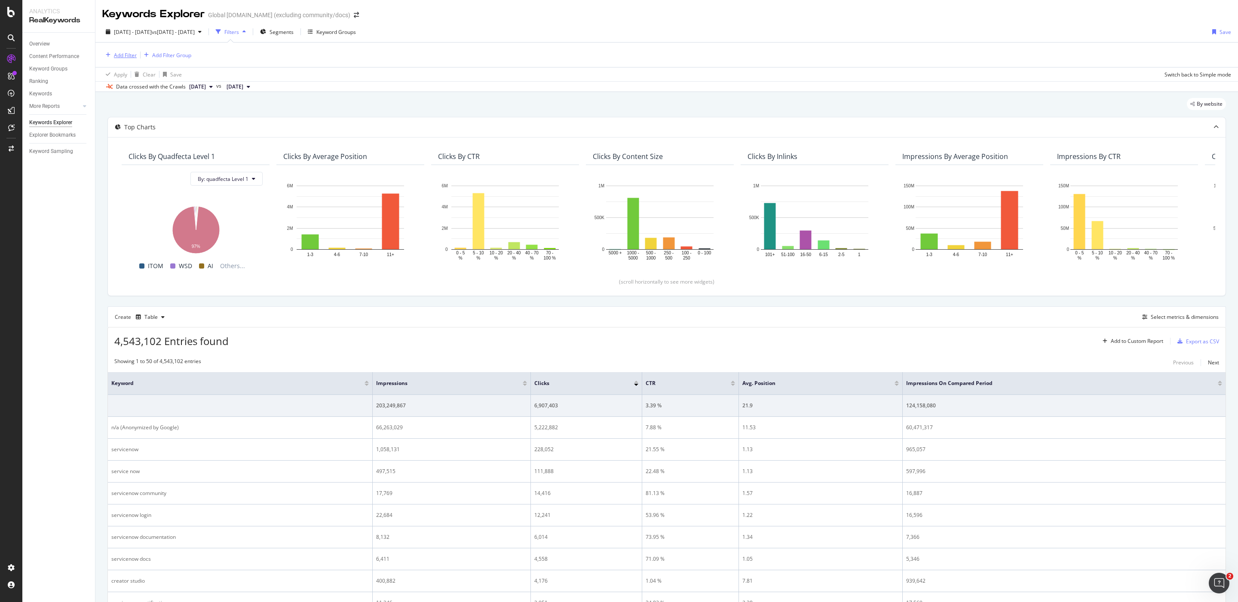
click at [126, 54] on div "Add Filter" at bounding box center [125, 55] width 23 height 7
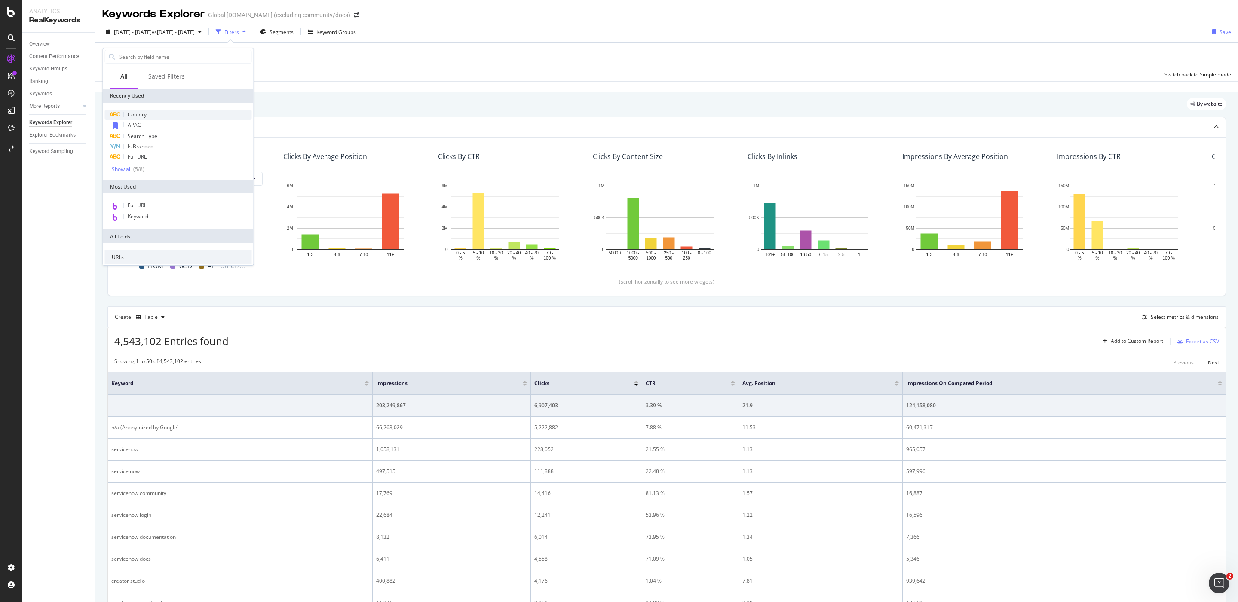
click at [145, 115] on span "Country" at bounding box center [137, 114] width 19 height 7
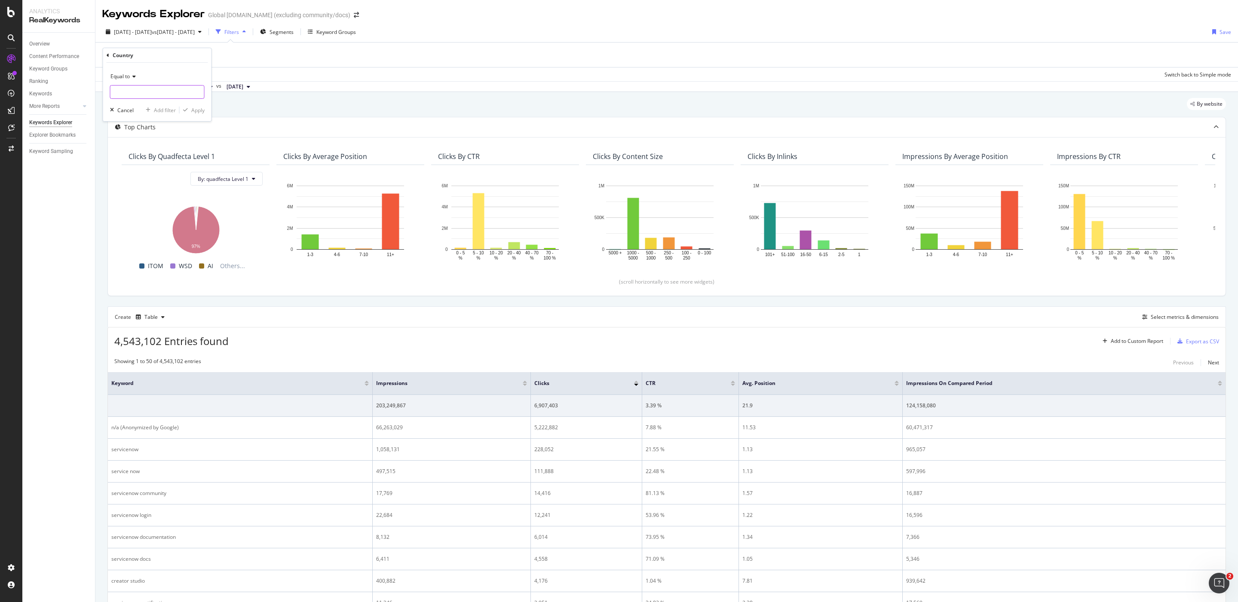
click at [153, 94] on input "text" at bounding box center [157, 92] width 94 height 14
type input "jpn"
click at [196, 109] on div "Apply" at bounding box center [197, 110] width 13 height 7
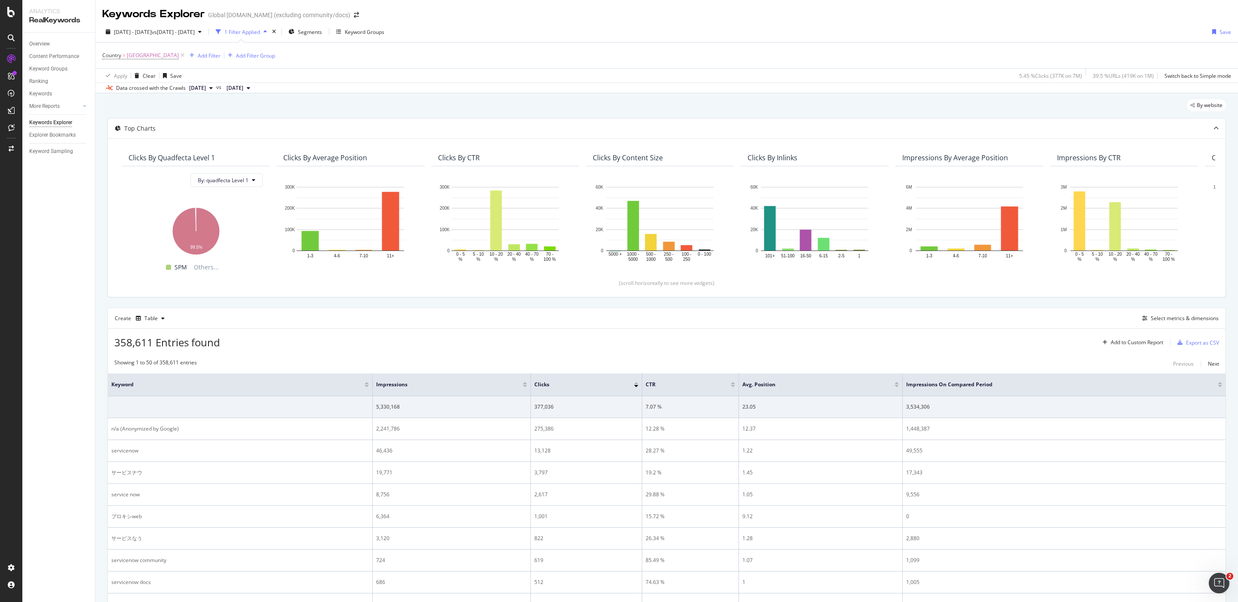
click at [203, 89] on span "[DATE]" at bounding box center [197, 88] width 17 height 8
click at [204, 133] on div "[DATE]" at bounding box center [215, 133] width 55 height 8
click at [156, 93] on div "Data crossed with the Crawls 2025 Oct. 10th vs Previous" at bounding box center [182, 88] width 152 height 10
click at [160, 86] on div "Data crossed with the Crawls" at bounding box center [151, 88] width 70 height 8
click at [206, 89] on span "[DATE]" at bounding box center [197, 88] width 17 height 8
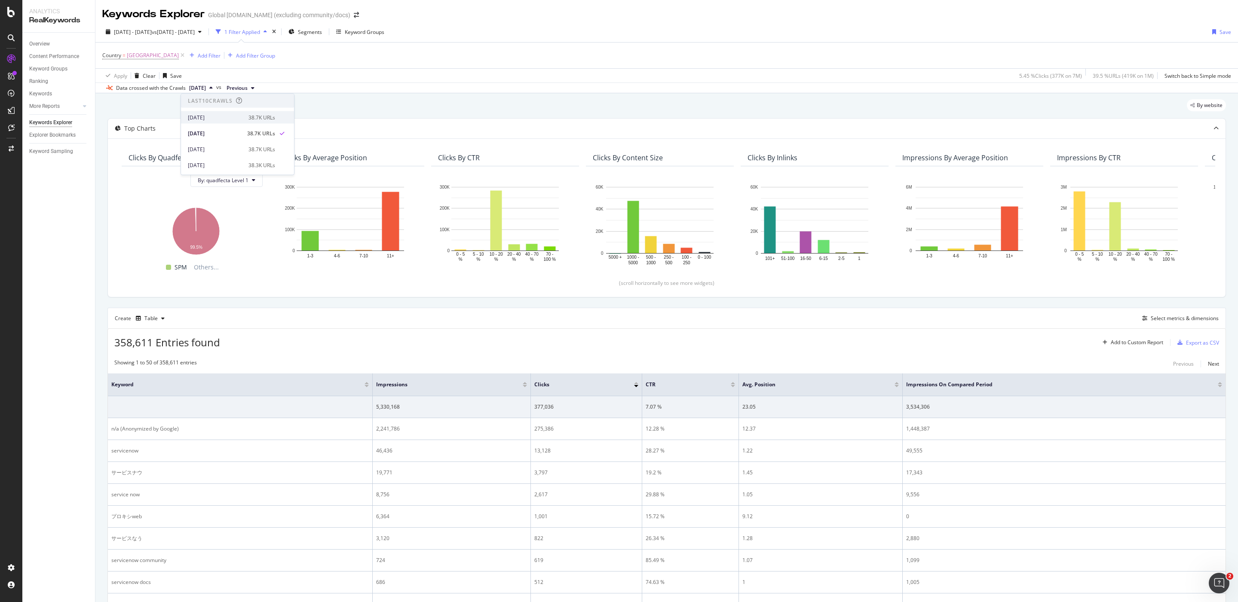
click at [222, 117] on div "[DATE]" at bounding box center [215, 117] width 55 height 8
drag, startPoint x: 147, startPoint y: 55, endPoint x: 133, endPoint y: 54, distance: 13.3
click at [179, 55] on icon at bounding box center [182, 55] width 7 height 9
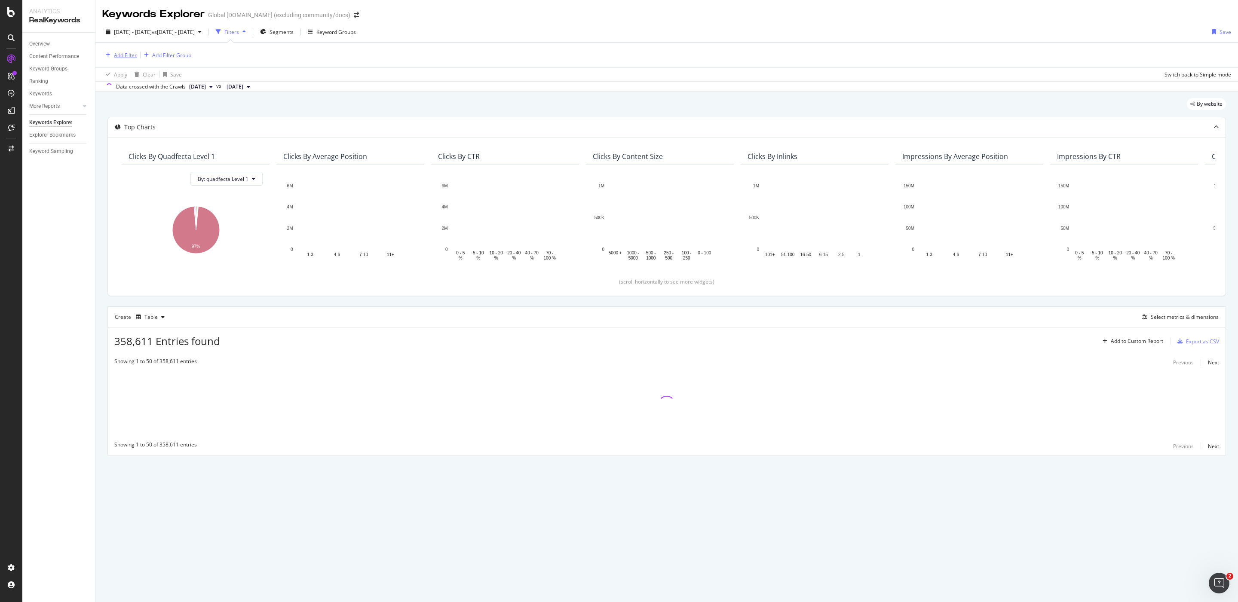
click at [122, 53] on div "Add Filter" at bounding box center [125, 55] width 23 height 7
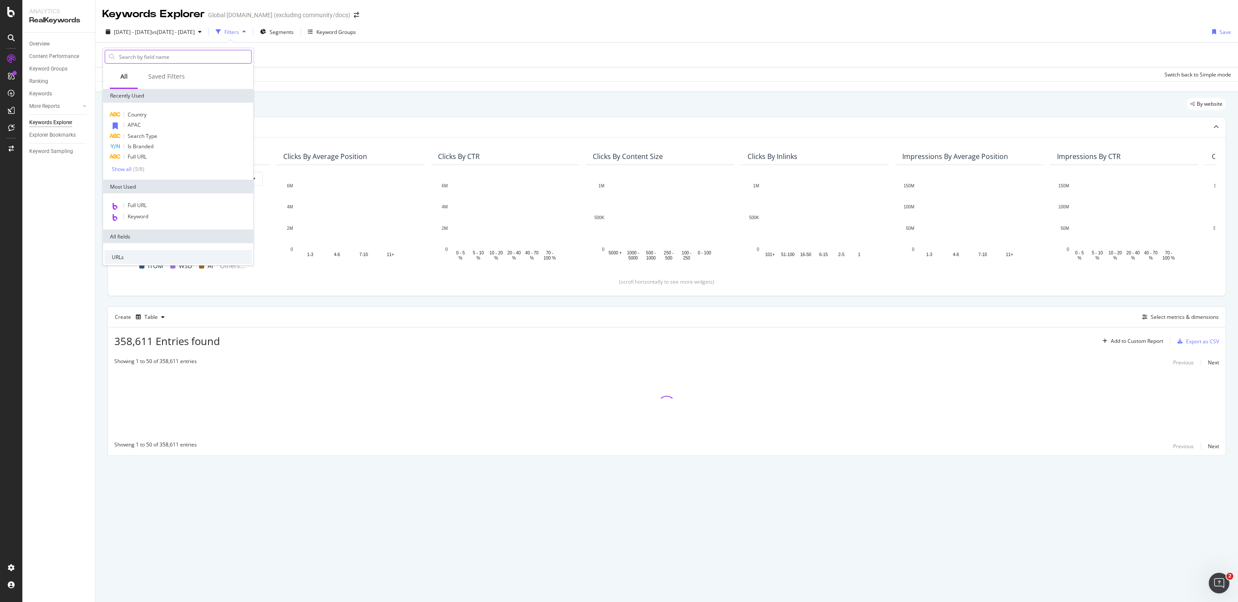
click at [205, 60] on input "text" at bounding box center [184, 56] width 133 height 13
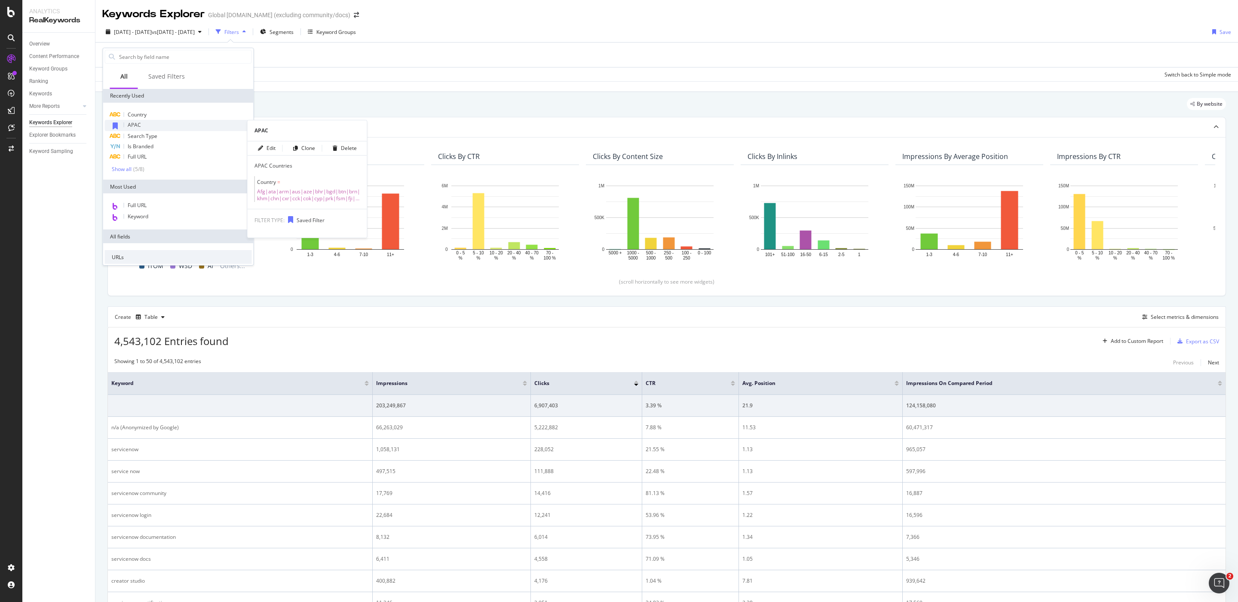
click at [140, 125] on span "APAC" at bounding box center [134, 124] width 13 height 7
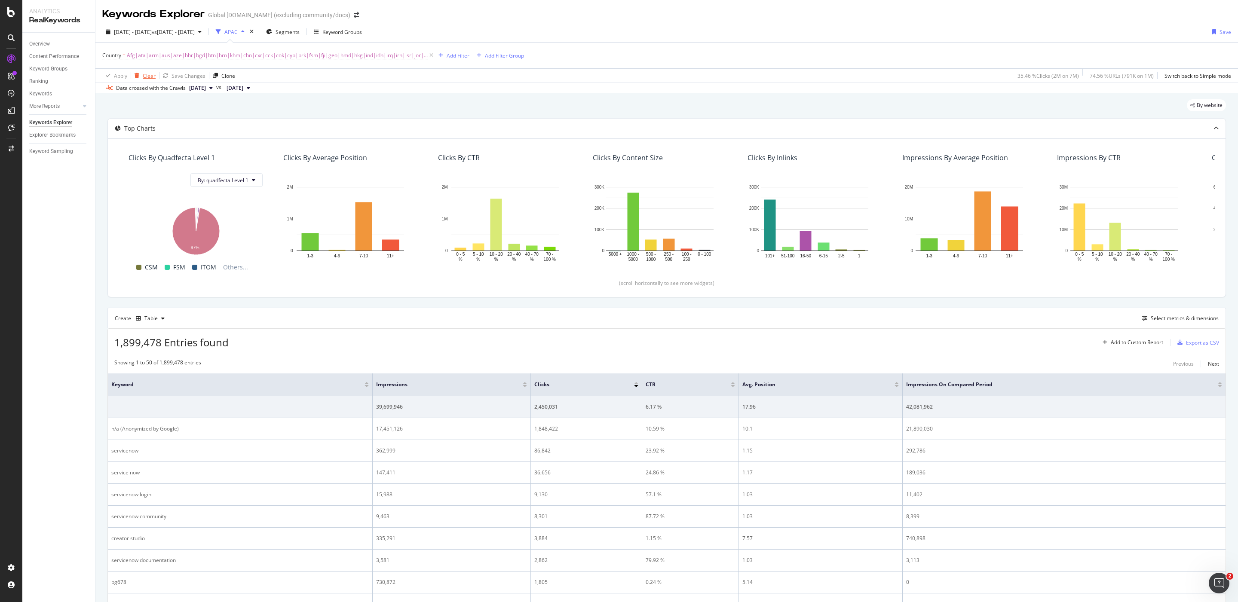
click at [146, 75] on div "Clear" at bounding box center [149, 75] width 13 height 7
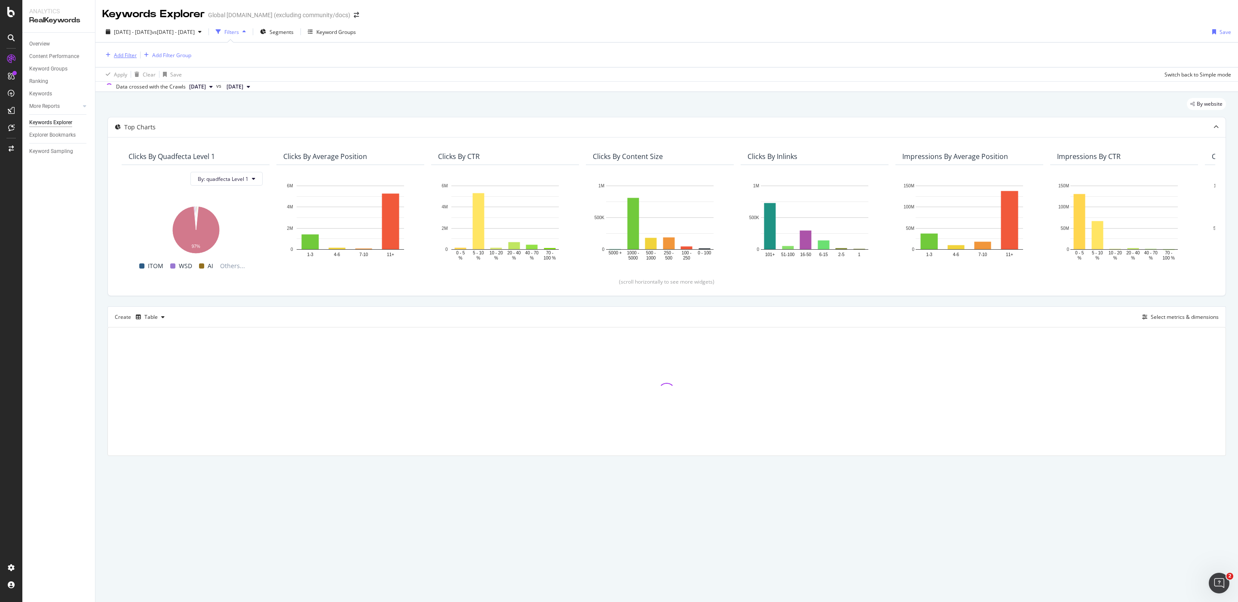
click at [122, 54] on div "Add Filter" at bounding box center [125, 55] width 23 height 7
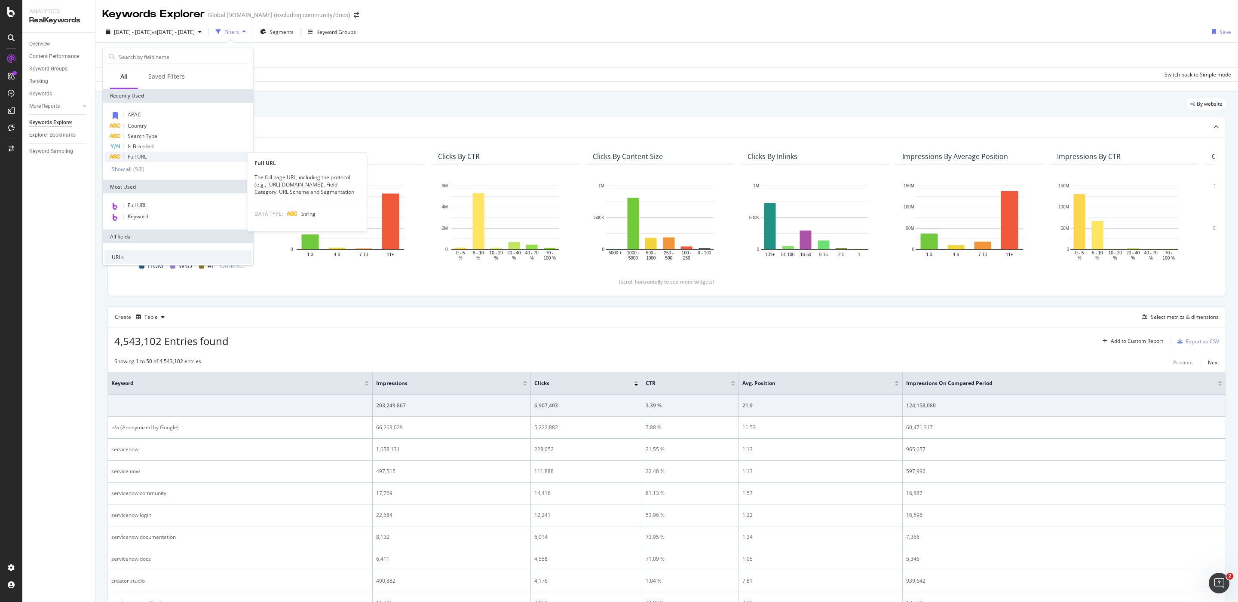
click at [154, 152] on div "Full URL" at bounding box center [178, 157] width 147 height 10
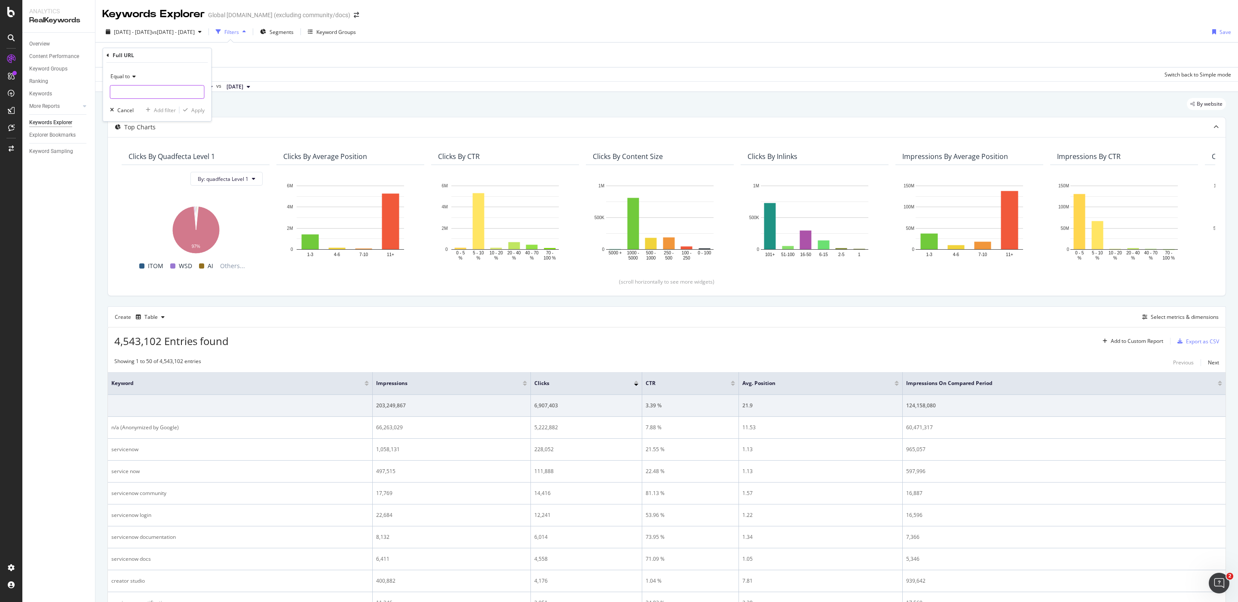
click at [154, 92] on input "text" at bounding box center [157, 92] width 94 height 14
click at [132, 79] on icon at bounding box center [133, 76] width 6 height 5
click at [128, 162] on span "Contains" at bounding box center [124, 161] width 21 height 7
click at [135, 94] on input "text" at bounding box center [157, 92] width 94 height 14
type input ".com/jp"
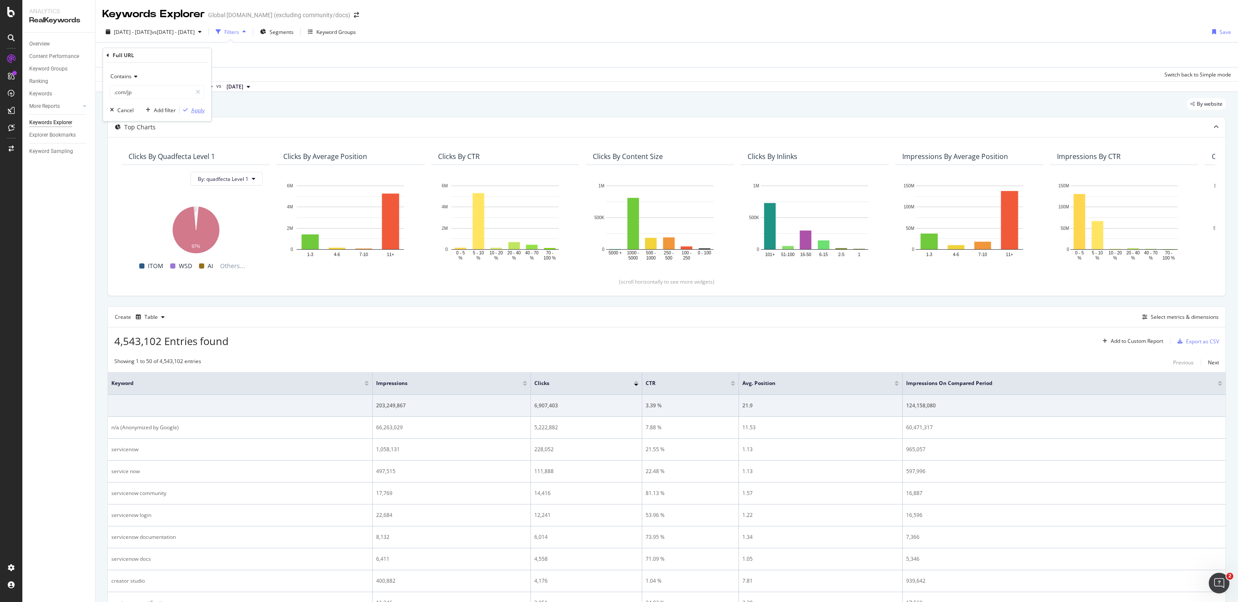
drag, startPoint x: 207, startPoint y: 112, endPoint x: 198, endPoint y: 112, distance: 8.6
click at [205, 112] on div "Contains .com/jp Cancel Add filter Apply" at bounding box center [157, 92] width 108 height 58
click at [193, 112] on div "Apply" at bounding box center [197, 110] width 13 height 7
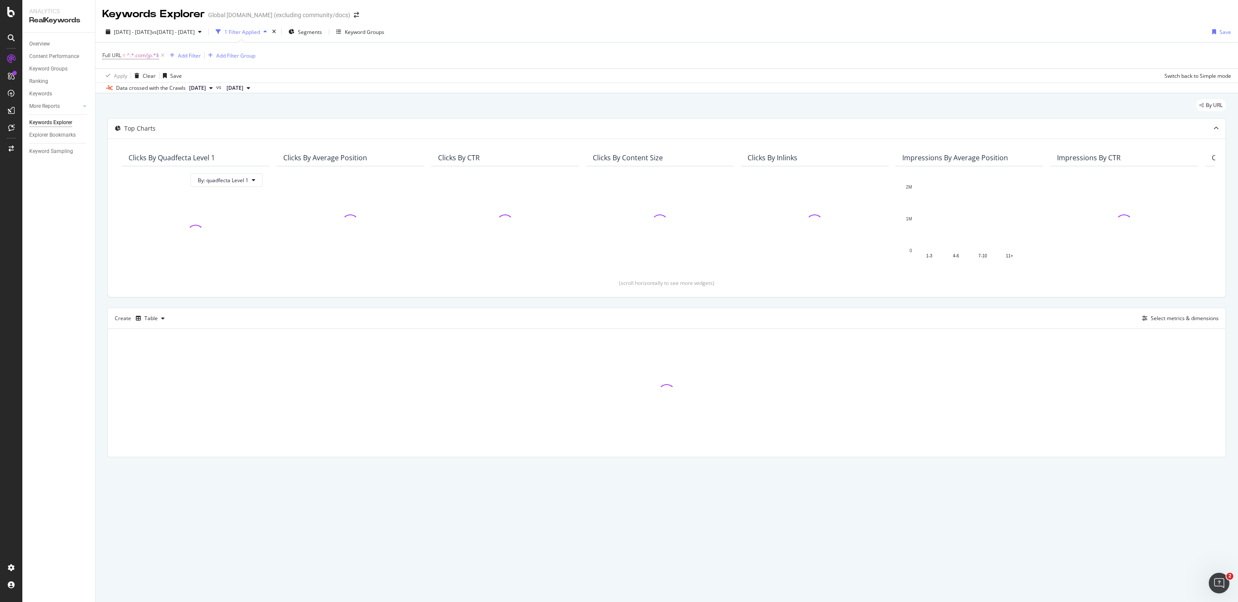
click at [203, 89] on span "[DATE]" at bounding box center [197, 88] width 17 height 8
click at [437, 118] on div "By URL" at bounding box center [666, 108] width 1118 height 19
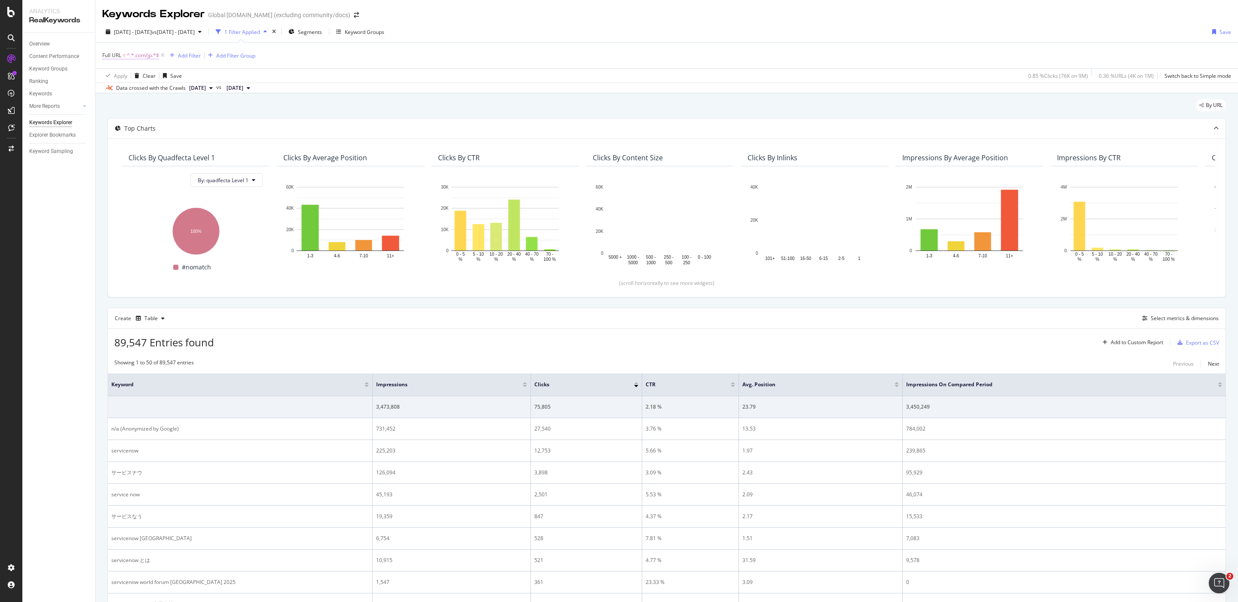
click at [135, 58] on span "^.*.com/jp.*$" at bounding box center [143, 55] width 32 height 12
click at [138, 89] on input ".com/jp" at bounding box center [150, 92] width 81 height 14
click at [125, 108] on div "Cancel" at bounding box center [125, 109] width 16 height 7
click at [128, 53] on span "^.*.com/jp.*$" at bounding box center [143, 55] width 32 height 12
click at [324, 140] on div "Clicks By quadfecta Level 1 By: quadfecta Level 1 Hold CMD (⌘) while clicking t…" at bounding box center [666, 217] width 1117 height 159
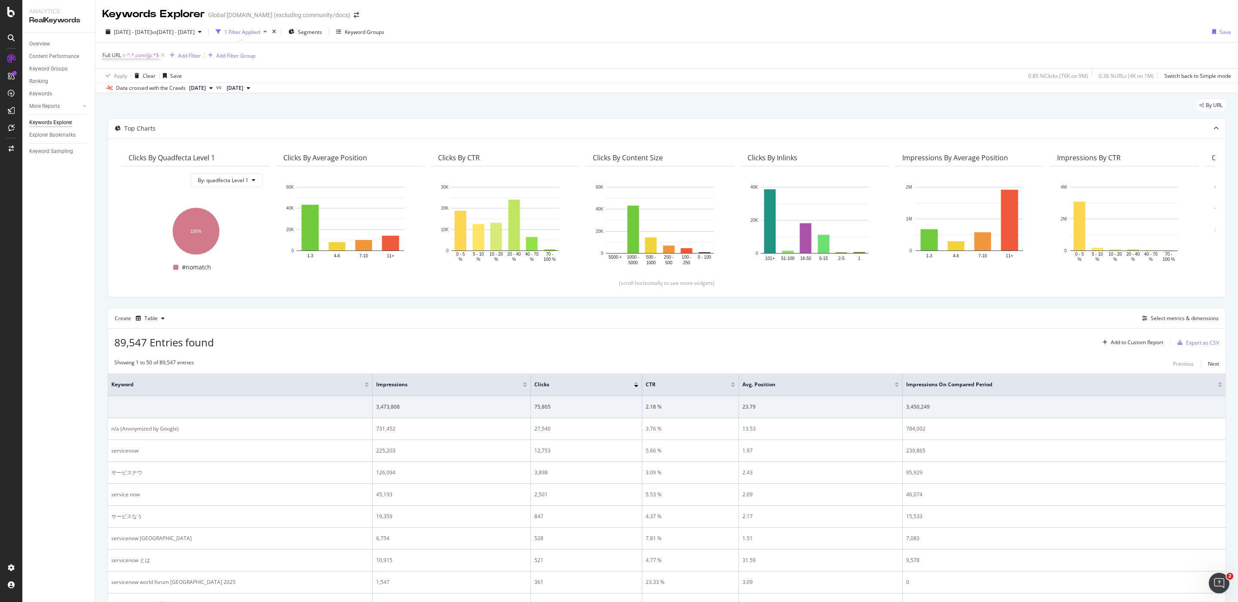
click at [141, 54] on span "^.*.com/jp.*$" at bounding box center [143, 55] width 32 height 12
click at [127, 79] on span "Contains" at bounding box center [120, 75] width 21 height 7
click at [156, 169] on div "Doesn't contain" at bounding box center [158, 171] width 92 height 11
click at [191, 109] on div "Apply" at bounding box center [197, 109] width 13 height 7
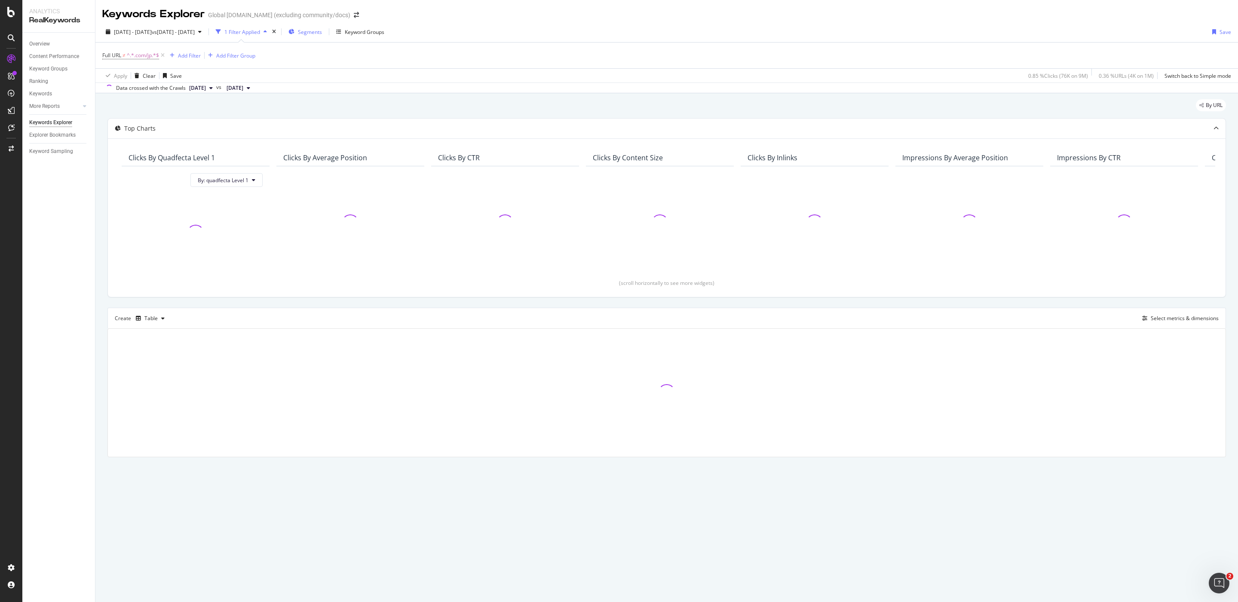
click at [322, 32] on span "Segments" at bounding box center [310, 31] width 24 height 7
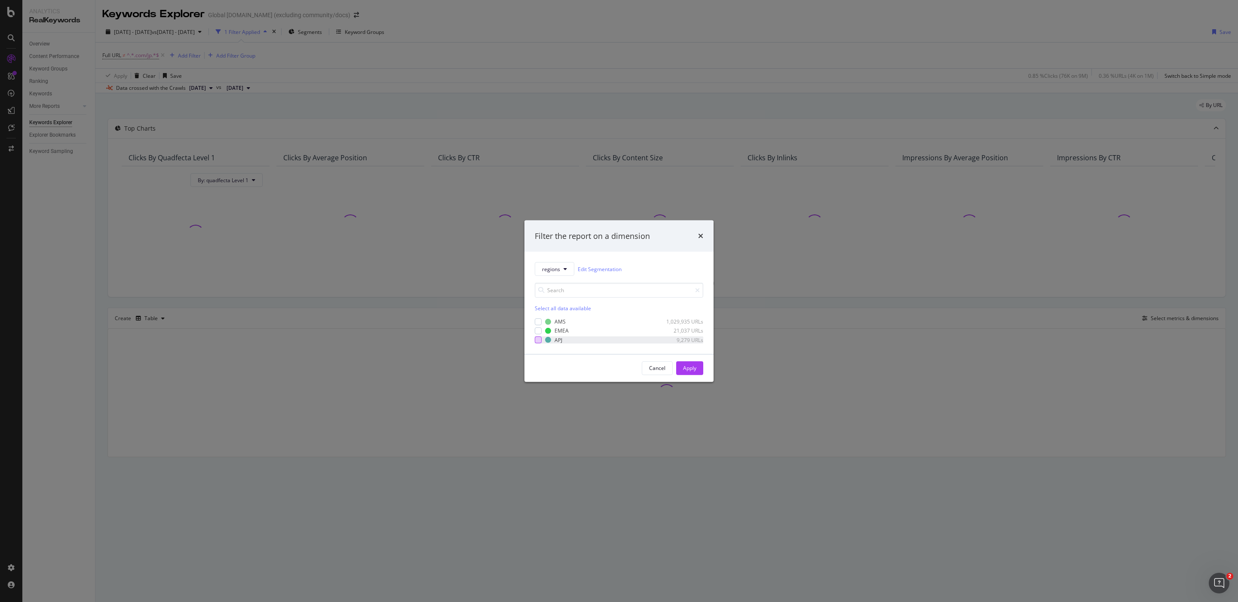
click at [537, 340] on div "modal" at bounding box center [538, 339] width 7 height 7
click at [569, 340] on icon "modal" at bounding box center [568, 340] width 6 height 6
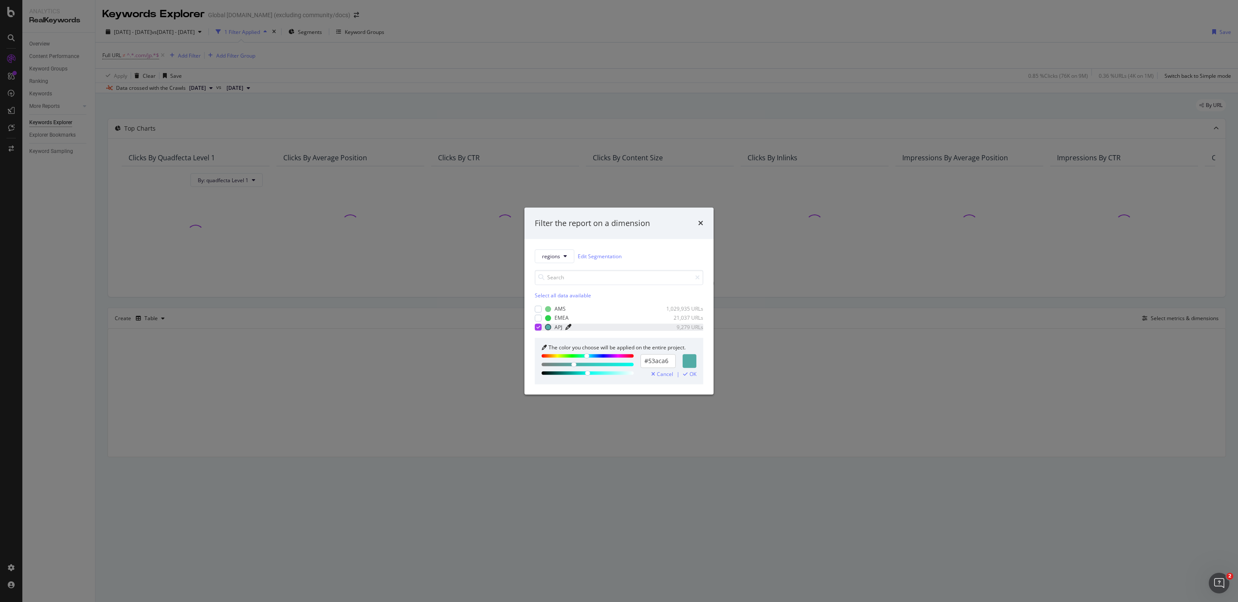
click at [539, 328] on icon "modal" at bounding box center [538, 327] width 4 height 4
click at [539, 328] on div "modal" at bounding box center [538, 327] width 7 height 7
click at [690, 376] on span "OK" at bounding box center [692, 374] width 7 height 6
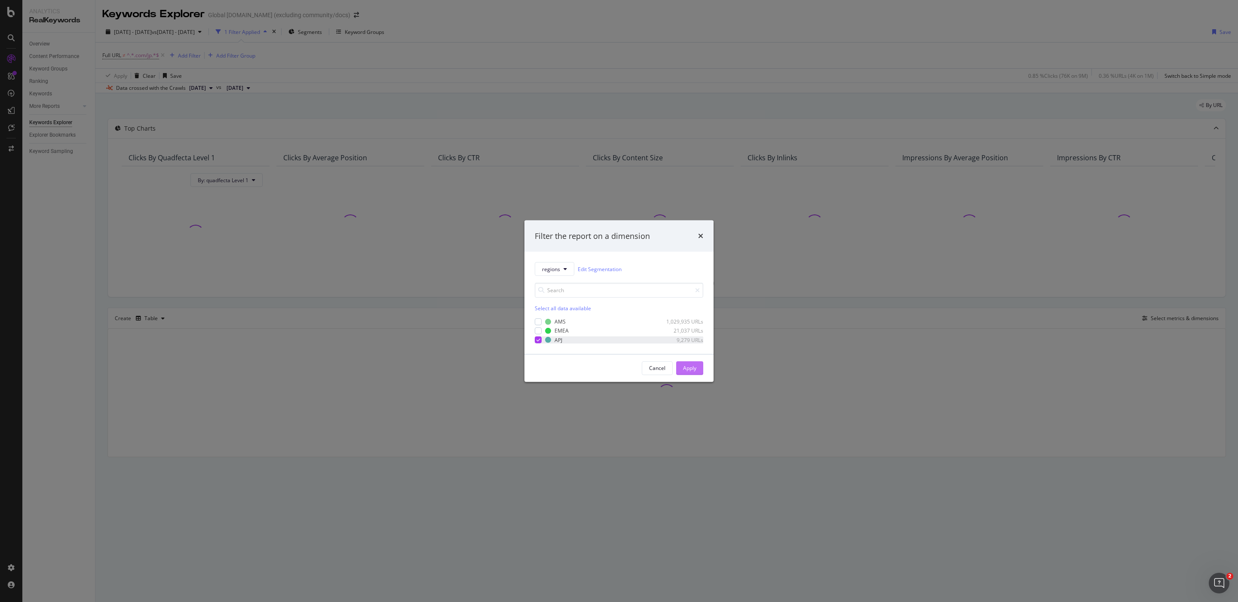
click at [689, 369] on div "Apply" at bounding box center [689, 367] width 13 height 7
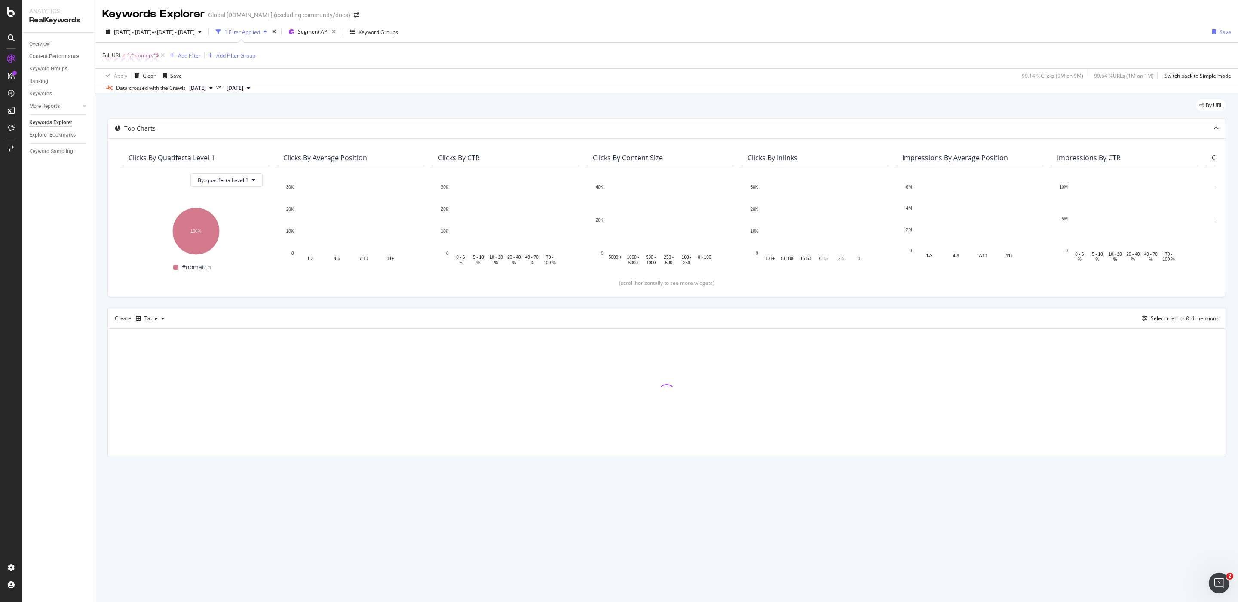
click at [131, 56] on span "^.*.com/jp.*$" at bounding box center [143, 55] width 32 height 12
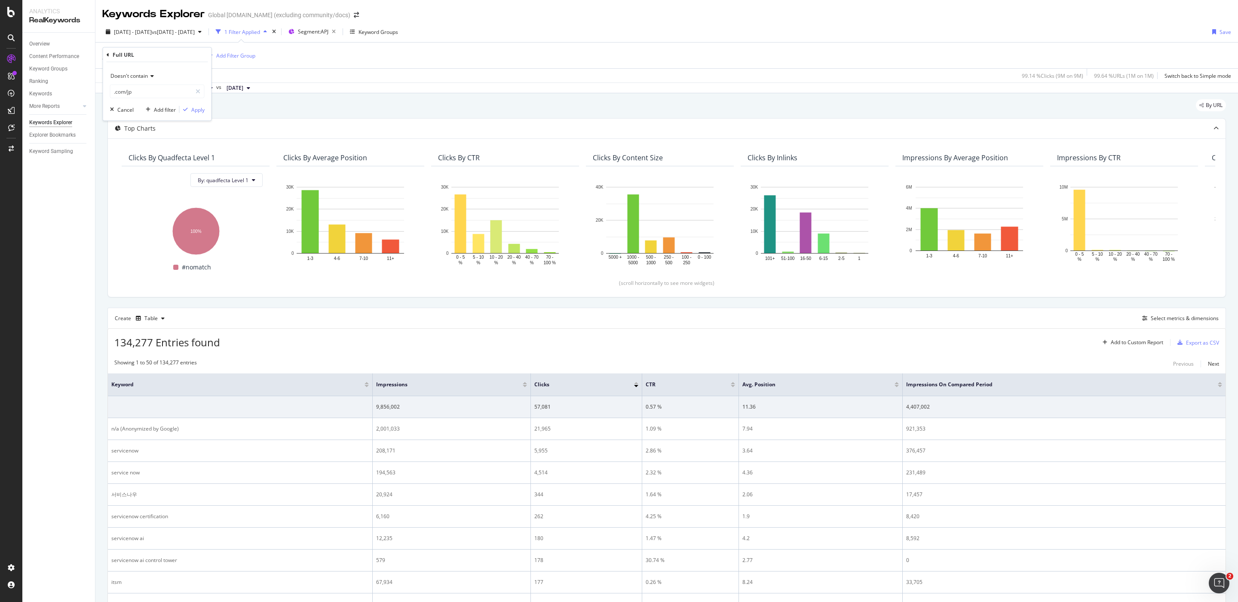
click at [311, 110] on div "By URL" at bounding box center [666, 108] width 1118 height 19
click at [162, 57] on icon at bounding box center [162, 55] width 7 height 9
